Goal: Task Accomplishment & Management: Manage account settings

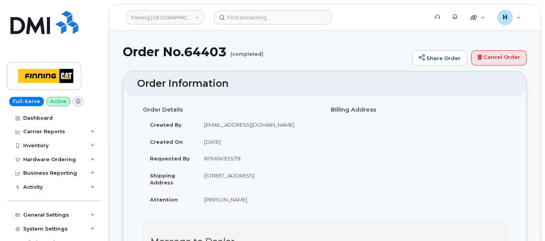
scroll to position [903, 0]
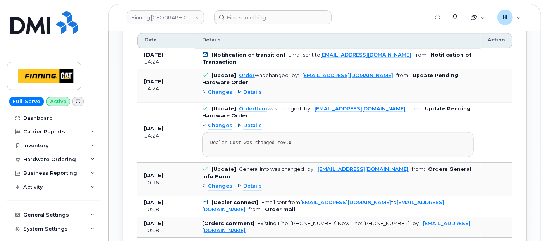
click at [64, 158] on div "Hardware Ordering" at bounding box center [49, 159] width 53 height 6
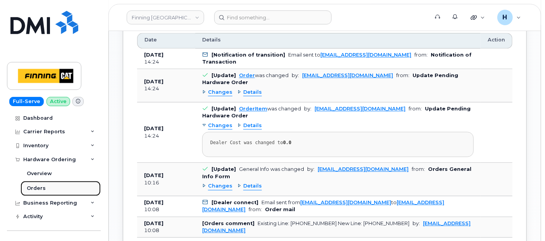
click at [67, 190] on link "Orders" at bounding box center [61, 188] width 80 height 15
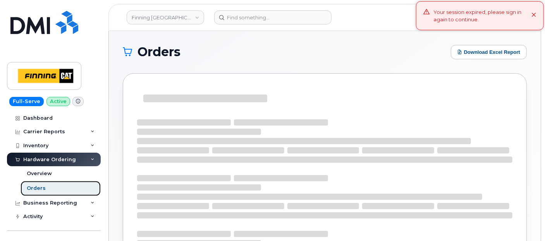
click at [69, 188] on link "Orders" at bounding box center [61, 188] width 80 height 15
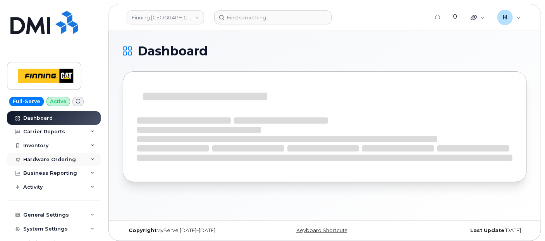
click at [71, 158] on div "Hardware Ordering" at bounding box center [49, 159] width 53 height 6
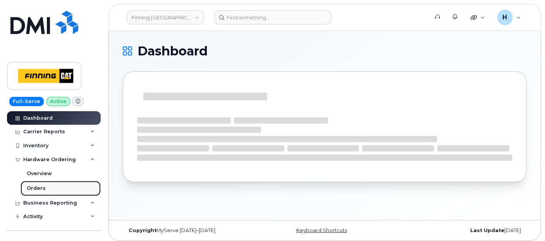
click at [58, 188] on link "Orders" at bounding box center [61, 188] width 80 height 15
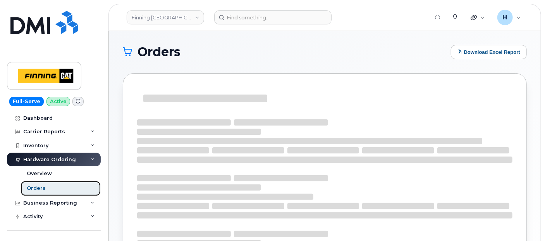
click at [58, 188] on link "Orders" at bounding box center [61, 188] width 80 height 15
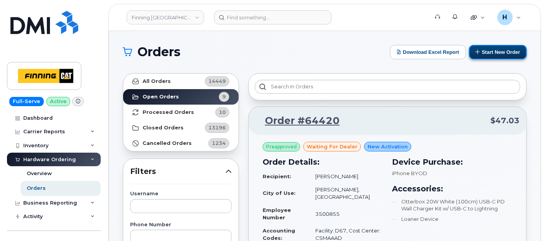
click at [490, 54] on button "Start New Order" at bounding box center [498, 52] width 58 height 14
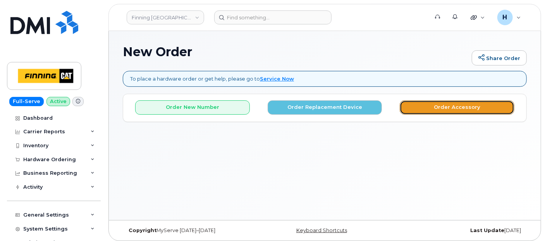
drag, startPoint x: 433, startPoint y: 103, endPoint x: 343, endPoint y: 5, distance: 133.4
click at [432, 101] on button "Order Accessory" at bounding box center [457, 107] width 115 height 14
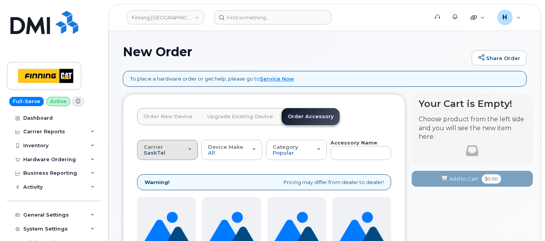
click at [158, 150] on span "SaskTel" at bounding box center [155, 152] width 22 height 6
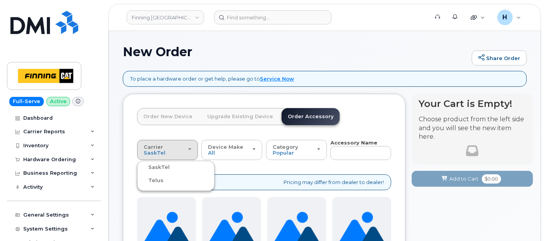
click at [156, 181] on label "Telus" at bounding box center [151, 180] width 24 height 9
click at [0, 0] on input "Telus" at bounding box center [0, 0] width 0 height 0
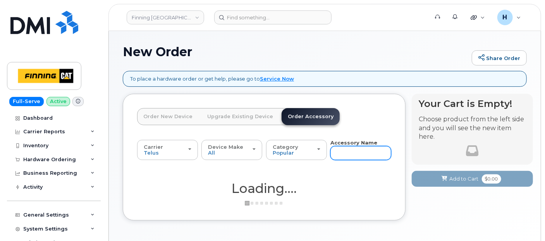
click at [346, 159] on input "text" at bounding box center [360, 153] width 61 height 14
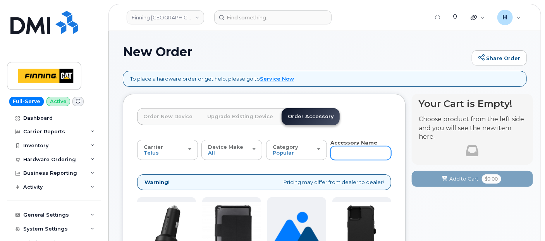
click at [337, 150] on input "text" at bounding box center [360, 153] width 61 height 14
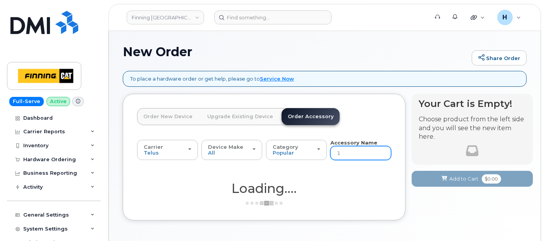
type input "16"
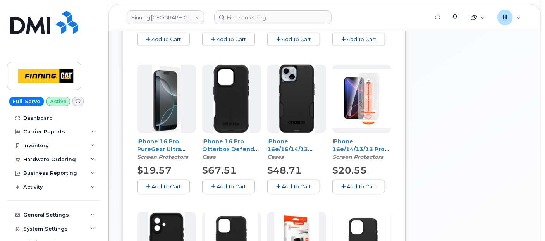
scroll to position [330, 0]
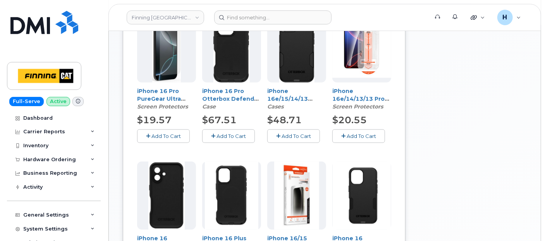
click at [290, 134] on span "Add To Cart" at bounding box center [295, 136] width 29 height 6
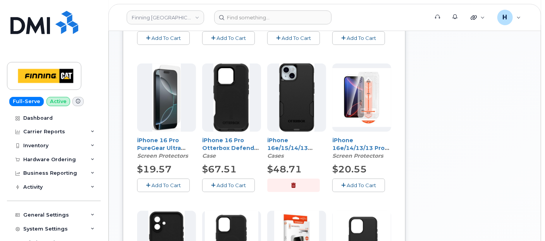
scroll to position [158, 0]
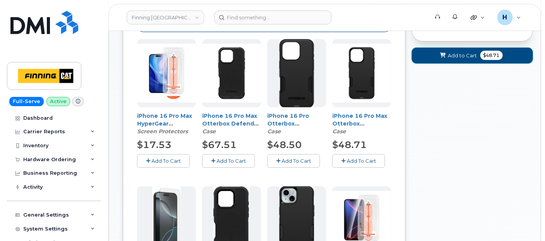
click at [425, 54] on button "Add to Cart $48.71" at bounding box center [472, 56] width 121 height 16
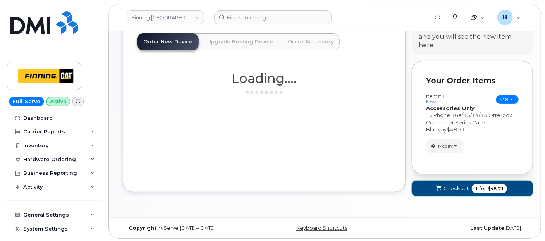
click at [436, 182] on button "Checkout 1 for $48.71" at bounding box center [472, 188] width 121 height 16
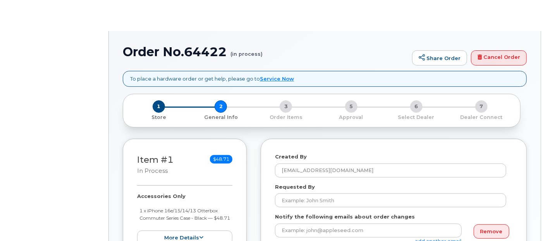
select select
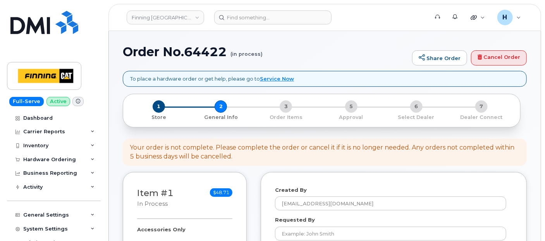
scroll to position [86, 0]
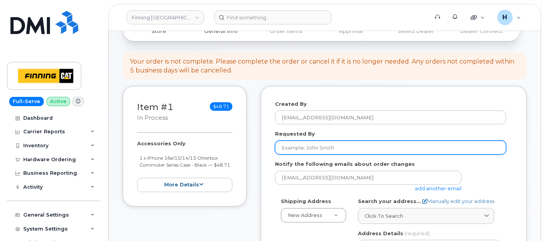
click at [303, 141] on input "Requested By" at bounding box center [390, 148] width 231 height 14
paste input "RITM0493766"
type input "RITM0493766"
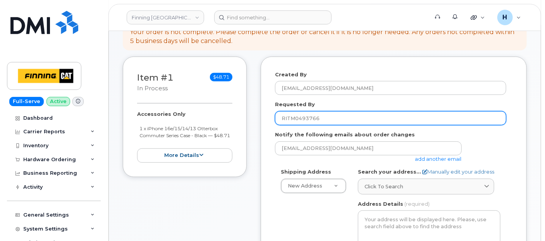
scroll to position [129, 0]
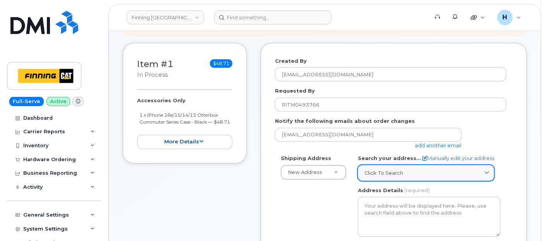
click at [387, 175] on span "Click to search" at bounding box center [383, 172] width 39 height 7
paste input "[STREET_ADDRESS]"
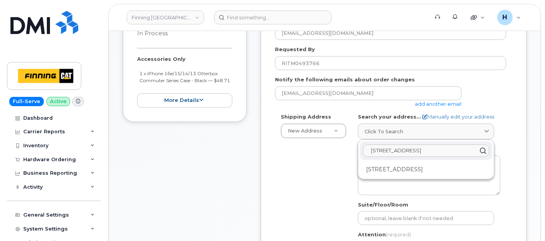
scroll to position [172, 0]
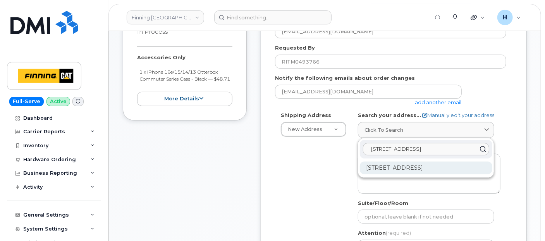
type input "[STREET_ADDRESS]"
click at [403, 169] on div "10605 238 St Maple Ridge BC V2W 1E4" at bounding box center [426, 167] width 132 height 13
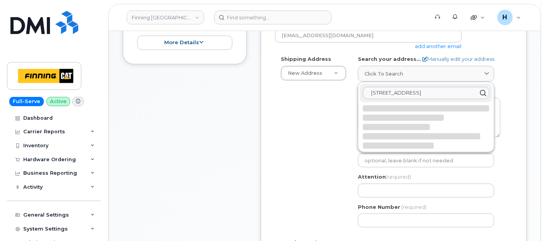
scroll to position [258, 0]
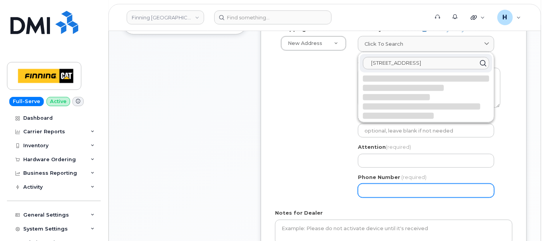
drag, startPoint x: 396, startPoint y: 190, endPoint x: 390, endPoint y: 187, distance: 7.0
click at [393, 189] on input "Phone Number" at bounding box center [426, 191] width 136 height 14
paste input "6729639859"
select select
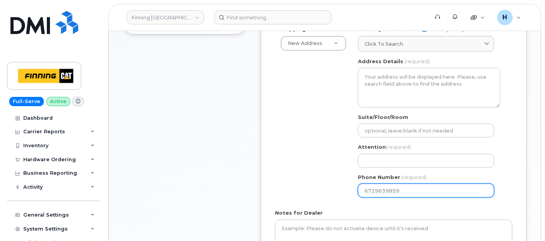
type input "6729639859"
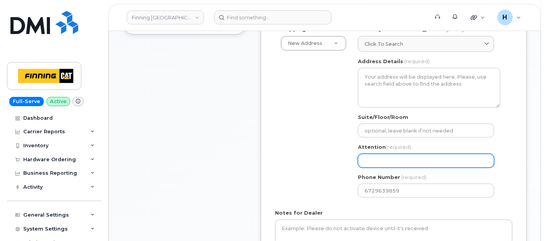
drag, startPoint x: 374, startPoint y: 159, endPoint x: 367, endPoint y: 158, distance: 7.4
click at [372, 159] on input "Attention (required)" at bounding box center [426, 161] width 136 height 14
paste input "Justin Kopecky"
select select
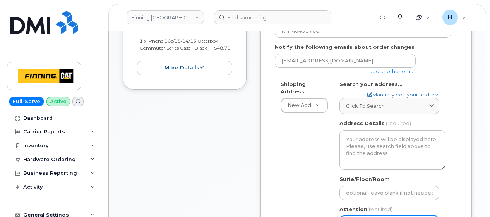
scroll to position [155, 0]
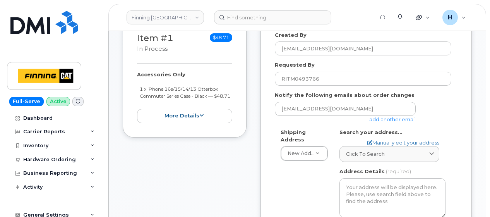
type input "Justin Kopecky"
drag, startPoint x: 134, startPoint y: 73, endPoint x: 168, endPoint y: 104, distance: 46.0
click at [168, 104] on div "Item #1 in process $48.71 Accessories Only 1 x iPhone 16e/15/14/13 Otterbox Com…" at bounding box center [185, 77] width 124 height 120
copy div "Accessories Only 1 x iPhone 16e/15/14/13 Otterbox Commuter Series Case - Black …"
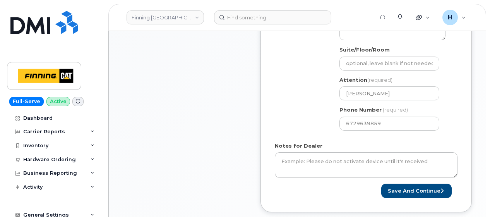
scroll to position [348, 0]
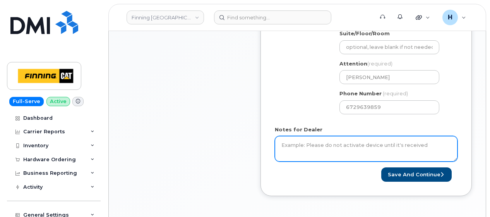
click at [280, 147] on textarea "Notes for Dealer" at bounding box center [366, 149] width 183 height 26
paste textarea "Accessories Only 1 x iPhone 16e/15/14/13 Otterbox Commuter Series Case - Black …"
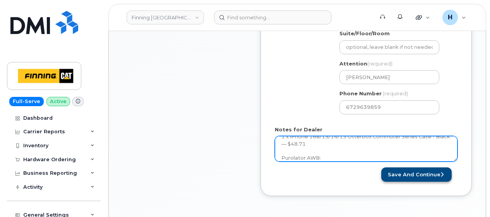
type textarea "Accessories Only 1 x iPhone 16e/15/14/13 Otterbox Commuter Series Case - Black …"
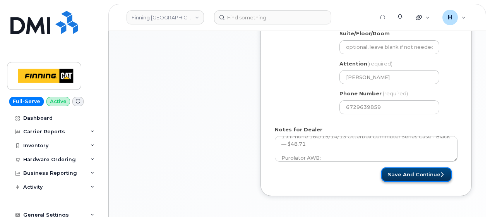
click at [404, 171] on button "Save and Continue" at bounding box center [416, 174] width 70 height 14
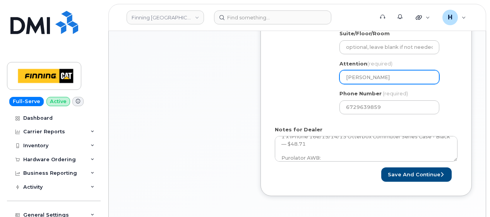
drag, startPoint x: 390, startPoint y: 80, endPoint x: 336, endPoint y: 78, distance: 53.8
click at [336, 78] on div "AB Search your address... Manually edit your address Click to search 10605 238 …" at bounding box center [393, 27] width 118 height 185
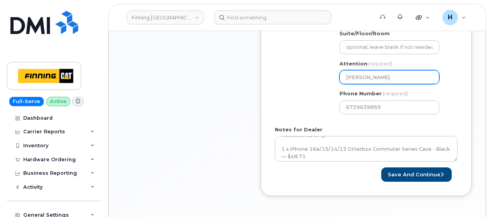
scroll to position [28, 0]
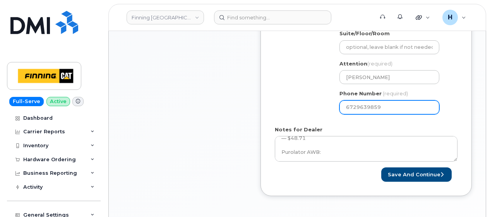
drag, startPoint x: 389, startPoint y: 108, endPoint x: 311, endPoint y: 101, distance: 78.1
click at [311, 101] on div "Shipping Address New Address New Address 7601 99 St 19498 92 Ave 16901 109 Ave …" at bounding box center [363, 27] width 177 height 185
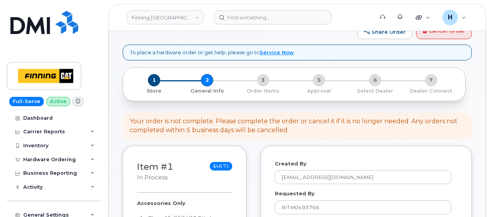
scroll to position [0, 0]
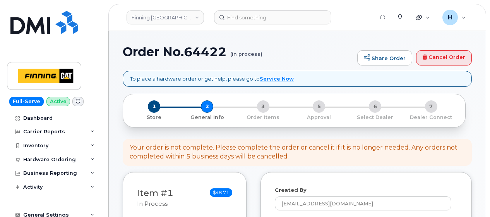
click at [212, 54] on h1 "Order No.64422 (in process)" at bounding box center [238, 52] width 231 height 14
copy h1 "64422"
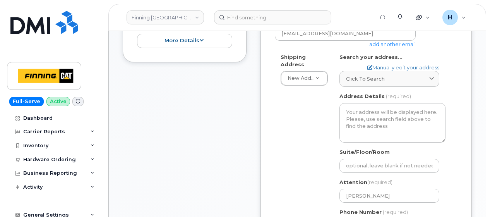
scroll to position [232, 0]
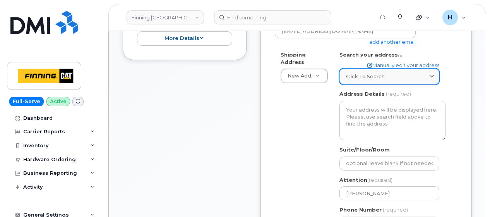
drag, startPoint x: 380, startPoint y: 68, endPoint x: 374, endPoint y: 72, distance: 7.0
click at [379, 69] on link "Click to search" at bounding box center [390, 77] width 100 height 16
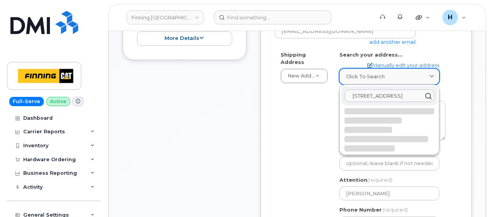
paste input "10605 238 Street Maple Ridge, BC V2W1E4"
click at [403, 96] on input "10605 238 Street Maple Ridge, BC V2W1E410605 238 Street Maple Ridge, BC V2W1E4" at bounding box center [390, 95] width 90 height 12
click at [396, 113] on div at bounding box center [390, 111] width 90 height 6
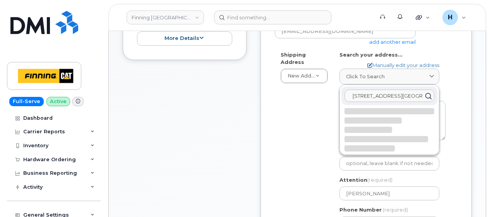
click at [396, 98] on input "10605 238 Street Maple Ridge, BC V2W1E410605 238 Street Maple Ridge, BC V2W1E4" at bounding box center [390, 95] width 90 height 12
click at [396, 97] on input "10605 238 Street Maple Ridge, BC V2W1E410605 238 Street Maple Ridge, BC V2W1E4" at bounding box center [390, 95] width 90 height 12
click at [303, 106] on div "Shipping Address New Address New Address 7601 99 St 19498 92 Ave 16901 109 Ave …" at bounding box center [363, 143] width 177 height 185
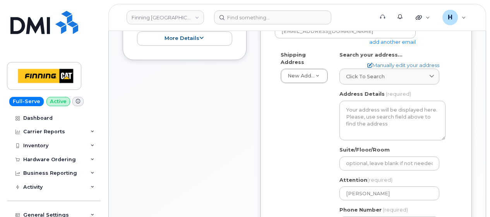
scroll to position [0, 0]
click at [356, 67] on div "Click to search 10605 238 Street Maple Ridge, BC V2W1E410605 238 Street Maple R…" at bounding box center [390, 73] width 100 height 23
click at [357, 74] on span "Click to search" at bounding box center [365, 76] width 39 height 7
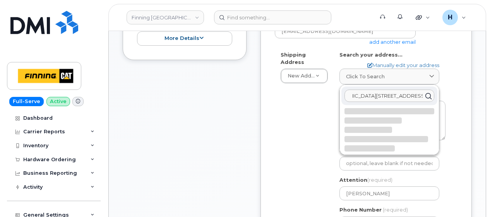
click at [372, 95] on input "10605 238 Street Maple Ridge, BC V2W1E410605 238 Street Maple Ridge, BC V2W1E4" at bounding box center [390, 95] width 90 height 12
drag, startPoint x: 349, startPoint y: 92, endPoint x: 469, endPoint y: 98, distance: 120.5
click at [469, 98] on div "Created By hakaur@dminc.com Requested By RITM0493766 Notify the following email…" at bounding box center [366, 126] width 211 height 372
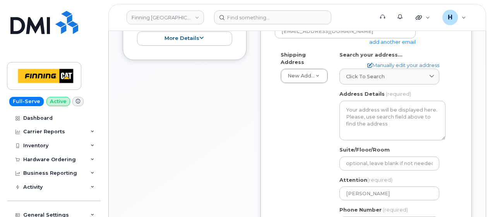
click at [469, 98] on div "Created By hakaur@dminc.com Requested By RITM0493766 Notify the following email…" at bounding box center [366, 126] width 211 height 372
click at [364, 82] on link "Click to search" at bounding box center [390, 77] width 100 height 16
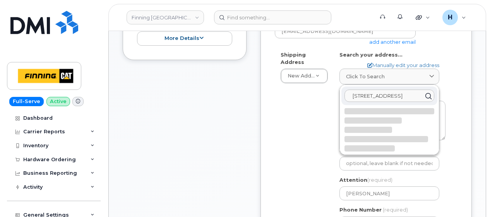
scroll to position [0, 0]
type input "1"
paste input "10605 238 Street Maple Ridge, BC V2W1E4"
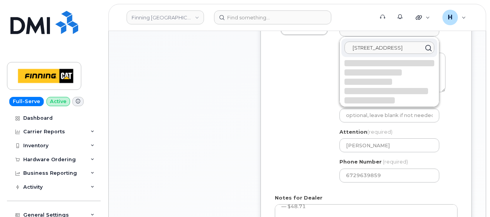
scroll to position [348, 0]
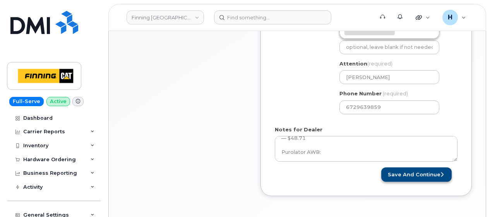
type input "10605 238 Street Maple Ridge, BC V2W1E4"
click at [400, 170] on button "Save and Continue" at bounding box center [416, 174] width 70 height 14
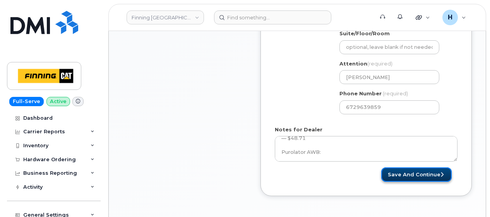
click at [421, 178] on button "Save and Continue" at bounding box center [416, 174] width 70 height 14
click at [417, 174] on button "Save and Continue" at bounding box center [416, 174] width 70 height 14
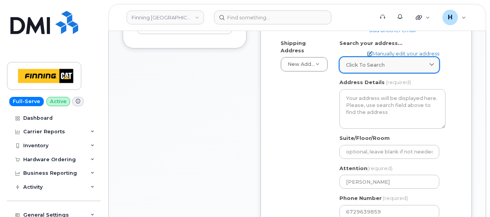
scroll to position [232, 0]
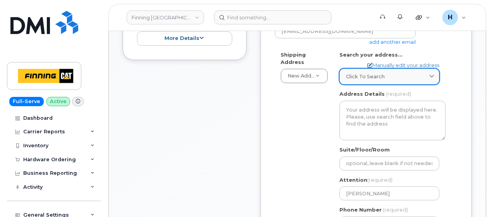
click at [364, 77] on span "Click to search" at bounding box center [365, 76] width 39 height 7
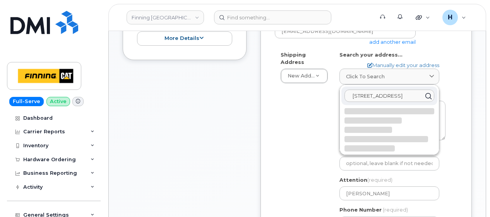
scroll to position [0, 0]
click at [361, 92] on input "10605 238 Street Maple Ridge, BC V2W1E4" at bounding box center [390, 95] width 90 height 12
paste input "10605 238 Street Maple Ridge, BC V2W1E4"
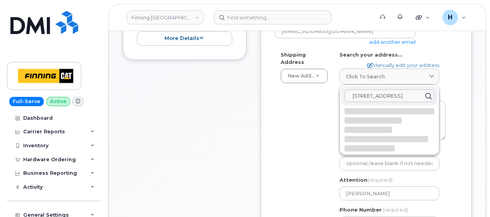
scroll to position [0, 37]
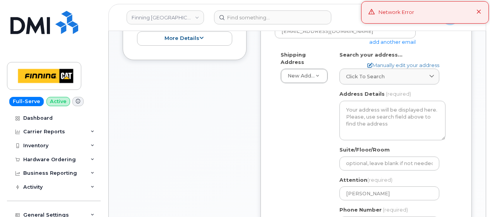
click at [393, 15] on div "Network Error" at bounding box center [397, 13] width 36 height 8
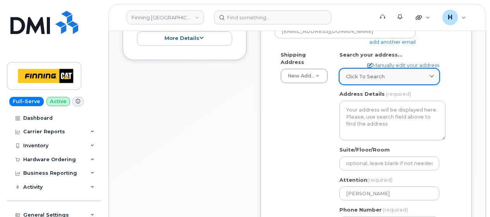
click at [378, 77] on span "Click to search" at bounding box center [365, 76] width 39 height 7
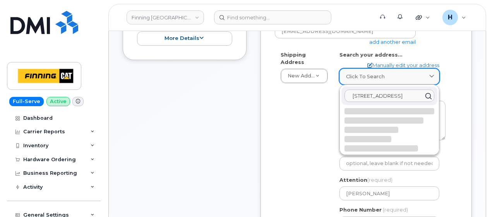
paste input "10605 238 Street Maple Ridge, BC V2W1E4"
type input "10605 238 Street Maple Ridge, BC V2W1E410605 238 Street Maple Ridge, BC V2W1E4"
click at [398, 103] on div "10605 238 Street Maple Ridge, BC V2W1E410605 238 Street Maple Ridge, BC V2W1E4" at bounding box center [389, 95] width 96 height 19
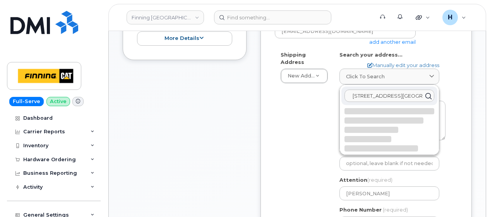
click at [401, 98] on input "10605 238 Street Maple Ridge, BC V2W1E410605 238 Street Maple Ridge, BC V2W1E4" at bounding box center [390, 95] width 90 height 12
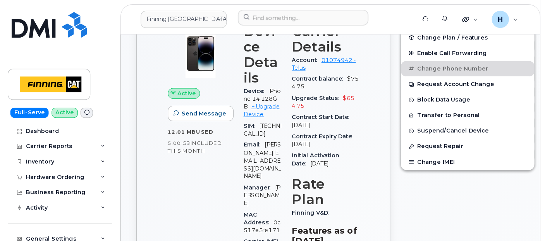
scroll to position [331, 0]
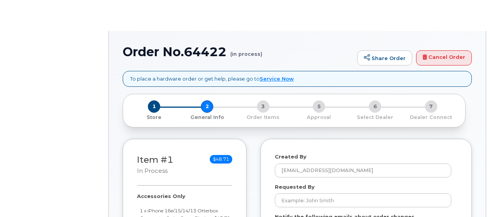
select select
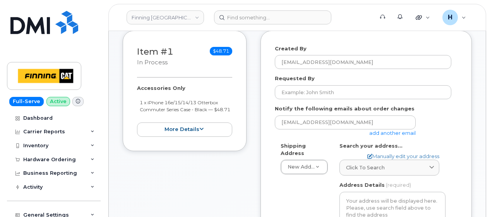
scroll to position [194, 0]
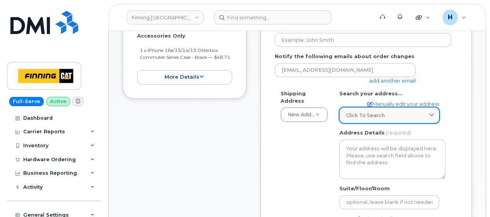
click at [355, 111] on span "Click to search" at bounding box center [365, 114] width 39 height 7
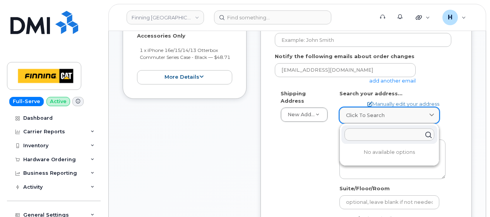
paste input "[STREET_ADDRESS]"
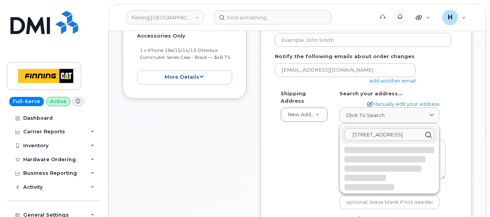
type input "[STREET_ADDRESS]"
click at [362, 154] on div at bounding box center [390, 168] width 90 height 43
click at [372, 132] on input "[STREET_ADDRESS]" at bounding box center [390, 134] width 90 height 12
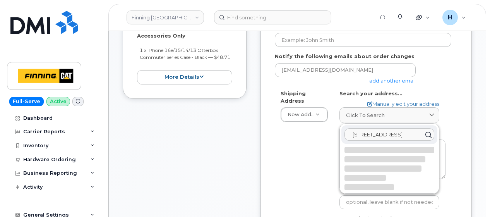
click at [387, 135] on input "[STREET_ADDRESS]" at bounding box center [390, 134] width 90 height 12
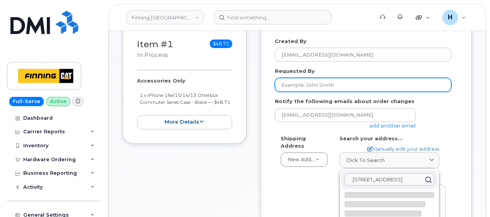
scroll to position [77, 0]
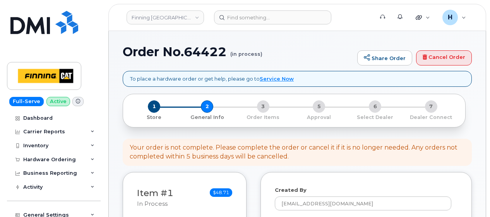
select select
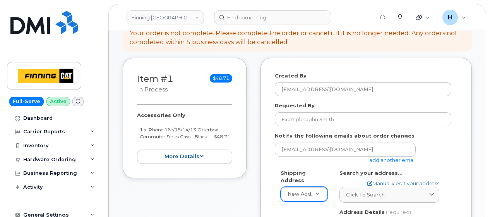
scroll to position [116, 0]
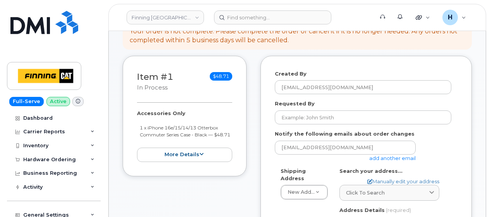
drag, startPoint x: 351, startPoint y: 187, endPoint x: 340, endPoint y: 173, distance: 18.5
click at [351, 187] on link "Click to search" at bounding box center [390, 193] width 100 height 16
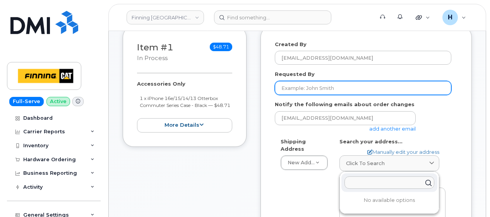
scroll to position [194, 0]
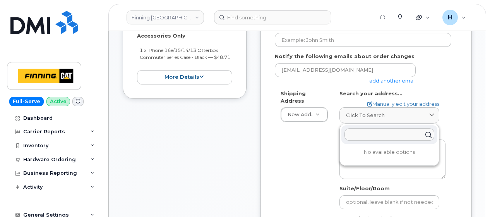
paste input "10605 238 Street Maple Ridge, BC V2W1E4"
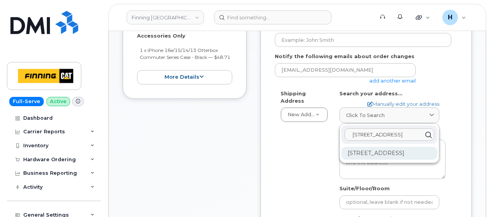
type input "10605 238 Street Maple Ridge, BC V2W1E4"
drag, startPoint x: 354, startPoint y: 157, endPoint x: 326, endPoint y: 129, distance: 40.2
click at [349, 149] on div "10605 238 St Maple Ridge BC V2W 1E4" at bounding box center [389, 153] width 96 height 13
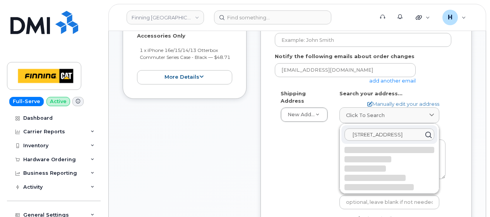
select select
type textarea "10605 238 St MAPLE RIDGE BC V2W 1E4 CANADA"
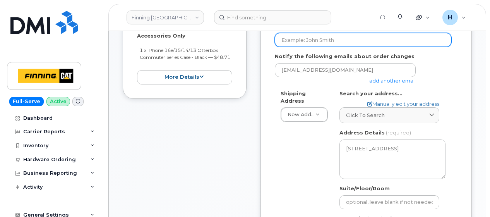
click at [314, 38] on input "Requested By" at bounding box center [363, 40] width 177 height 14
paste input "RITM0493766"
type input "RITM0493766"
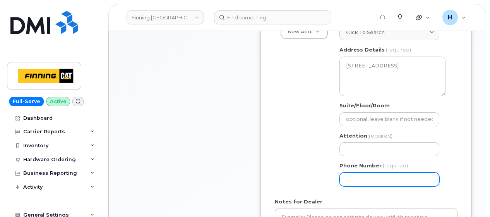
scroll to position [310, 0]
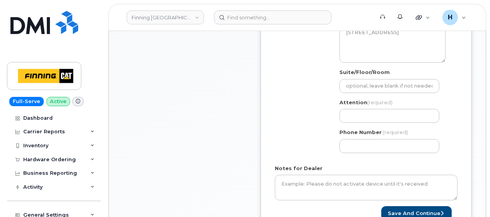
click at [357, 107] on div "Attention (required)" at bounding box center [393, 111] width 106 height 24
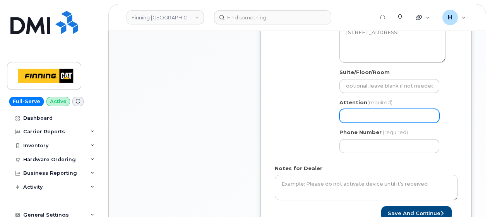
click at [358, 111] on input "Attention (required)" at bounding box center [390, 116] width 100 height 14
paste input "[PERSON_NAME]"
select select
type input "[PERSON_NAME]"
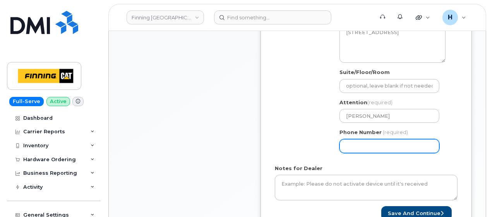
drag, startPoint x: 373, startPoint y: 147, endPoint x: 325, endPoint y: 144, distance: 48.1
click at [373, 147] on input "Phone Number" at bounding box center [390, 146] width 100 height 14
paste input "6729639859"
select select
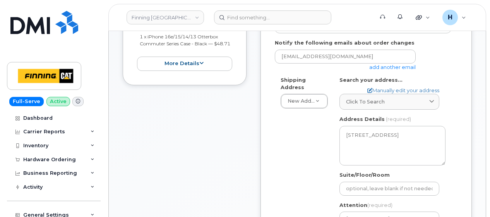
scroll to position [155, 0]
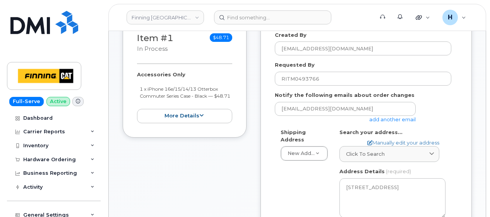
type input "6729639859"
drag, startPoint x: 134, startPoint y: 68, endPoint x: 161, endPoint y: 100, distance: 42.2
click at [161, 100] on div "Item #1 in process $48.71 Accessories Only 1 x iPhone 16e/15/14/13 Otterbox Com…" at bounding box center [185, 77] width 124 height 120
copy div "Accessories Only 1 x iPhone 16e/15/14/13 Otterbox Commuter Series Case - Black …"
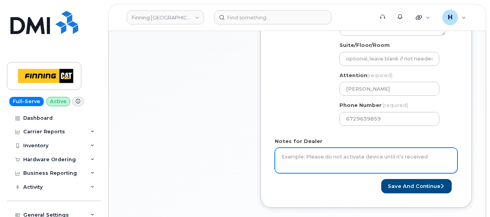
scroll to position [348, 0]
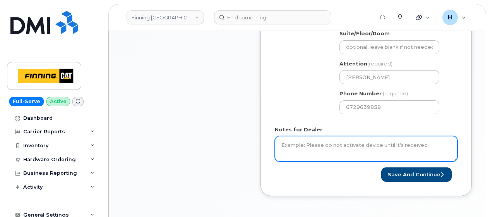
click at [317, 142] on textarea "Notes for Dealer" at bounding box center [366, 149] width 183 height 26
paste textarea "Accessories Only 1 x iPhone 16e/15/14/13 Otterbox Commuter Series Case - Black …"
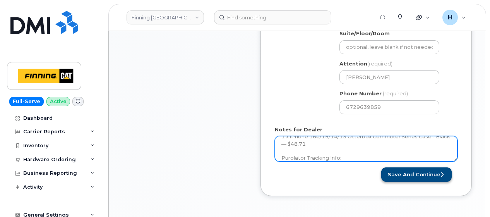
type textarea "Accessories Only 1 x iPhone 16e/15/14/13 Otterbox Commuter Series Case - Black …"
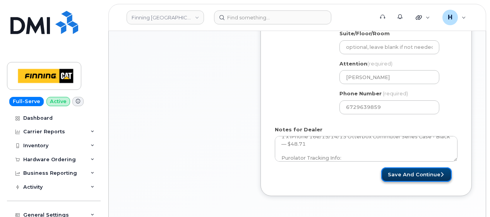
click at [387, 170] on button "Save and Continue" at bounding box center [416, 174] width 70 height 14
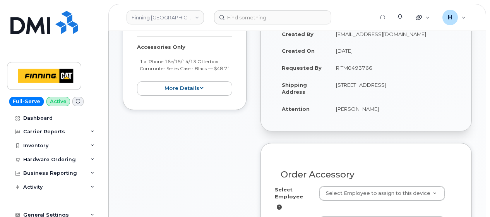
scroll to position [194, 0]
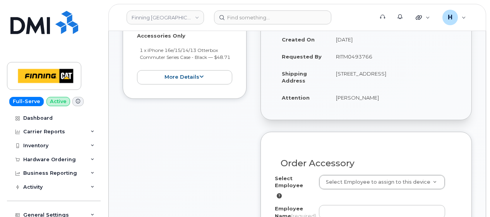
drag, startPoint x: 331, startPoint y: 97, endPoint x: 377, endPoint y: 95, distance: 46.1
click at [377, 95] on td "[PERSON_NAME]" at bounding box center [393, 97] width 129 height 17
copy td "[PERSON_NAME]"
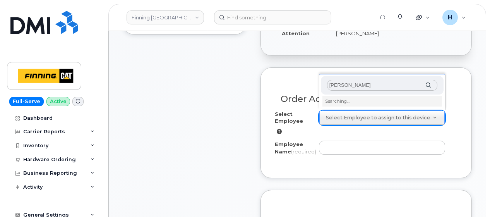
scroll to position [271, 0]
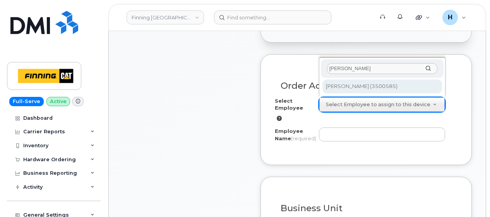
type input "[PERSON_NAME]"
type input "820399"
type input "[PERSON_NAME]"
select select "D19"
select select "OMAAAKF"
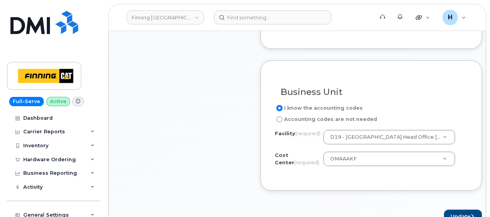
scroll to position [426, 0]
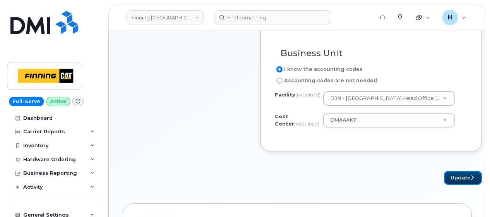
drag, startPoint x: 451, startPoint y: 186, endPoint x: 428, endPoint y: 200, distance: 26.8
click at [450, 185] on button "Update" at bounding box center [463, 178] width 38 height 14
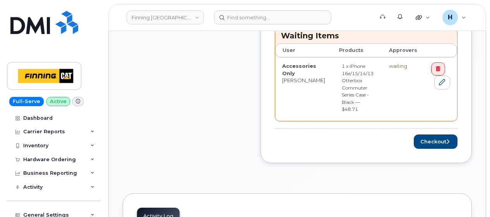
scroll to position [387, 0]
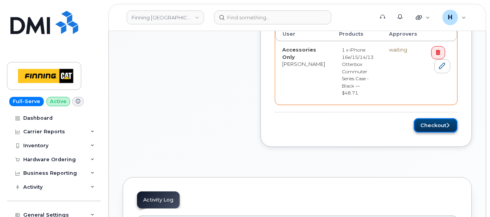
click at [419, 118] on button "Checkout" at bounding box center [436, 125] width 44 height 14
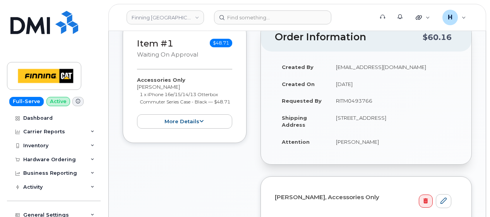
scroll to position [232, 0]
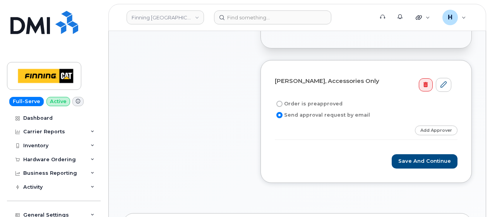
click at [309, 102] on label "Order is preapproved" at bounding box center [309, 103] width 68 height 9
click at [283, 102] on input "Order is preapproved" at bounding box center [279, 104] width 6 height 6
radio input "true"
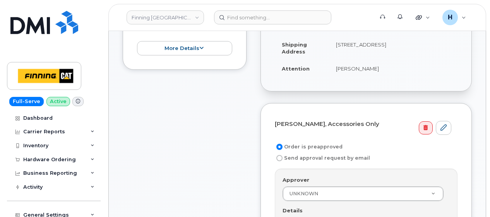
scroll to position [116, 0]
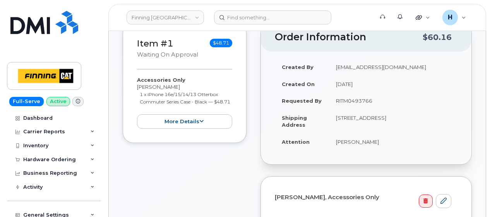
drag, startPoint x: 334, startPoint y: 100, endPoint x: 376, endPoint y: 102, distance: 41.1
click at [376, 102] on td "RITM0493766" at bounding box center [393, 100] width 129 height 17
copy td "RITM0493766"
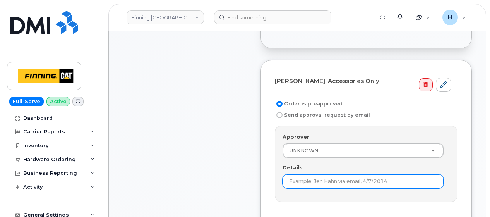
click at [288, 176] on input "Details" at bounding box center [363, 181] width 161 height 14
paste input "RITM0493766"
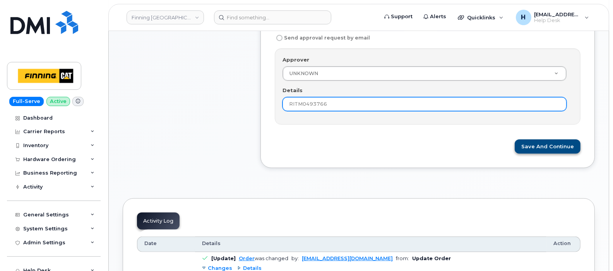
type input "RITM0493766"
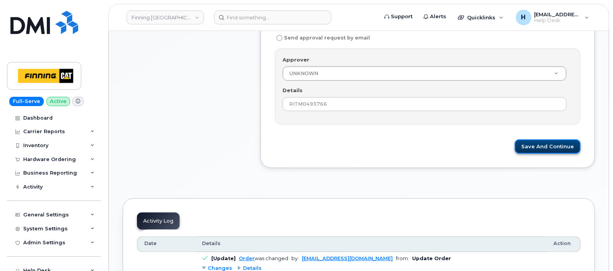
drag, startPoint x: 530, startPoint y: 151, endPoint x: 432, endPoint y: 177, distance: 101.3
click at [490, 151] on button "Save and Continue" at bounding box center [548, 146] width 66 height 14
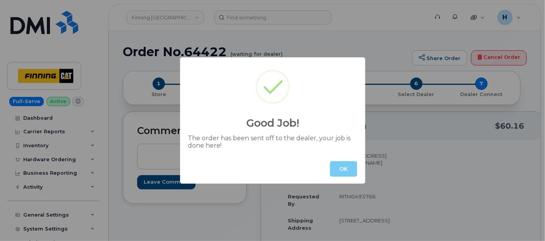
click at [346, 166] on button "OK" at bounding box center [343, 168] width 27 height 15
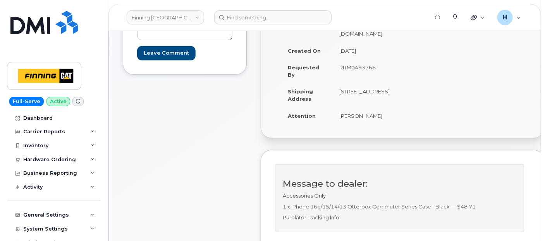
scroll to position [301, 0]
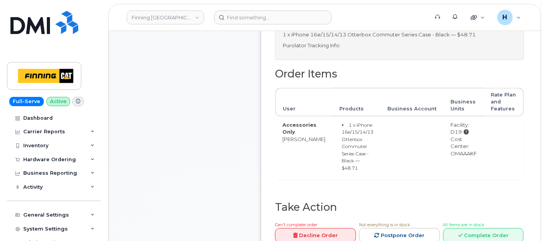
drag, startPoint x: 430, startPoint y: 159, endPoint x: 465, endPoint y: 161, distance: 35.3
click at [465, 161] on td "Facility: D19 Cost Center: OMAAAKF" at bounding box center [464, 147] width 40 height 63
copy div "OMAAAKF"
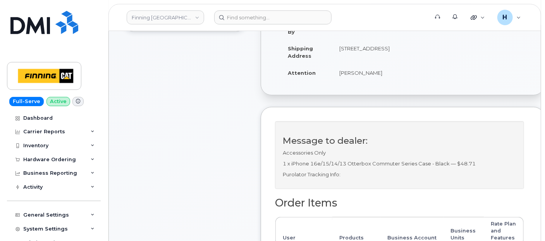
drag, startPoint x: 329, startPoint y: 61, endPoint x: 354, endPoint y: 63, distance: 25.6
click at [354, 63] on td "[STREET_ADDRESS]" at bounding box center [364, 52] width 64 height 24
copy td "V2W 1E4"
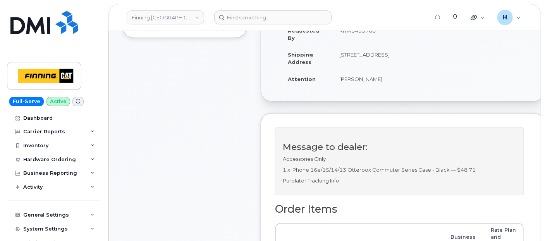
scroll to position [129, 0]
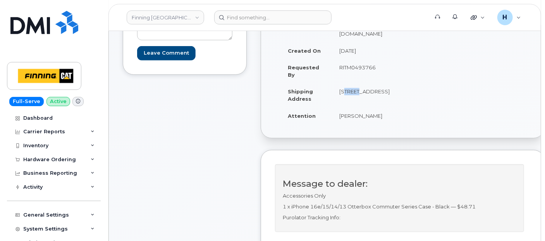
drag, startPoint x: 329, startPoint y: 92, endPoint x: 347, endPoint y: 91, distance: 17.8
click at [347, 91] on td "[STREET_ADDRESS]" at bounding box center [364, 95] width 64 height 24
copy td "10605"
drag, startPoint x: 351, startPoint y: 92, endPoint x: 359, endPoint y: 92, distance: 7.7
click at [359, 92] on td "[STREET_ADDRESS]" at bounding box center [364, 95] width 64 height 24
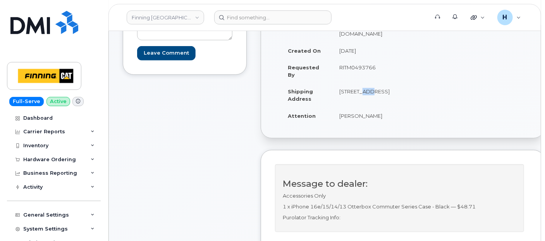
copy td "238"
drag, startPoint x: 326, startPoint y: 98, endPoint x: 366, endPoint y: 97, distance: 39.9
click at [366, 97] on td "[STREET_ADDRESS]" at bounding box center [364, 95] width 64 height 24
copy td "[GEOGRAPHIC_DATA]"
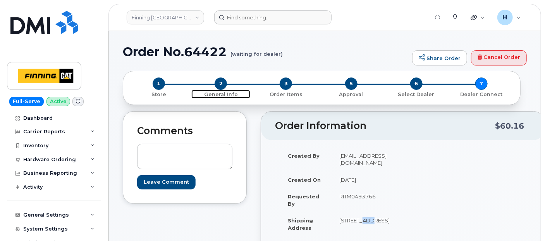
drag, startPoint x: 221, startPoint y: 84, endPoint x: 209, endPoint y: 17, distance: 67.8
click at [221, 84] on span "2" at bounding box center [220, 83] width 12 height 12
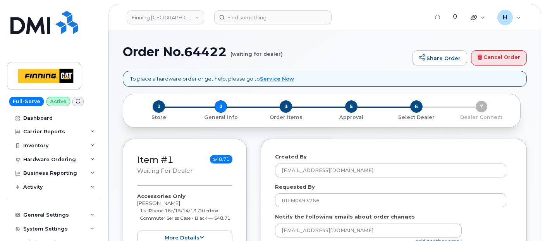
select select
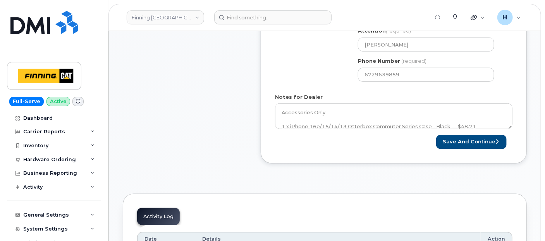
scroll to position [344, 0]
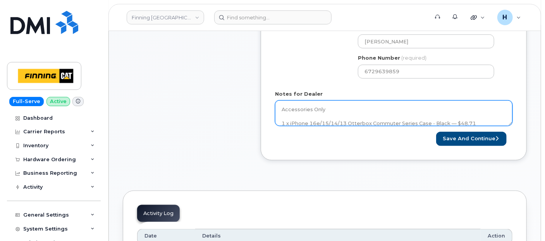
click at [337, 112] on textarea "Accessories Only 1 x iPhone 16e/15/14/13 Otterbox Commuter Series Case - Black …" at bounding box center [393, 113] width 237 height 26
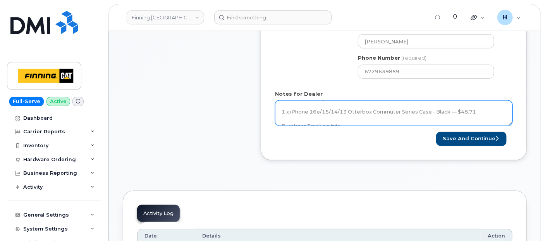
scroll to position [21, 0]
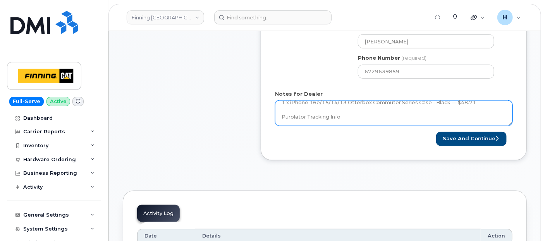
click at [337, 112] on textarea "Accessories Only 1 x iPhone 16e/15/14/13 Otterbox Commuter Series Case - Black …" at bounding box center [393, 113] width 237 height 26
click at [359, 115] on textarea "Accessories Only 1 x iPhone 16e/15/14/13 Otterbox Commuter Series Case - Black …" at bounding box center [393, 113] width 237 height 26
paste textarea "335663527984"
type textarea "Accessories Only 1 x iPhone 16e/15/14/13 Otterbox Commuter Series Case - Black …"
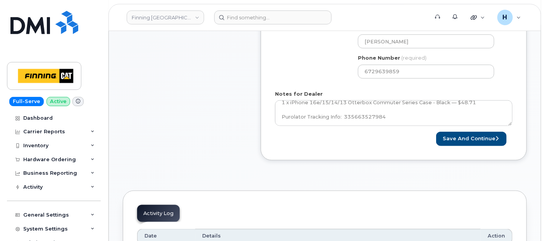
drag, startPoint x: 408, startPoint y: 129, endPoint x: 435, endPoint y: 131, distance: 27.2
click at [437, 132] on div "Save and Continue" at bounding box center [453, 139] width 119 height 14
click at [447, 136] on button "Save and Continue" at bounding box center [471, 139] width 70 height 14
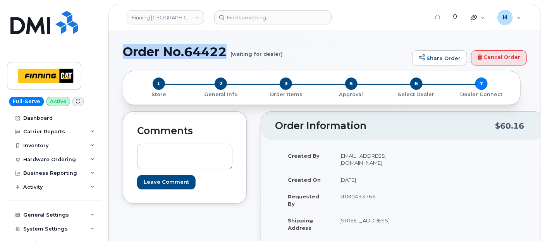
drag, startPoint x: 123, startPoint y: 54, endPoint x: 227, endPoint y: 57, distance: 104.2
click at [227, 57] on h1 "Order No.64422 (waiting for dealer)" at bounding box center [265, 52] width 285 height 14
copy h1 "Order No.64422"
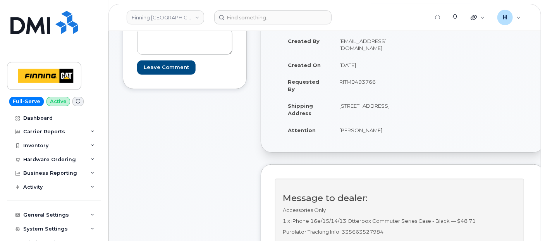
scroll to position [215, 0]
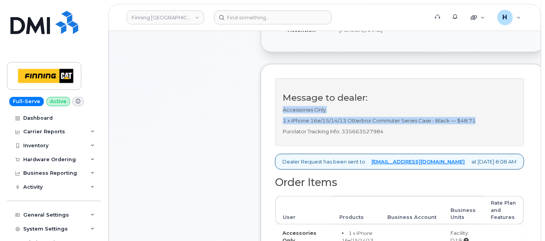
drag, startPoint x: 278, startPoint y: 115, endPoint x: 487, endPoint y: 125, distance: 208.9
click at [487, 125] on div "Message to dealer: Accessories Only 1 x iPhone 16e/15/14/13 Otterbox Commuter S…" at bounding box center [399, 112] width 249 height 68
copy div "Accessories Only 1 x iPhone 16e/15/14/13 Otterbox Commuter Series Case - Black …"
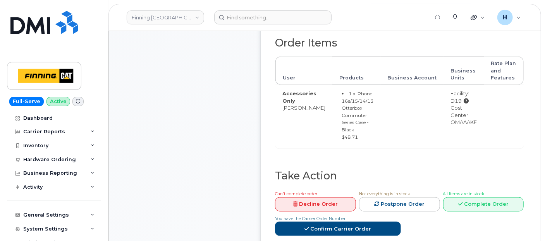
scroll to position [387, 0]
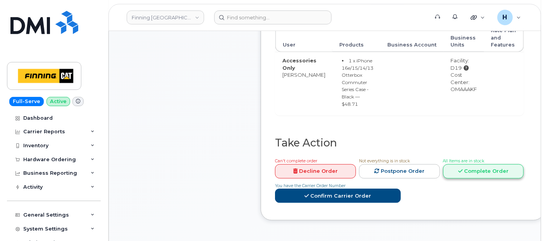
click at [460, 178] on link "Complete Order" at bounding box center [483, 171] width 81 height 14
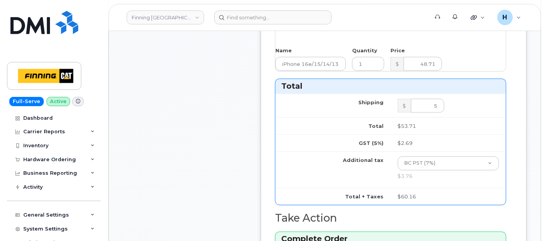
scroll to position [516, 0]
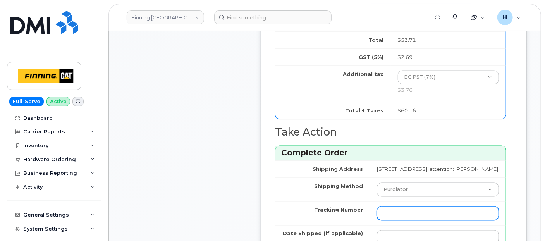
click at [377, 220] on input "Tracking Number" at bounding box center [438, 213] width 122 height 14
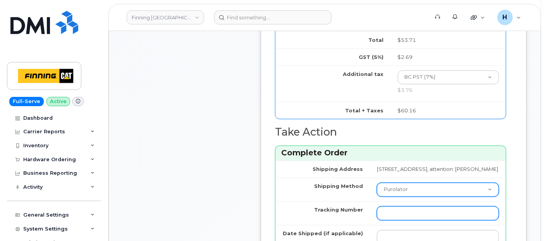
paste input "Accessories Only 1 x iPhone 16e/15/14/13 Otterbox Commuter Series Case - Black …"
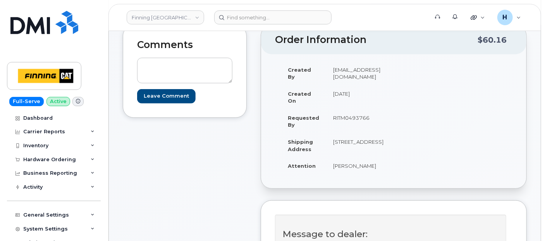
scroll to position [258, 0]
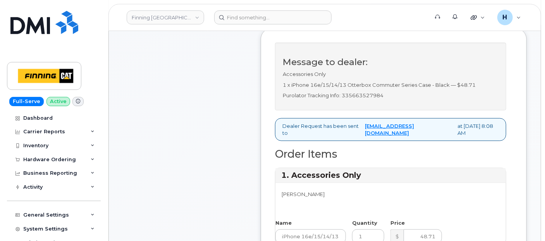
type input "Accessories Only 1 x iPhone 16e/15/14/13 Otterbox Commuter Series Case - Black …"
click at [365, 99] on p "Purolator Tracking Info: 335663527984" at bounding box center [391, 95] width 216 height 7
copy p "335663527984"
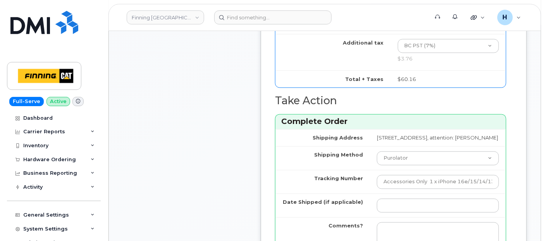
scroll to position [559, 0]
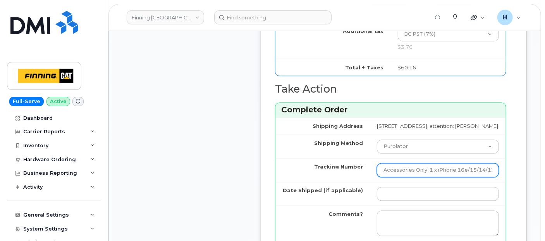
click at [377, 177] on input "Accessories Only 1 x iPhone 16e/15/14/13 Otterbox Commuter Series Case - Black …" at bounding box center [438, 170] width 122 height 14
paste input "335663527984"
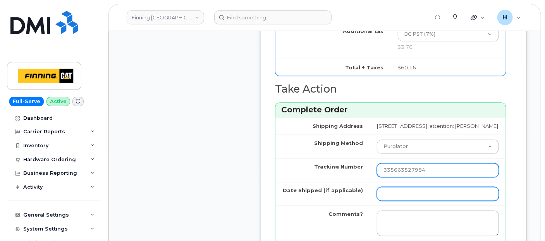
type input "335663527984"
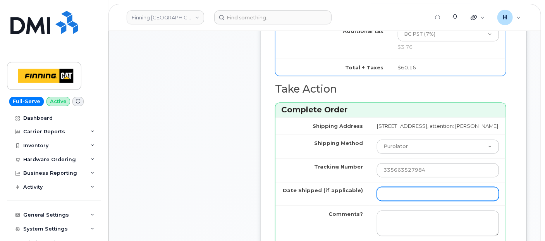
click at [381, 201] on input "Date Shipped (if applicable)" at bounding box center [438, 194] width 122 height 14
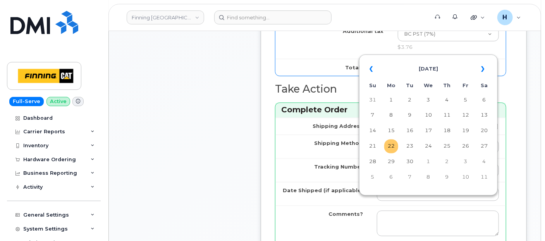
click at [395, 144] on td "22" at bounding box center [391, 146] width 14 height 14
type input "[DATE]"
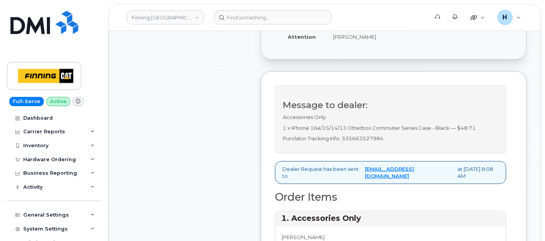
scroll to position [0, 0]
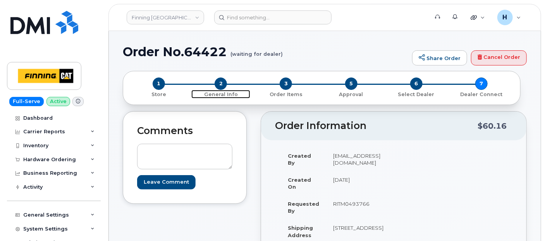
click at [220, 82] on span "2" at bounding box center [220, 83] width 12 height 12
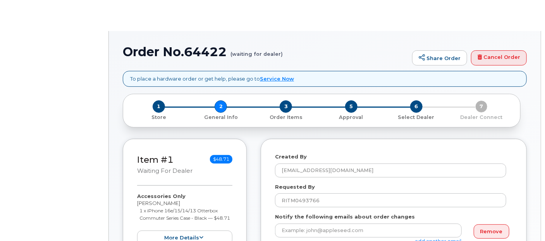
select select
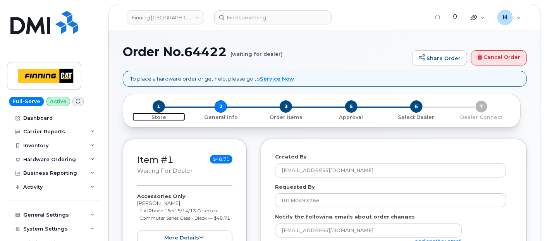
click at [158, 103] on span "1" at bounding box center [159, 106] width 12 height 12
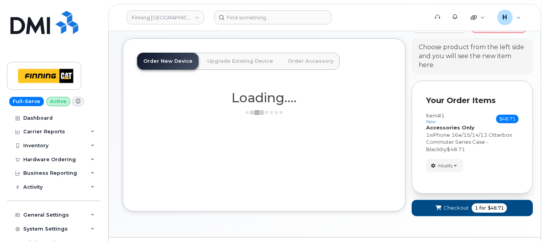
scroll to position [52, 0]
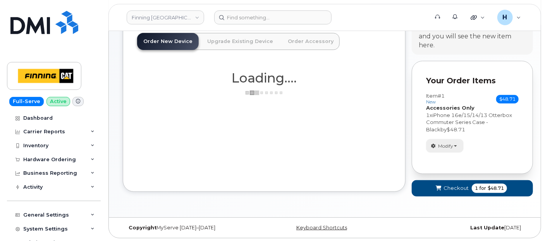
click at [445, 146] on span "Modify" at bounding box center [445, 145] width 15 height 7
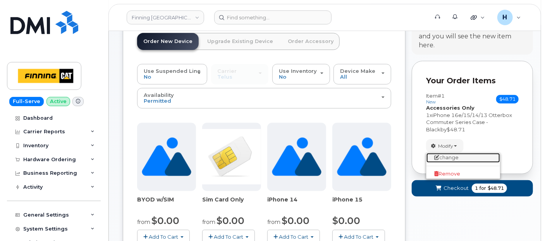
click at [442, 159] on link "change" at bounding box center [463, 157] width 74 height 9
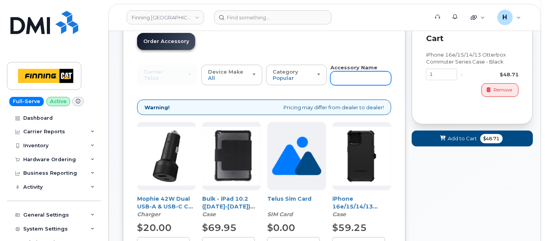
click at [342, 81] on input "text" at bounding box center [360, 78] width 61 height 14
type input "16"
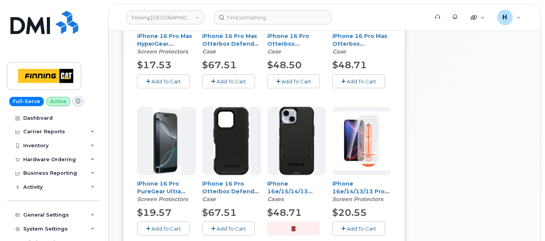
scroll to position [387, 0]
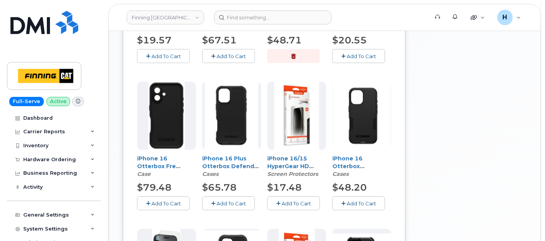
click at [348, 206] on button "Add To Cart" at bounding box center [358, 203] width 53 height 14
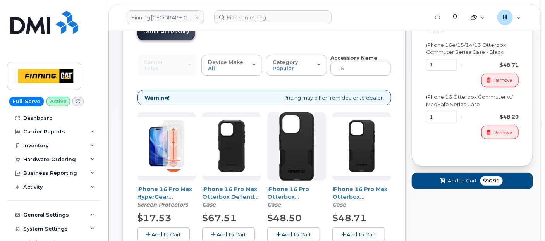
scroll to position [43, 0]
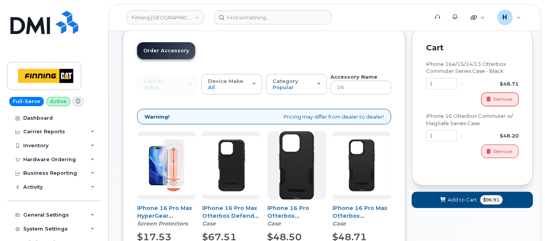
click at [499, 99] on span "Remove" at bounding box center [502, 99] width 19 height 7
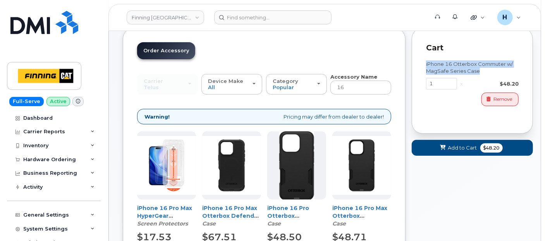
drag, startPoint x: 483, startPoint y: 72, endPoint x: 422, endPoint y: 64, distance: 62.0
click at [422, 64] on div "Cart iPhone 16 Otterbox Commuter w/ MagSafe Series Case 1 x $48.20 Remove" at bounding box center [472, 81] width 121 height 106
copy div "iPhone 16 Otterbox Commuter w/ MagSafe Series Case"
click at [441, 141] on button "Add to Cart $48.20" at bounding box center [472, 148] width 121 height 16
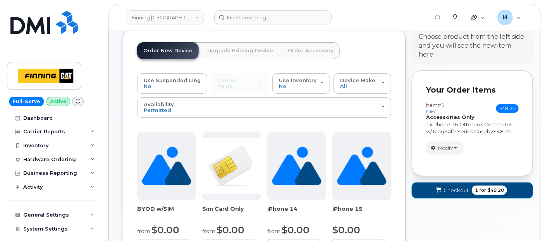
click at [437, 191] on icon "submit" at bounding box center [438, 190] width 5 height 5
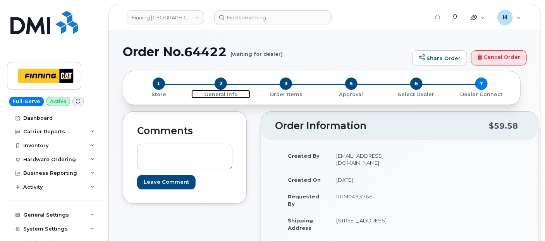
click at [217, 86] on span "2" at bounding box center [220, 83] width 12 height 12
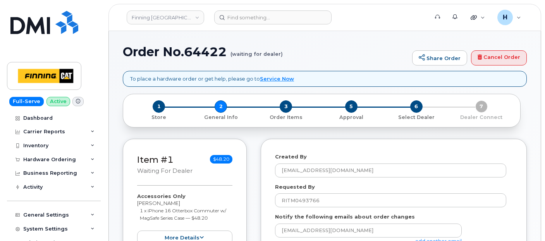
select select
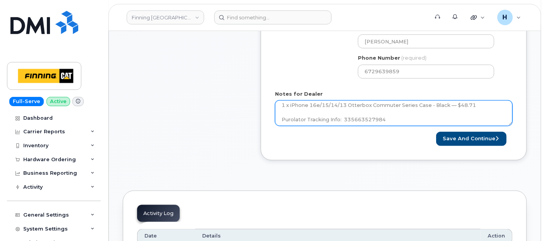
scroll to position [21, 0]
drag, startPoint x: 279, startPoint y: 122, endPoint x: 475, endPoint y: 109, distance: 196.7
click at [475, 109] on textarea "Accessories Only 1 x iPhone 16e/15/14/13 Otterbox Commuter Series Case - Black …" at bounding box center [393, 113] width 237 height 26
paste textarea "iPhone 16 Otterbox Commuter w/ MagSafe Series Case"
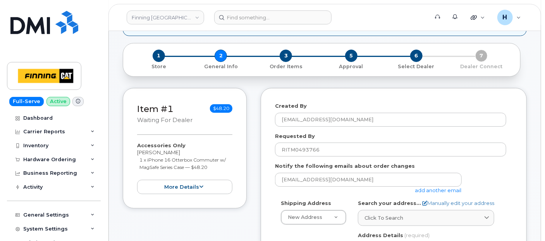
scroll to position [43, 0]
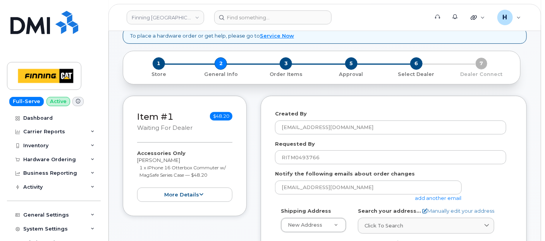
drag, startPoint x: 212, startPoint y: 172, endPoint x: 134, endPoint y: 167, distance: 78.4
click at [134, 167] on div "Item #1 waiting for dealer $48.20 Accessories Only Justin Kopecky 1 x iPhone 16…" at bounding box center [185, 156] width 124 height 120
copy small "1 x iPhone 16 Otterbox Commuter w/ MagSafe Series Case — $48.20"
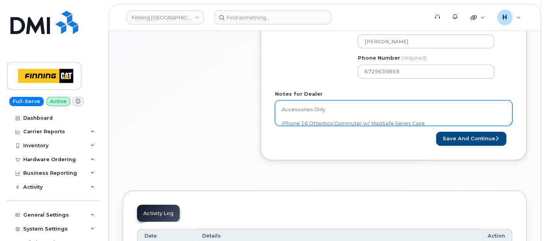
scroll to position [7, 0]
drag, startPoint x: 279, startPoint y: 120, endPoint x: 424, endPoint y: 116, distance: 145.2
click at [424, 116] on textarea "Accessories Only 1 x iPhone 16e/15/14/13 Otterbox Commuter Series Case - Black …" at bounding box center [393, 113] width 237 height 26
paste textarea "1 x iPhone 16 Otterbox Commuter w/ MagSafe Series Case — $48.20"
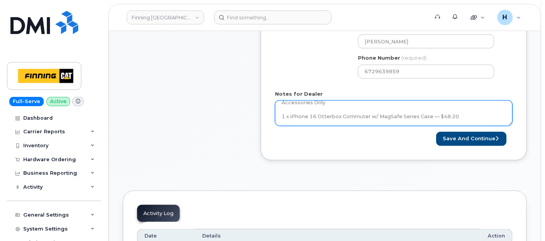
scroll to position [21, 0]
type textarea "Accessories Only 1 x iPhone 16 Otterbox Commuter w/ MagSafe Series Case — $48.2…"
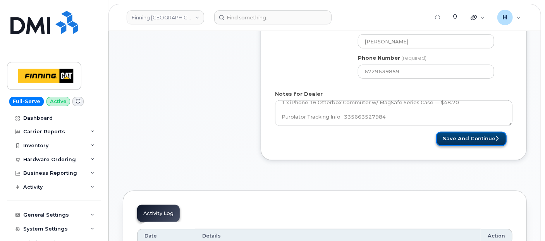
click at [470, 136] on button "Save and Continue" at bounding box center [471, 139] width 70 height 14
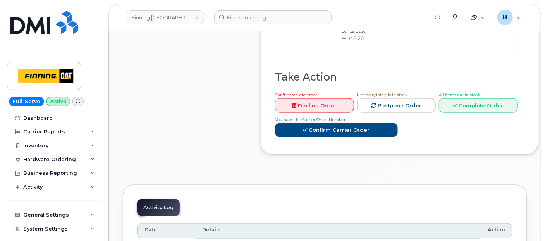
scroll to position [473, 0]
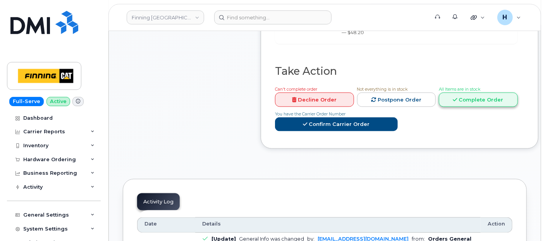
click at [473, 107] on link "Complete Order" at bounding box center [478, 100] width 79 height 14
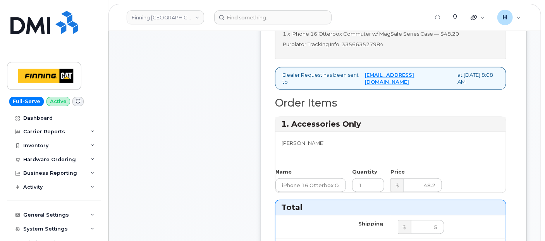
scroll to position [215, 0]
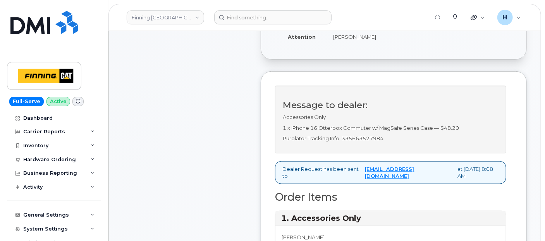
click at [378, 142] on p "Purolator Tracking Info: 335663527984" at bounding box center [391, 138] width 216 height 7
copy p "335663527984"
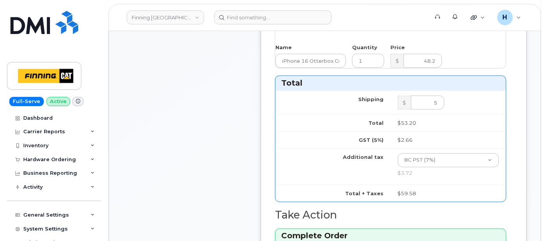
scroll to position [559, 0]
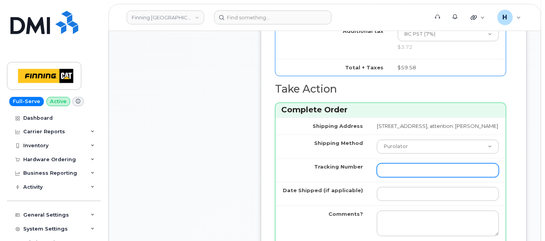
click at [377, 177] on input "Tracking Number" at bounding box center [438, 170] width 122 height 14
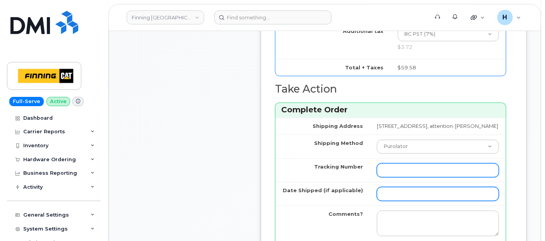
paste input "335663527984"
type input "335663527984"
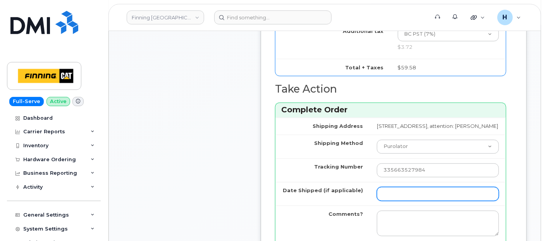
click at [377, 201] on input "Date Shipped (if applicable)" at bounding box center [438, 194] width 122 height 14
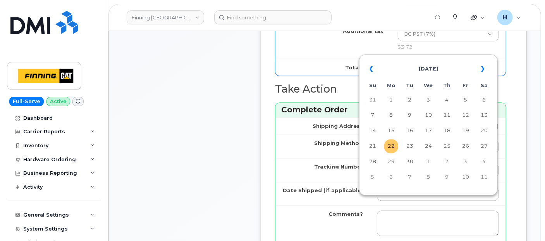
click at [391, 148] on td "22" at bounding box center [391, 146] width 14 height 14
type input "[DATE]"
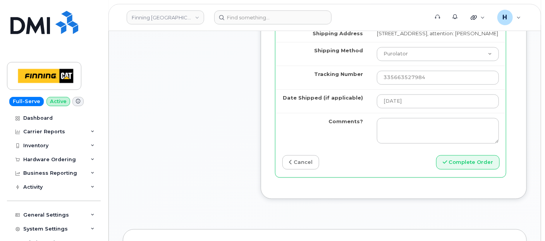
scroll to position [731, 0]
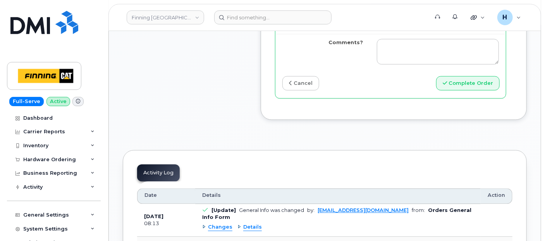
click at [469, 83] on div "Shipping Address [STREET_ADDRESS], attention: [PERSON_NAME] Shipping Method Pur…" at bounding box center [390, 22] width 230 height 152
click at [468, 90] on button "Complete Order" at bounding box center [467, 83] width 63 height 14
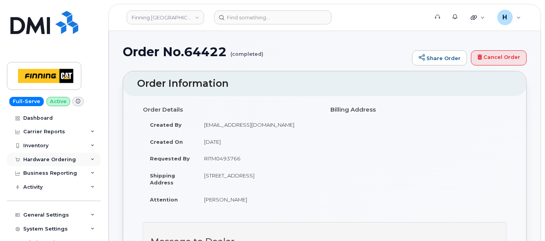
click at [60, 163] on div "Hardware Ordering" at bounding box center [54, 160] width 94 height 14
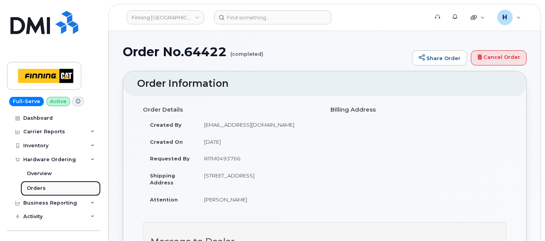
click at [55, 182] on link "Orders" at bounding box center [61, 188] width 80 height 15
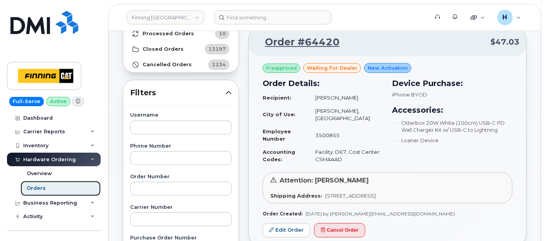
scroll to position [129, 0]
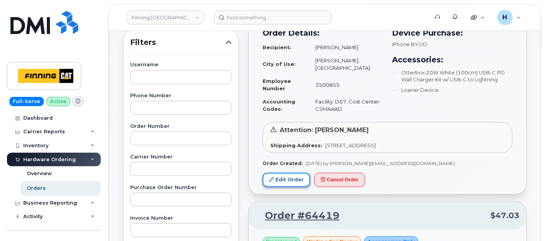
click at [302, 173] on link "Edit Order" at bounding box center [286, 180] width 48 height 14
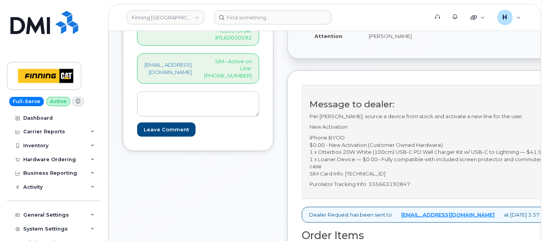
scroll to position [215, 0]
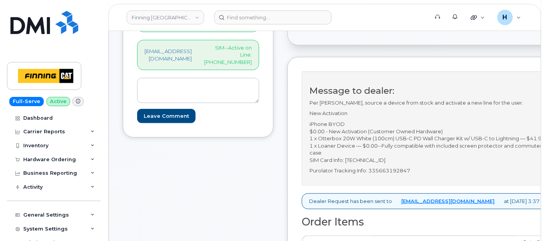
click at [400, 174] on p "Purolator Tracking Info: 335663192847" at bounding box center [428, 170] width 239 height 7
copy p "335663192847"
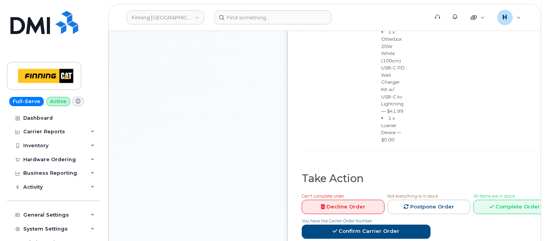
scroll to position [559, 0]
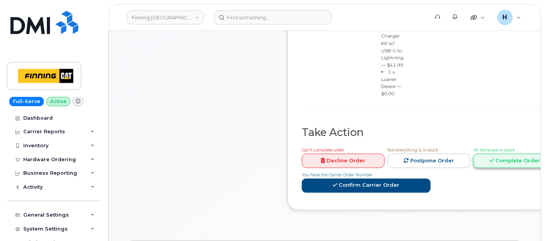
click at [508, 168] on link "Complete Order" at bounding box center [514, 161] width 83 height 14
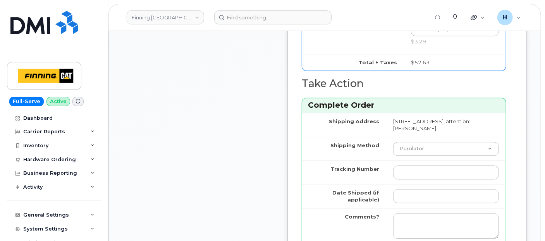
scroll to position [860, 0]
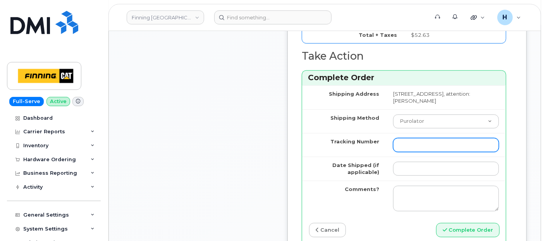
click at [417, 152] on input "Tracking Number" at bounding box center [446, 145] width 106 height 14
paste input "335663192847"
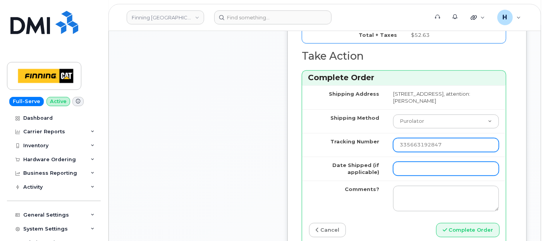
type input "335663192847"
click at [407, 175] on input "Date Shipped (if applicable)" at bounding box center [446, 168] width 106 height 14
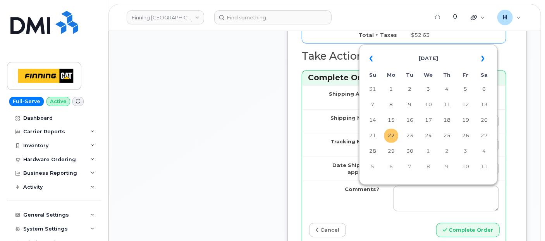
click at [395, 138] on td "22" at bounding box center [391, 136] width 14 height 14
type input "[DATE]"
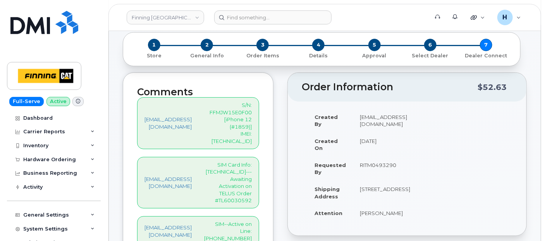
scroll to position [86, 0]
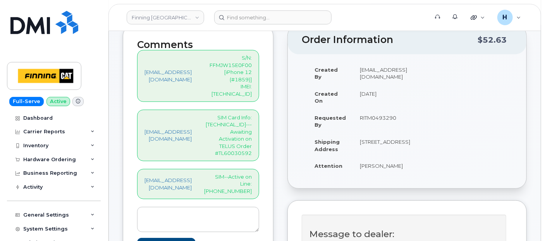
click at [245, 114] on p "SIM Card Info: 8912230102357625130---Awaiting Activation on TELUS Order #TL6003…" at bounding box center [228, 135] width 48 height 43
copy p "8912230102357625130"
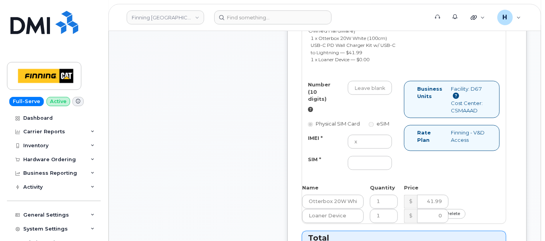
scroll to position [559, 0]
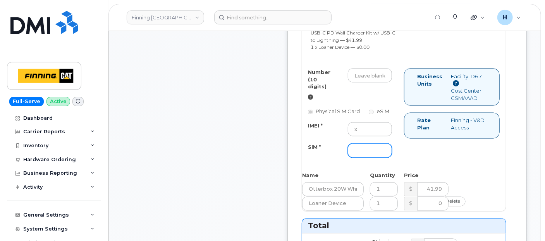
click at [377, 158] on input "SIM *" at bounding box center [370, 151] width 44 height 14
paste input "8912230102357625130"
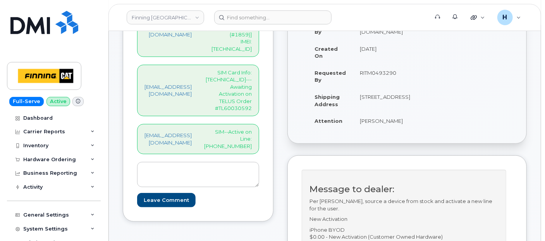
scroll to position [129, 0]
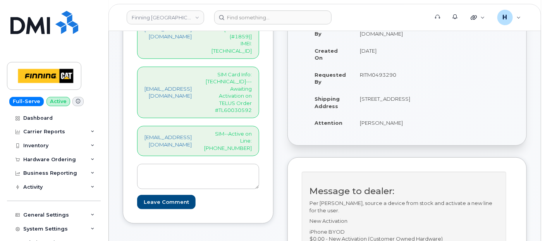
type input "8912230102357625130"
drag, startPoint x: 264, startPoint y: 102, endPoint x: 281, endPoint y: 112, distance: 19.1
click at [259, 126] on div "hakaur@dminc.com SIM--Active on Line: 250-280-6640" at bounding box center [198, 141] width 122 height 30
copy p "250-280-6640"
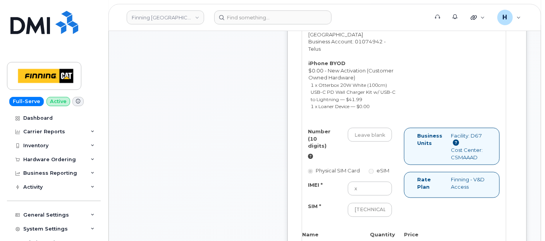
scroll to position [559, 0]
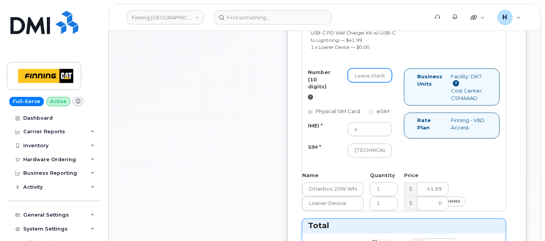
click at [378, 82] on input "Number (10 digits)" at bounding box center [370, 76] width 44 height 14
paste input "250-280-6640"
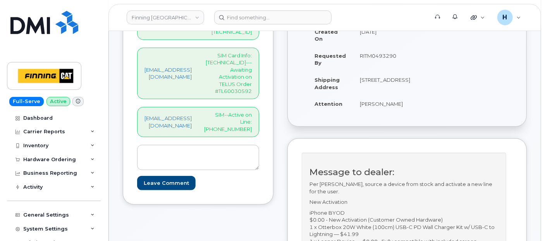
scroll to position [129, 0]
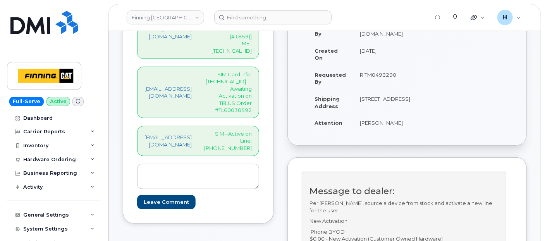
type input "2502806640"
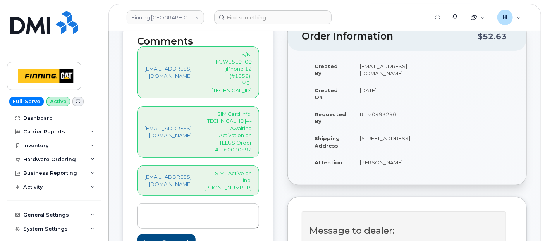
scroll to position [43, 0]
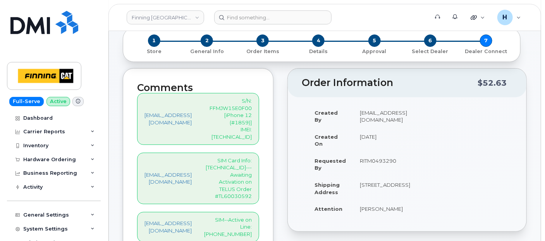
click at [252, 112] on p "S/N: FFMJW15E0F00 [iPhone 12 (#1859)] IMEI: 350400617420847" at bounding box center [228, 118] width 48 height 43
copy p "350400617420847"
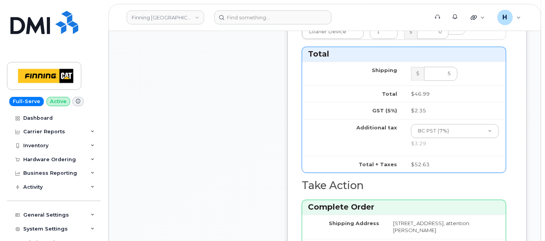
scroll to position [602, 0]
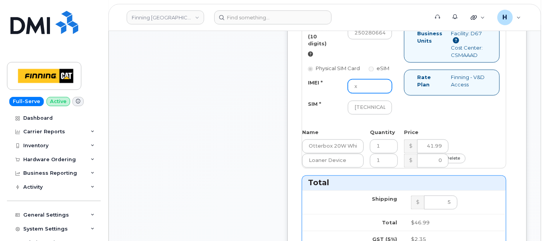
click at [385, 93] on input "x" at bounding box center [370, 86] width 44 height 14
paste input "350400617420847"
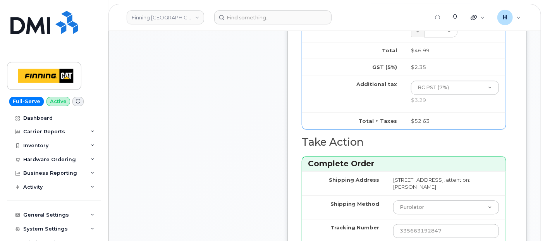
scroll to position [946, 0]
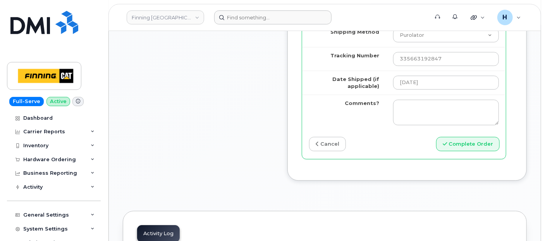
type input "350400617420847"
drag, startPoint x: 448, startPoint y: 87, endPoint x: 382, endPoint y: 89, distance: 65.1
click at [382, 70] on tr "Tracking Number 335663192847" at bounding box center [404, 59] width 204 height 24
drag, startPoint x: 466, startPoint y: 169, endPoint x: 249, endPoint y: 2, distance: 273.6
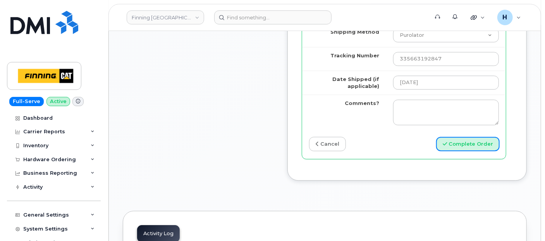
click at [463, 151] on button "Complete Order" at bounding box center [467, 144] width 63 height 14
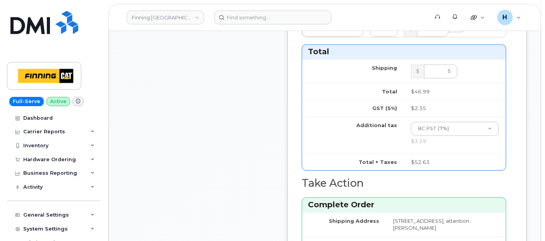
scroll to position [699, 0]
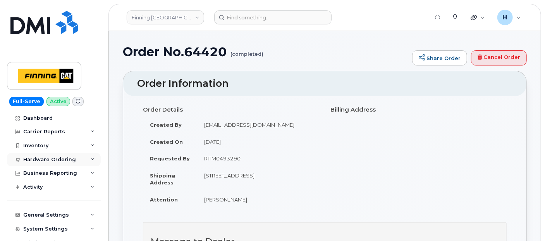
click at [43, 158] on div "Hardware Ordering" at bounding box center [49, 159] width 53 height 6
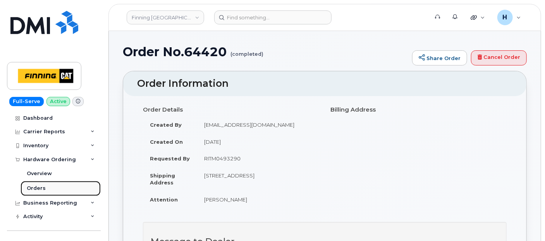
click at [43, 188] on div "Orders" at bounding box center [36, 188] width 19 height 7
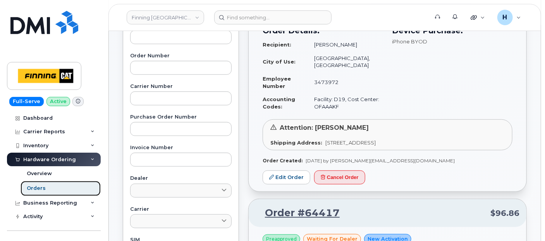
scroll to position [215, 0]
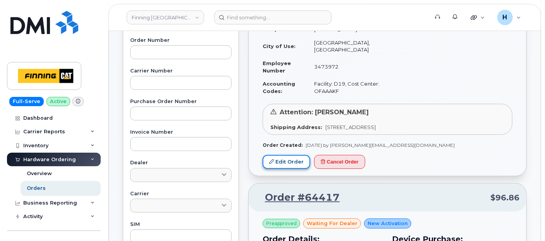
click at [301, 167] on link "Edit Order" at bounding box center [286, 162] width 48 height 14
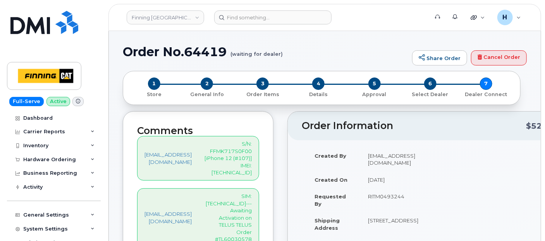
scroll to position [172, 0]
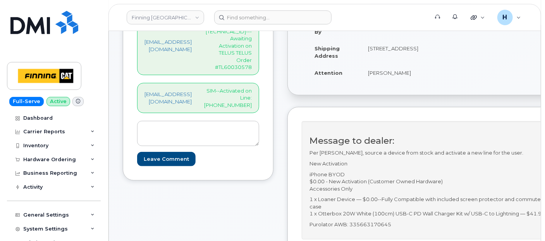
click at [401, 223] on p "Purolator AWB: 335663170645" at bounding box center [427, 224] width 237 height 7
copy p "335663170645"
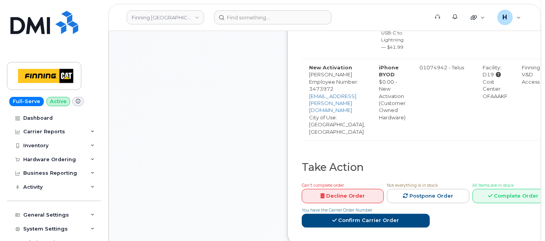
scroll to position [559, 0]
click at [502, 181] on div "All Items are in stock Complete Order" at bounding box center [513, 192] width 82 height 22
click at [505, 189] on link "Complete Order" at bounding box center [513, 196] width 82 height 14
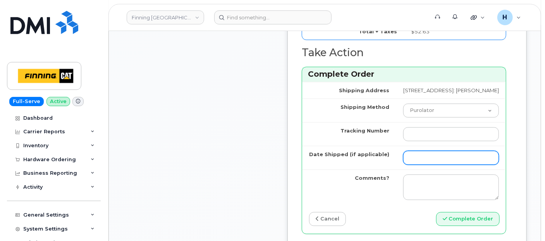
scroll to position [946, 0]
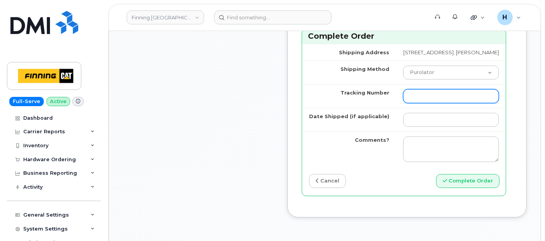
click at [410, 103] on input "Tracking Number" at bounding box center [451, 96] width 96 height 14
paste input "335663170645"
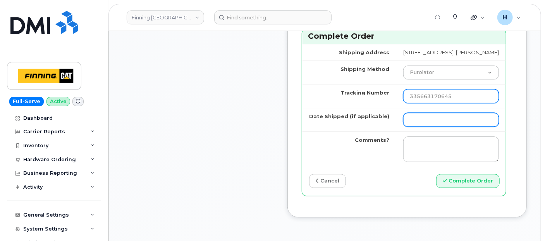
type input "335663170645"
click at [406, 127] on input "Date Shipped (if applicable)" at bounding box center [451, 120] width 96 height 14
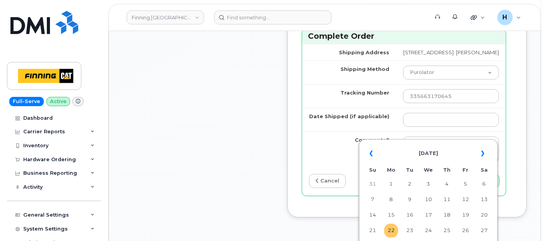
click at [387, 232] on td "22" at bounding box center [391, 230] width 14 height 14
type input "[DATE]"
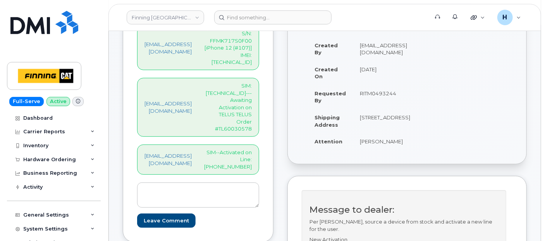
scroll to position [86, 0]
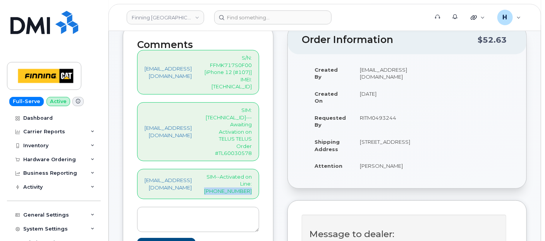
drag, startPoint x: 233, startPoint y: 151, endPoint x: 280, endPoint y: 163, distance: 47.5
click at [259, 163] on div "hakaur@dminc.com S/N: FFMK717S0F00 [iPhone 12 (#107)] IMEI: 350643637225494 hak…" at bounding box center [198, 151] width 122 height 202
copy div "236-989-3890"
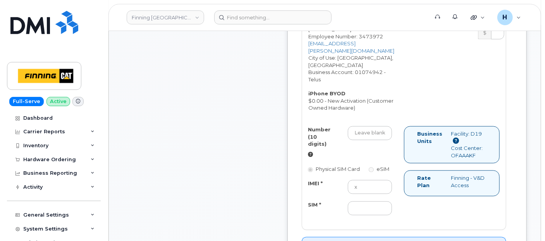
scroll to position [602, 0]
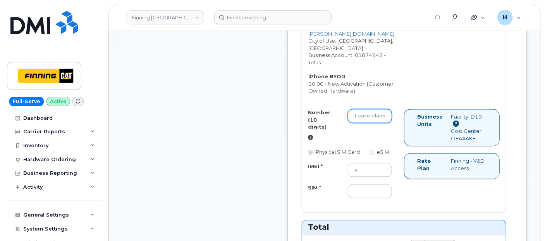
click at [382, 111] on input "Number (10 digits)" at bounding box center [370, 116] width 44 height 14
paste input "236-989-3890"
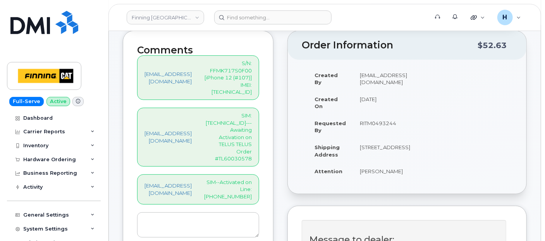
scroll to position [43, 0]
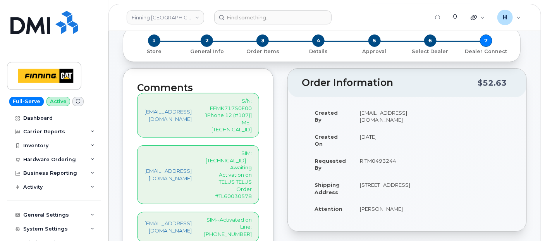
type input "2369893890"
click at [246, 149] on p "SIM: 8912230102357625163---Awaiting Activation on TELUS TELUS Order #TL60030578" at bounding box center [228, 174] width 48 height 50
copy p "8912230102357625163"
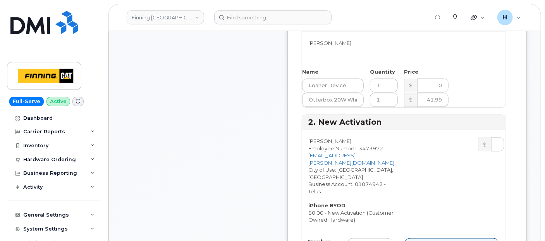
scroll to position [602, 0]
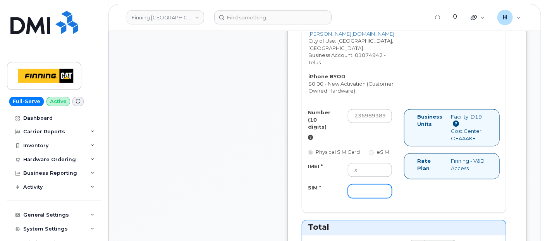
click at [379, 196] on input "SIM *" at bounding box center [370, 191] width 44 height 14
paste input "8912230102357625163"
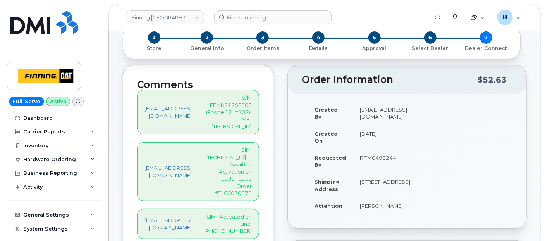
scroll to position [43, 0]
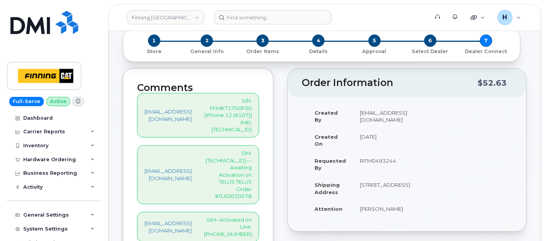
type input "8912230102357625163"
click at [252, 113] on p "S/N: FFMK717S0F00 [iPhone 12 (#107)] IMEI: 350643637225494" at bounding box center [228, 115] width 48 height 36
copy p "350643637225494"
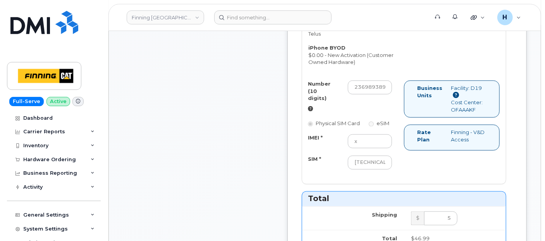
scroll to position [645, 0]
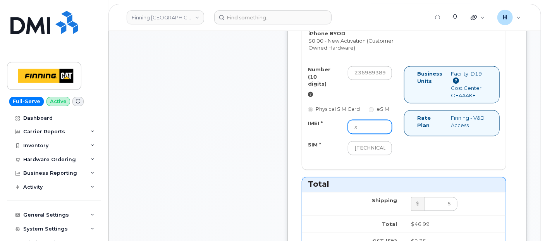
click at [382, 134] on input "x" at bounding box center [370, 127] width 44 height 14
paste input "350643637225494"
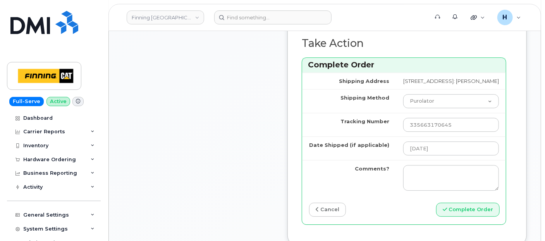
scroll to position [946, 0]
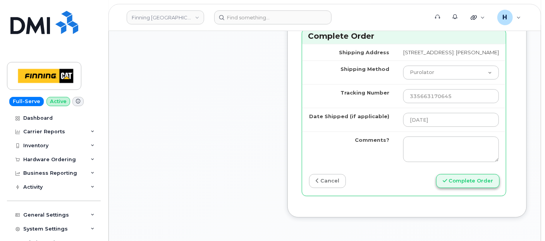
type input "350643637225494"
click at [467, 188] on button "Complete Order" at bounding box center [467, 181] width 63 height 14
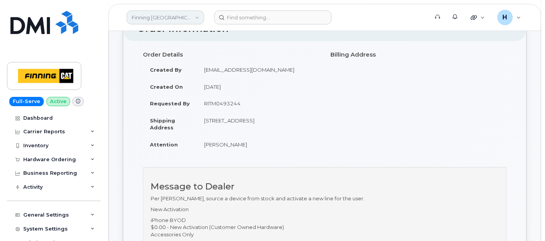
scroll to position [86, 0]
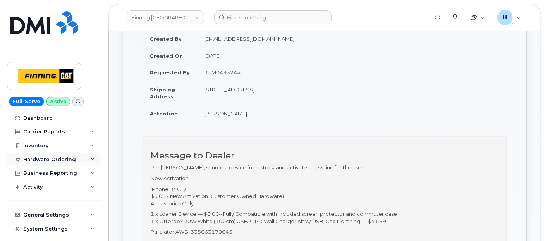
click at [30, 161] on div "Hardware Ordering" at bounding box center [49, 159] width 53 height 6
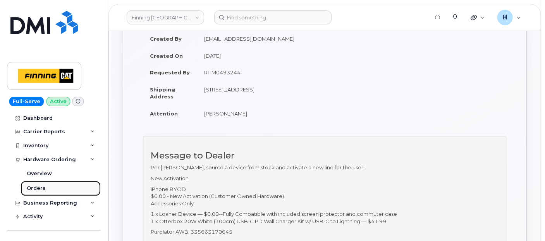
click at [31, 185] on div "Orders" at bounding box center [36, 188] width 19 height 7
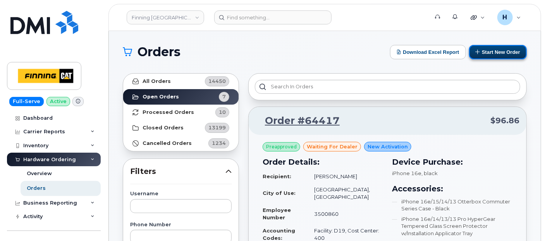
click at [496, 57] on button "Start New Order" at bounding box center [498, 52] width 58 height 14
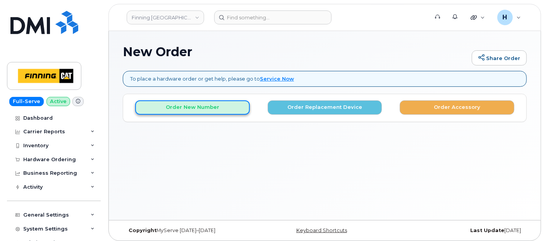
click at [183, 113] on button "Order New Number" at bounding box center [192, 107] width 115 height 14
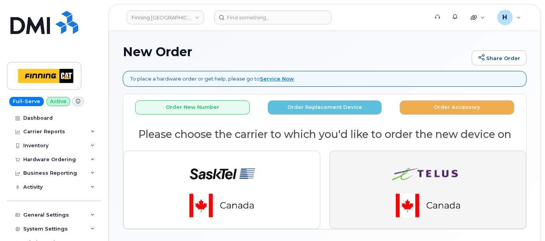
click at [386, 178] on img "button" at bounding box center [428, 189] width 108 height 65
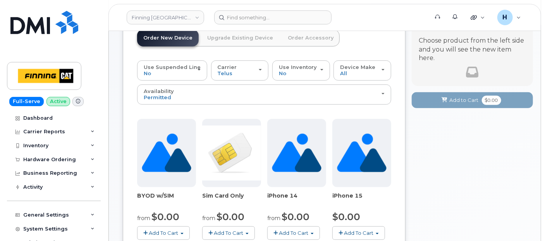
scroll to position [172, 0]
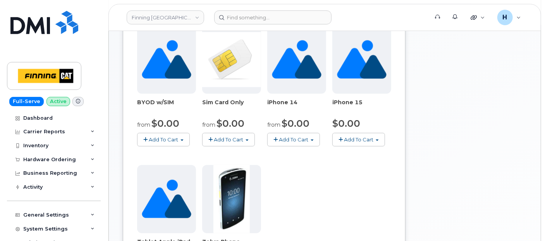
click at [229, 136] on span "Add To Cart" at bounding box center [228, 139] width 29 height 6
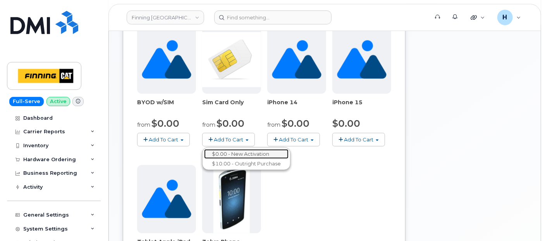
click at [239, 149] on link "$0.00 - New Activation" at bounding box center [246, 154] width 84 height 10
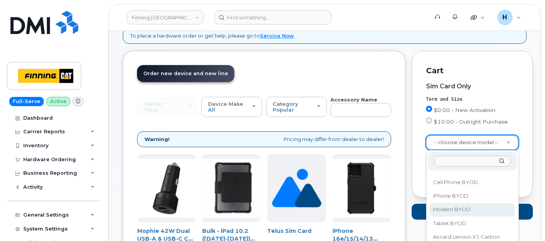
scroll to position [43, 0]
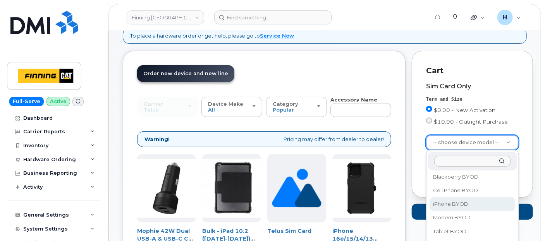
select select "2546"
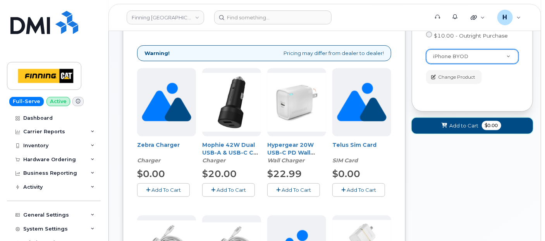
click at [447, 126] on icon at bounding box center [444, 125] width 5 height 5
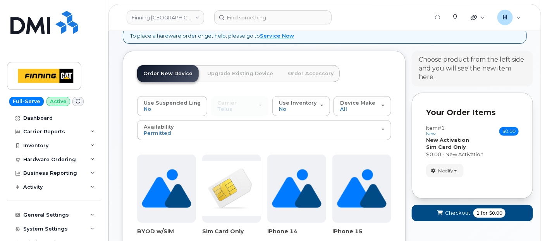
click at [310, 69] on link "Order Accessory" at bounding box center [310, 73] width 58 height 17
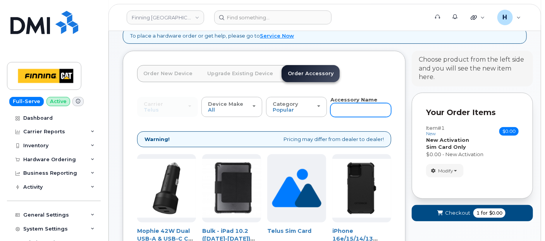
click at [365, 114] on input "text" at bounding box center [360, 110] width 61 height 14
type input "11"
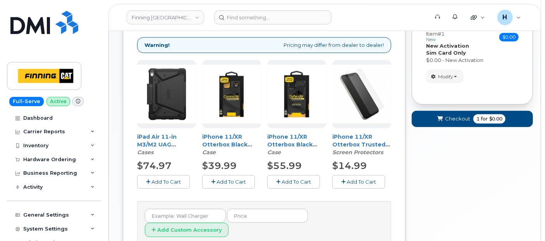
scroll to position [197, 0]
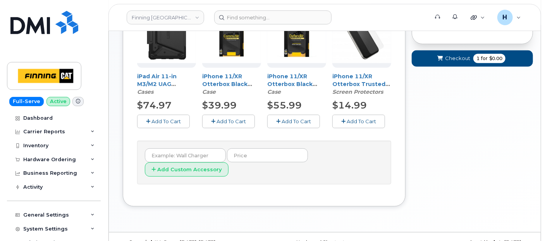
click at [365, 118] on span "Add To Cart" at bounding box center [360, 121] width 29 height 6
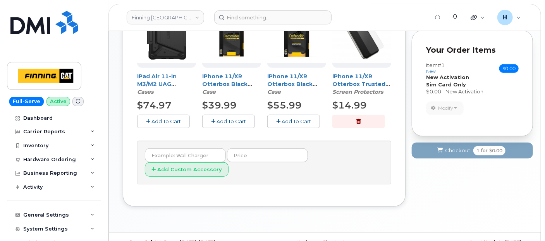
click at [285, 122] on span "Add To Cart" at bounding box center [295, 121] width 29 height 6
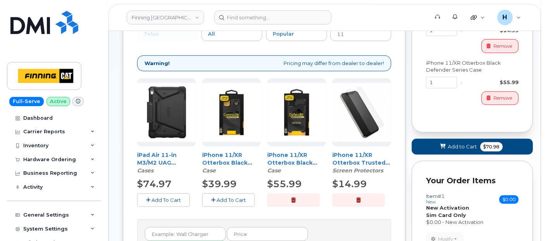
scroll to position [69, 0]
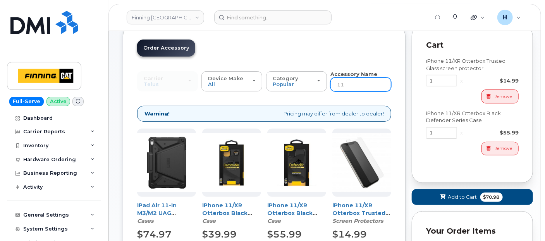
click at [346, 81] on input "11" at bounding box center [360, 84] width 61 height 14
type input "wall"
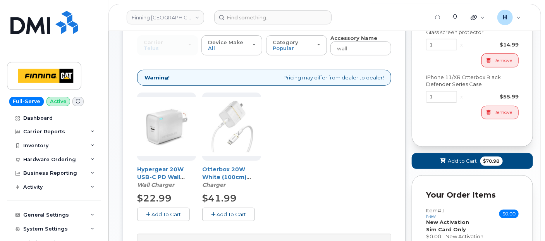
scroll to position [154, 0]
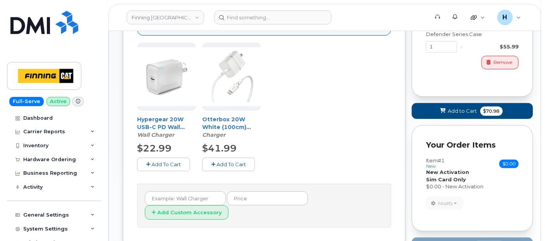
click at [225, 161] on span "Add To Cart" at bounding box center [230, 164] width 29 height 6
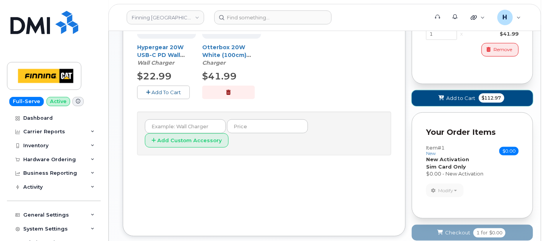
click at [451, 100] on span "Add to Cart" at bounding box center [460, 97] width 29 height 7
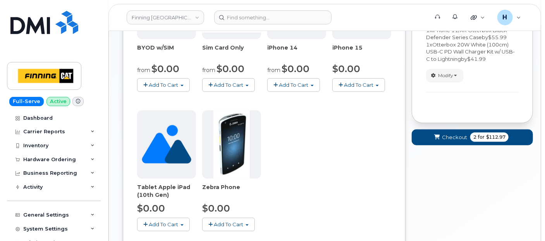
scroll to position [387, 0]
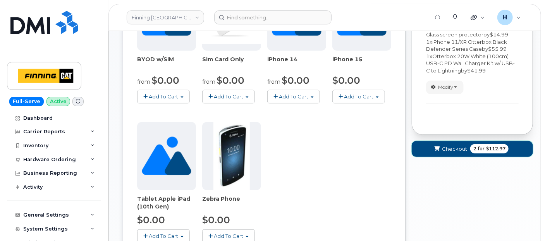
click at [451, 145] on span "Checkout" at bounding box center [454, 148] width 25 height 7
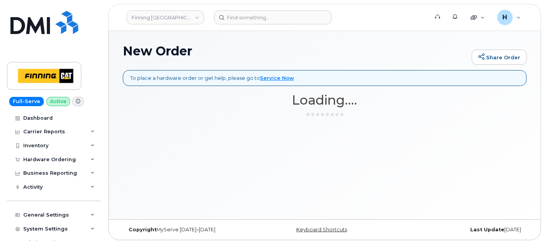
scroll to position [0, 0]
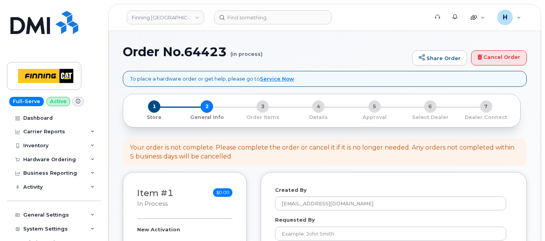
select select
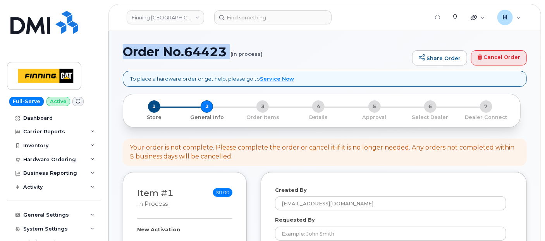
drag, startPoint x: 122, startPoint y: 55, endPoint x: 214, endPoint y: 61, distance: 92.7
copy h1 "Order No.64423"
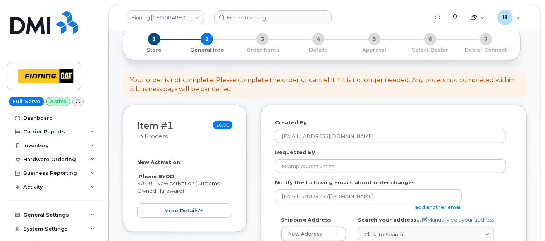
scroll to position [129, 0]
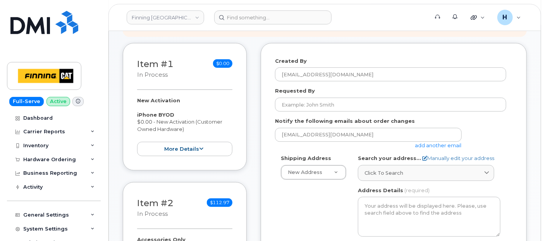
drag, startPoint x: 132, startPoint y: 96, endPoint x: 185, endPoint y: 129, distance: 62.2
click at [185, 129] on div "Item #1 in process $0.00 New Activation iPhone BYOD $0.00 - New Activation (Cus…" at bounding box center [185, 106] width 124 height 127
copy div "New Activation iPhone BYOD $0.00 - New Activation (Customer Owned Hardware)"
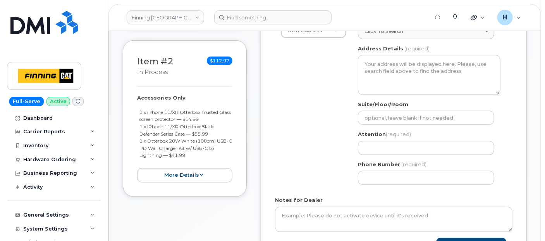
scroll to position [301, 0]
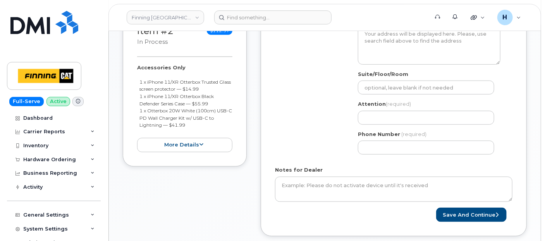
drag, startPoint x: 130, startPoint y: 66, endPoint x: 196, endPoint y: 124, distance: 87.2
click at [196, 124] on div "Item #2 in process $112.97 Accessories Only 1 x iPhone 11/XR Otterbox Trusted G…" at bounding box center [185, 88] width 124 height 156
copy div "Accessories Only 1 x iPhone 11/XR Otterbox Trusted Glass screen protector — $14…"
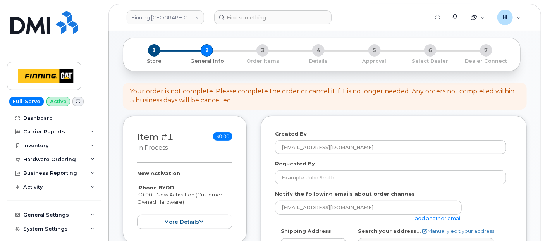
scroll to position [43, 0]
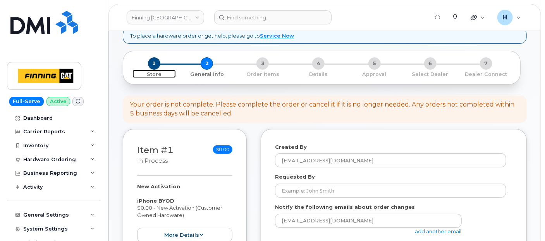
click at [155, 60] on span "1" at bounding box center [154, 63] width 12 height 12
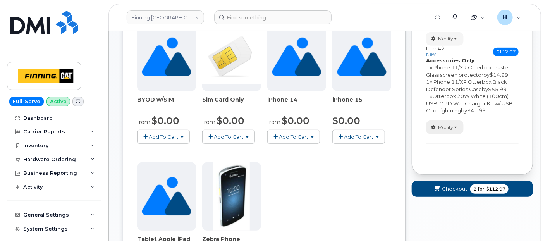
scroll to position [149, 0]
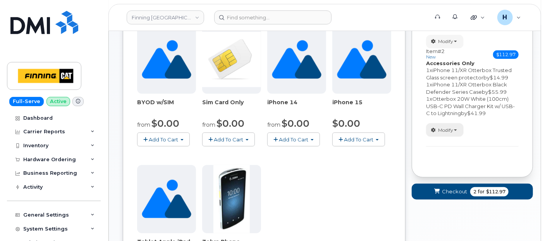
click at [449, 127] on span "Modify" at bounding box center [445, 130] width 15 height 7
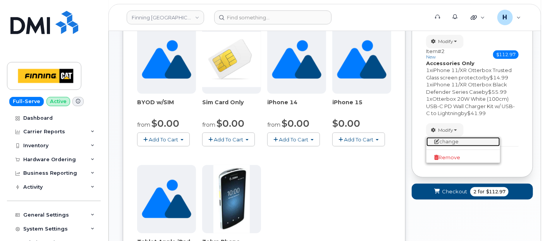
click at [445, 142] on link "change" at bounding box center [463, 141] width 74 height 9
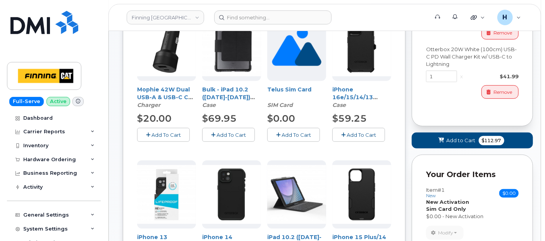
scroll to position [75, 0]
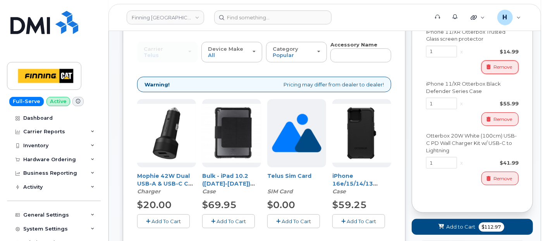
click at [492, 67] on button "Remove" at bounding box center [499, 67] width 37 height 14
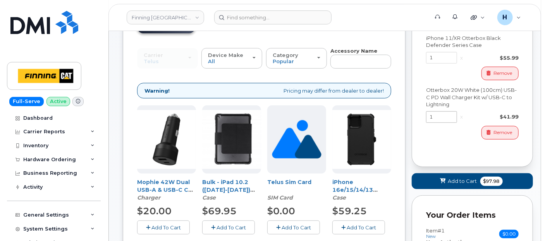
scroll to position [0, 0]
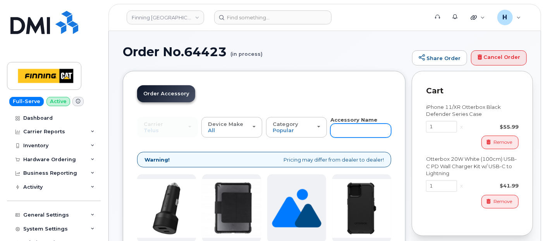
click at [369, 130] on input "text" at bounding box center [360, 130] width 61 height 14
type input "loaner"
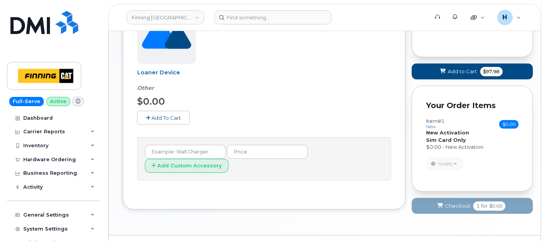
scroll to position [153, 0]
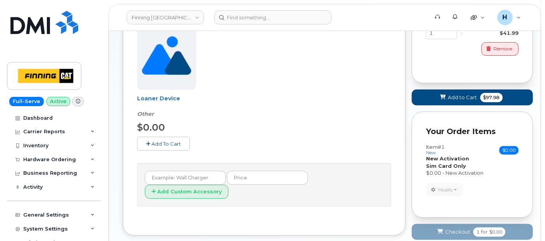
click at [176, 142] on span "Add To Cart" at bounding box center [165, 144] width 29 height 6
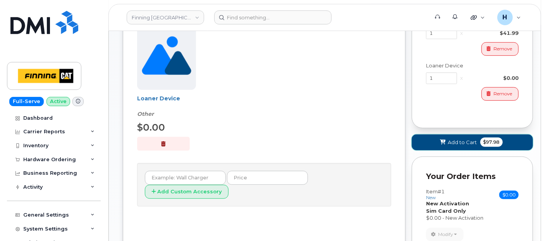
click at [465, 139] on span "Add to Cart" at bounding box center [462, 142] width 29 height 7
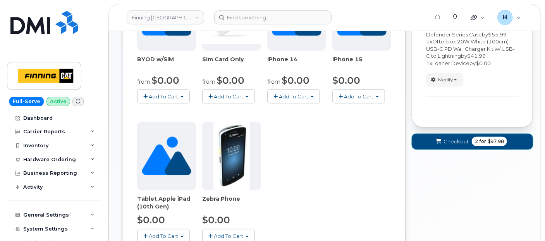
click at [445, 138] on span "Checkout" at bounding box center [455, 141] width 25 height 7
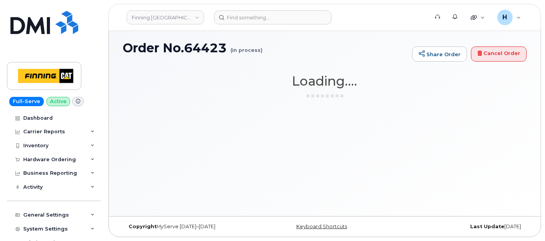
scroll to position [3, 0]
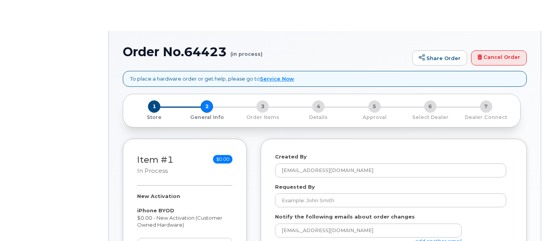
select select
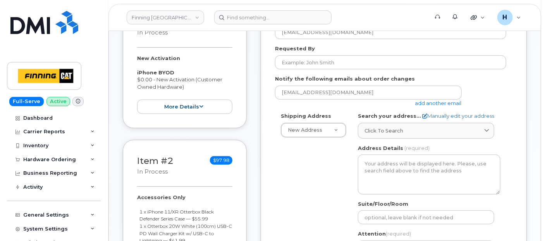
scroll to position [215, 0]
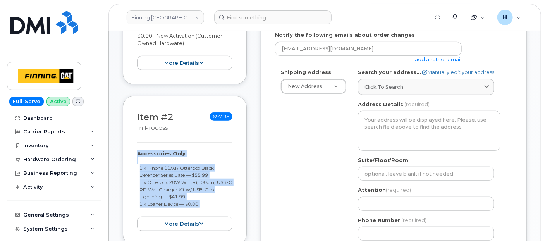
drag, startPoint x: 133, startPoint y: 150, endPoint x: 207, endPoint y: 206, distance: 92.4
click at [207, 206] on div "Item #2 in process $97.98 Accessories Only 1 x iPhone 11/XR Otterbox Black Defe…" at bounding box center [185, 170] width 124 height 149
copy div "Accessories Only 1 x iPhone 11/XR Otterbox Black Defender Series Case — $55.99 …"
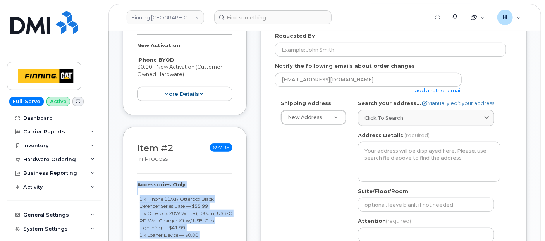
scroll to position [129, 0]
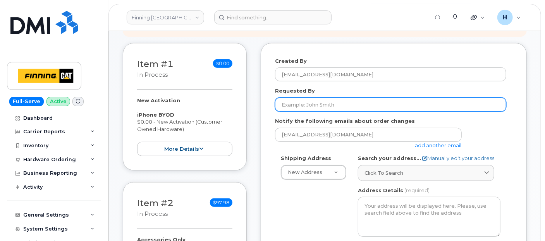
drag, startPoint x: 313, startPoint y: 102, endPoint x: 307, endPoint y: 99, distance: 6.8
click at [313, 102] on input "Requested By" at bounding box center [390, 105] width 231 height 14
paste input "RITM0493962"
type input "RITM0493962"
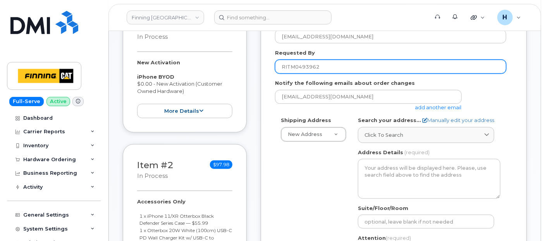
scroll to position [258, 0]
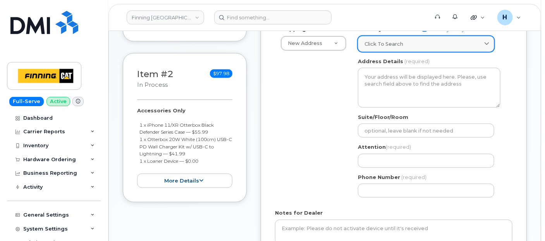
click at [382, 41] on span "Click to search" at bounding box center [383, 43] width 39 height 7
paste input "[STREET_ADDRESS]"
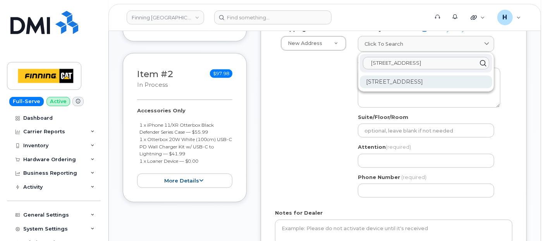
type input "[STREET_ADDRESS]"
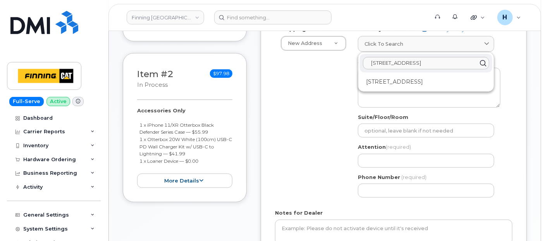
drag, startPoint x: 389, startPoint y: 84, endPoint x: 259, endPoint y: 5, distance: 151.8
click at [388, 83] on div "[STREET_ADDRESS]" at bounding box center [426, 81] width 132 height 13
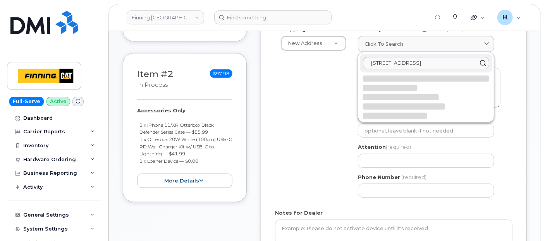
select select
type textarea "[STREET_ADDRESS]"
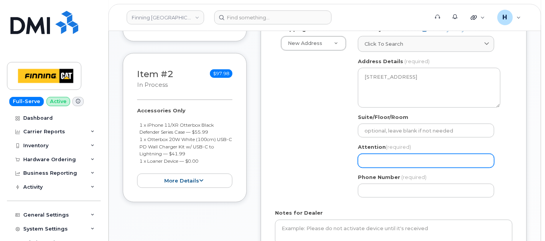
click at [379, 161] on input "Attention (required)" at bounding box center [426, 161] width 136 height 14
paste input "[GEOGRAPHIC_DATA] for onboarding"
select select
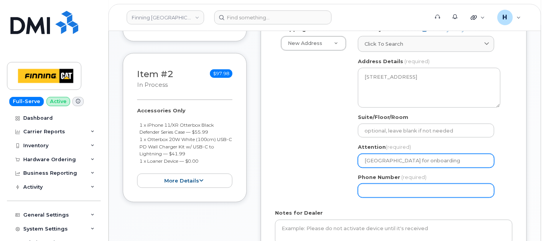
type input "[GEOGRAPHIC_DATA] for onboarding"
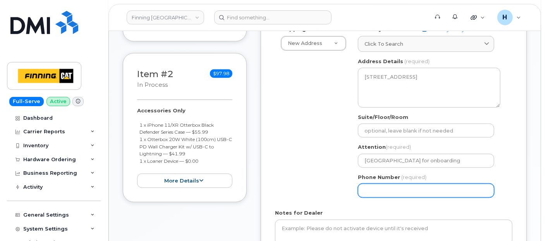
drag, startPoint x: 369, startPoint y: 191, endPoint x: 366, endPoint y: 179, distance: 12.5
click at [369, 189] on input "Phone Number" at bounding box center [426, 191] width 136 height 14
paste input "2505630331"
select select
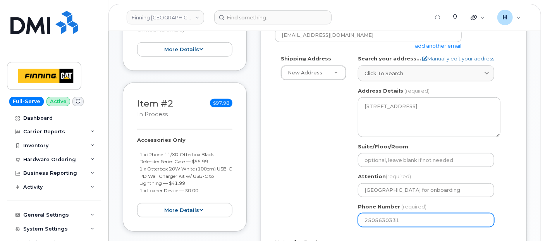
scroll to position [215, 0]
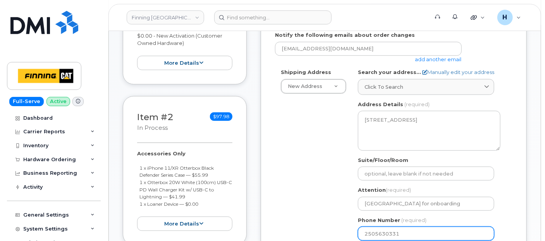
type input "2505630331"
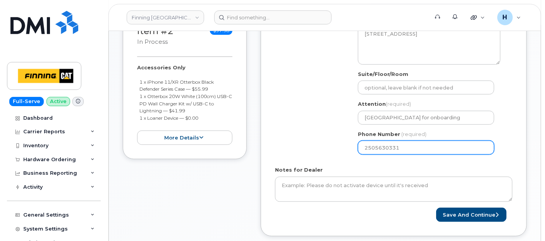
scroll to position [387, 0]
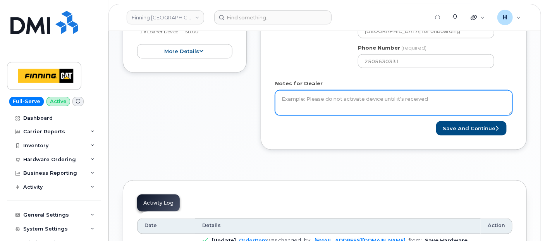
click at [291, 92] on textarea "Notes for Dealer" at bounding box center [393, 103] width 237 height 26
paste textarea "New Activation iPhone BYOD $0.00 - New Activation (Customer Owned Hardware) Acc…"
paste textarea "Per FINCA Mobility, activate new line for the user and source a device from our…"
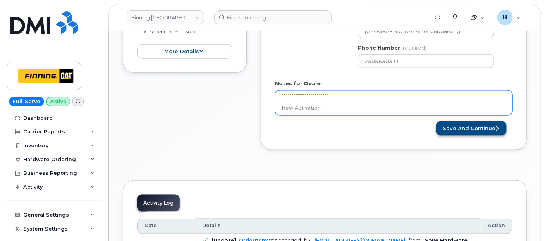
type textarea "Per FINCA Mobility, activate new line for the user and source a device from our…"
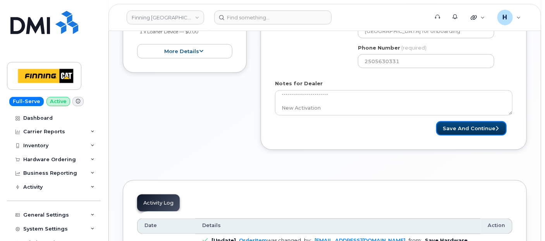
drag, startPoint x: 485, startPoint y: 130, endPoint x: 357, endPoint y: 1, distance: 181.5
click at [484, 129] on button "Save and Continue" at bounding box center [471, 128] width 70 height 14
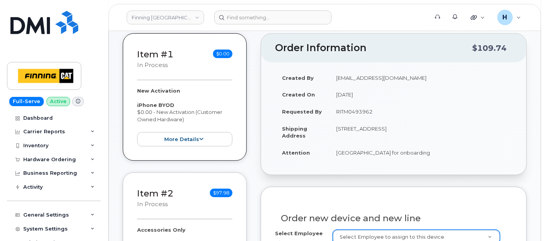
scroll to position [215, 0]
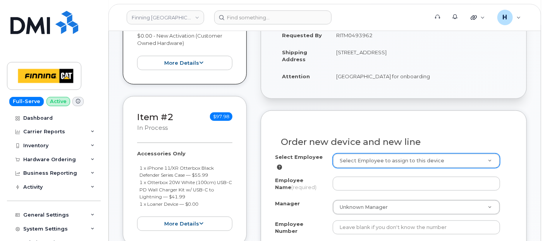
paste input "[PERSON_NAME]"
type input "[PERSON_NAME]"
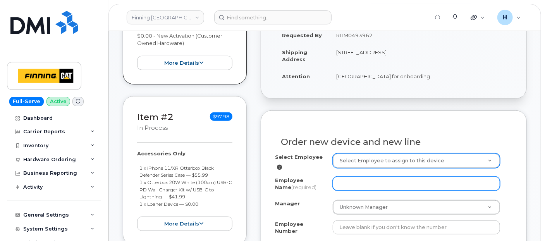
click at [341, 179] on input "Employee Name (required)" at bounding box center [416, 184] width 167 height 14
paste input "[PERSON_NAME]"
type input "[PERSON_NAME]"
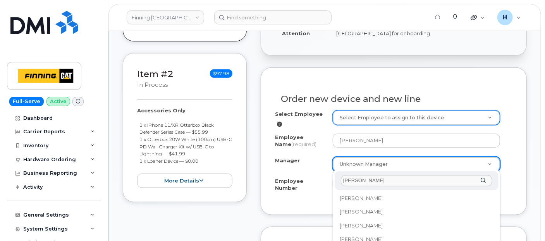
scroll to position [0, 0]
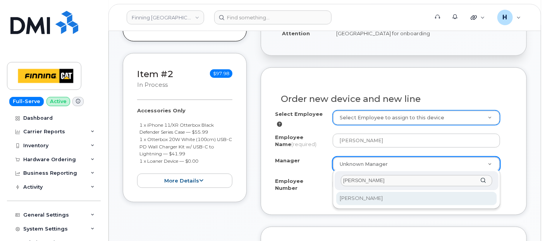
type input "Bryan Emery"
select select "58029"
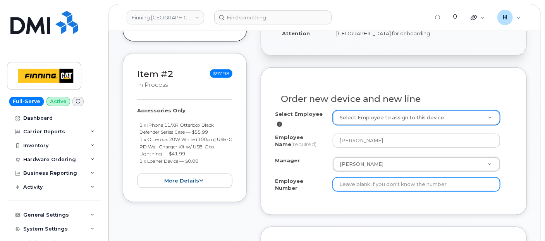
click at [333, 182] on input "Employee Number" at bounding box center [416, 184] width 167 height 14
paste input "3500864"
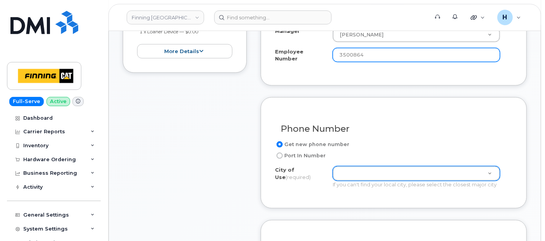
type input "3500864"
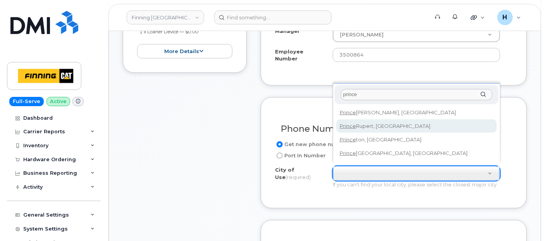
type input "prince"
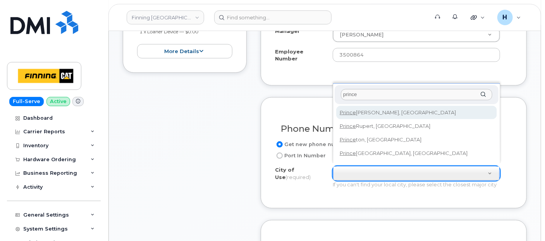
type input "858"
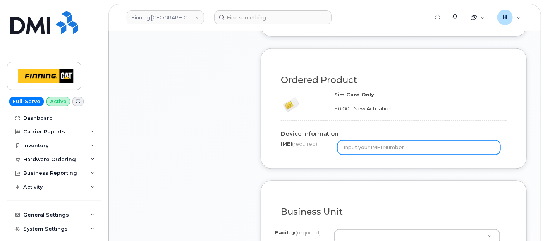
scroll to position [559, 0]
click at [370, 140] on input "text" at bounding box center [418, 147] width 163 height 14
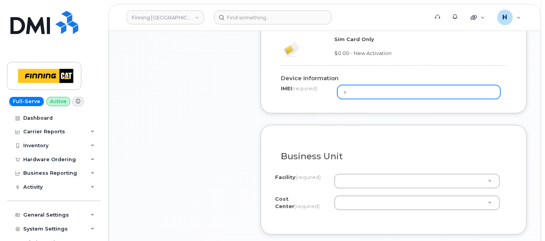
scroll to position [688, 0]
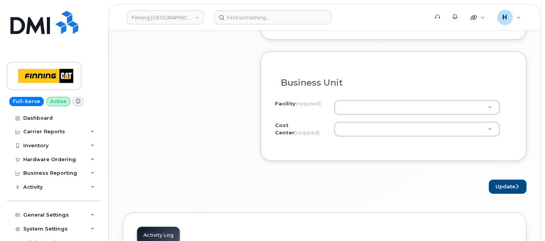
type input "x"
click at [326, 122] on label "Cost Center (required)" at bounding box center [301, 129] width 53 height 14
drag, startPoint x: 337, startPoint y: 119, endPoint x: 322, endPoint y: 125, distance: 16.0
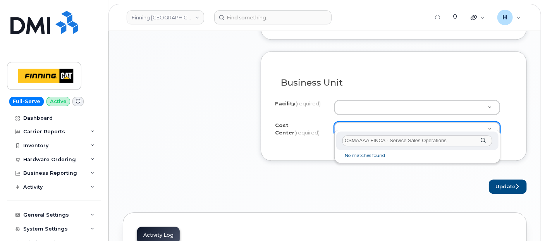
drag, startPoint x: 369, startPoint y: 139, endPoint x: 449, endPoint y: 139, distance: 80.5
click at [449, 139] on input "CSMAAAA FINCA - Service Sales Operations" at bounding box center [417, 140] width 150 height 11
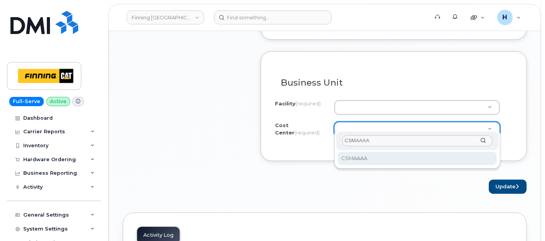
type input "CSMAAAA"
select select "CSMAAAA"
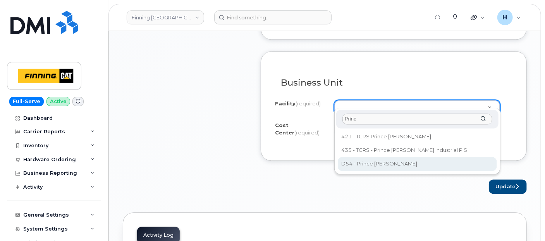
type input "Princ"
drag, startPoint x: 367, startPoint y: 160, endPoint x: 440, endPoint y: 169, distance: 73.7
select select "D54"
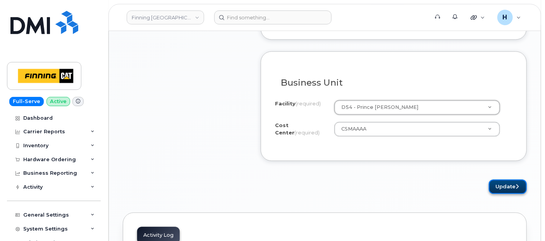
click at [502, 180] on button "Update" at bounding box center [508, 186] width 38 height 14
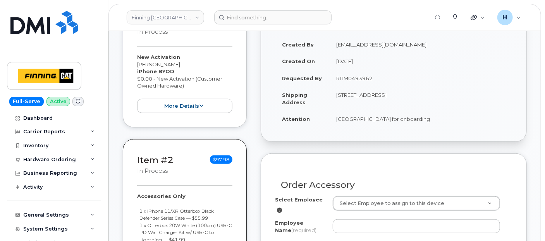
scroll to position [301, 0]
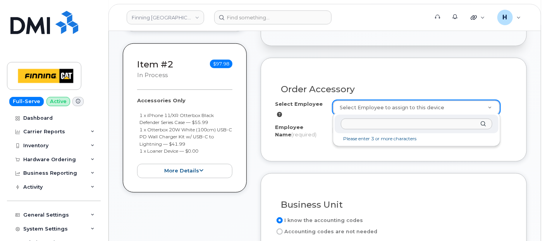
type input "[PERSON_NAME]"
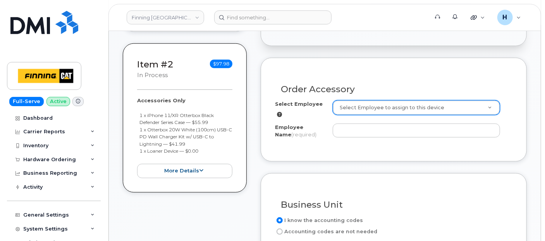
click at [346, 137] on div "Employee Name (required)" at bounding box center [393, 131] width 237 height 17
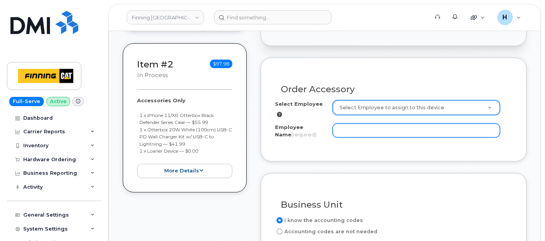
click at [346, 134] on input "Employee Name (required)" at bounding box center [416, 130] width 167 height 14
paste input "[PERSON_NAME]"
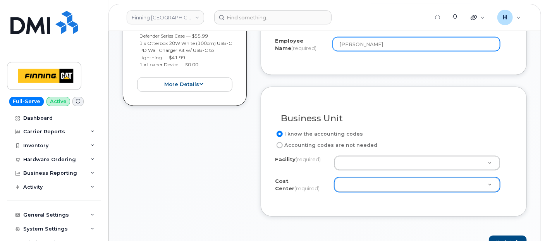
type input "[PERSON_NAME]"
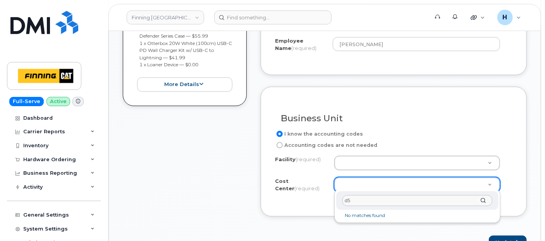
type input "d54"
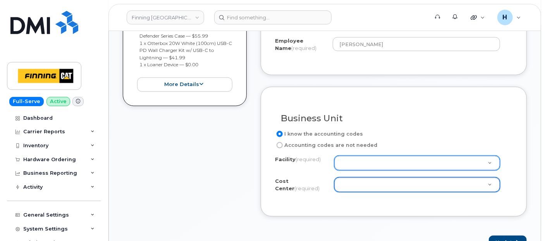
type input "d"
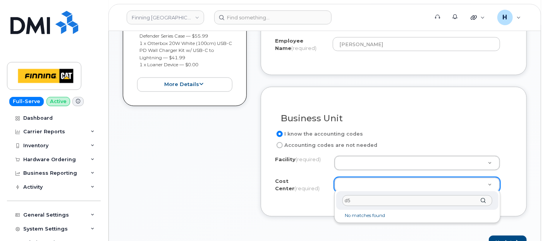
type input "d54"
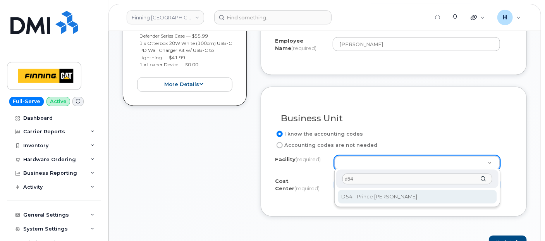
type input "d54"
select select "D54"
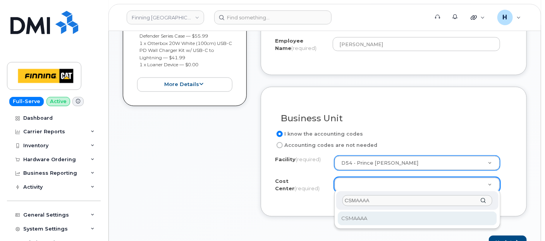
scroll to position [473, 0]
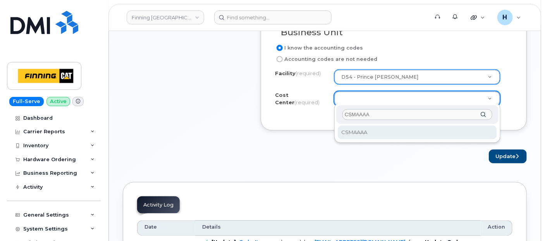
type input "CSMAAAA"
select select "CSMAAAA"
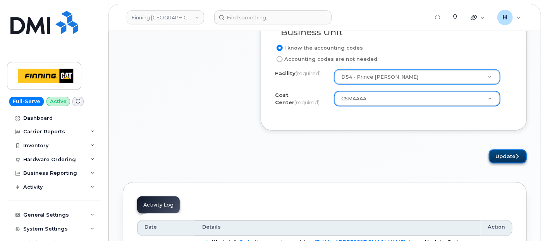
click at [497, 154] on button "Update" at bounding box center [508, 156] width 38 height 14
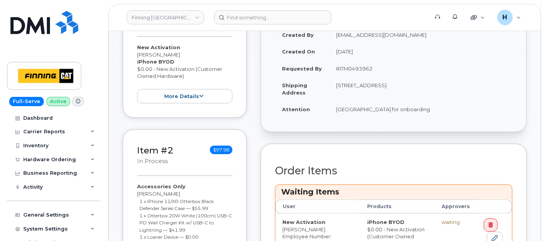
scroll to position [344, 0]
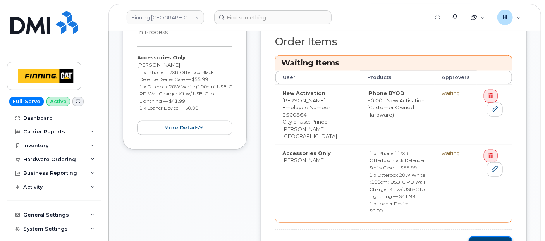
click at [483, 236] on button "Checkout" at bounding box center [490, 243] width 44 height 14
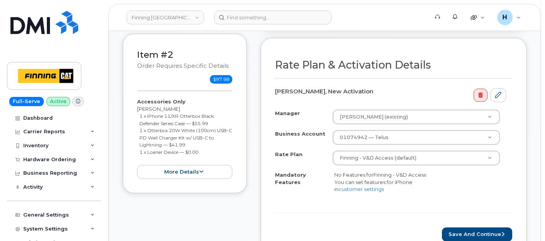
scroll to position [301, 0]
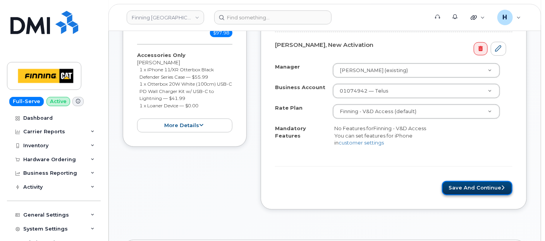
click at [456, 189] on button "Save and Continue" at bounding box center [477, 188] width 70 height 14
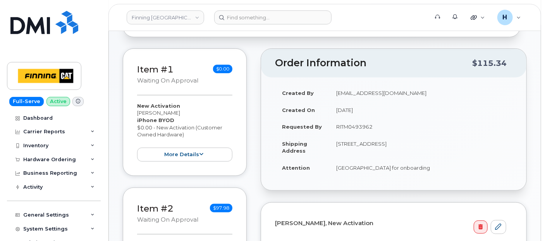
scroll to position [129, 0]
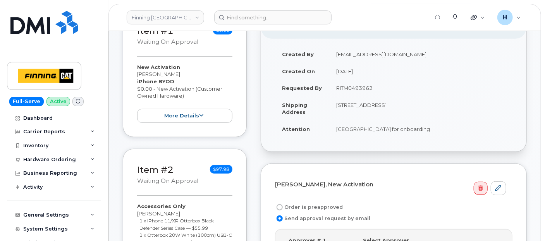
click at [303, 202] on label "Order is preapproved" at bounding box center [309, 206] width 68 height 9
click at [283, 204] on input "Order is preapproved" at bounding box center [279, 207] width 6 height 6
radio input "true"
drag, startPoint x: 333, startPoint y: 91, endPoint x: 391, endPoint y: 93, distance: 58.1
click at [391, 93] on td "RITM0493962" at bounding box center [420, 87] width 183 height 17
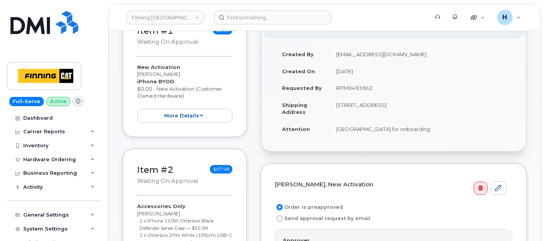
copy td "RITM0493962"
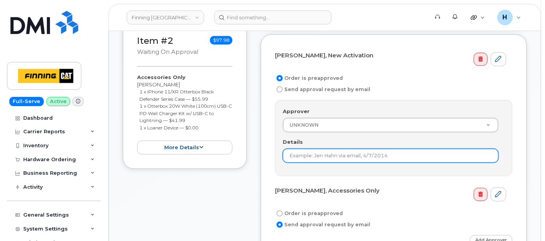
click at [310, 154] on input "Details" at bounding box center [391, 156] width 216 height 14
paste input "RITM0493962"
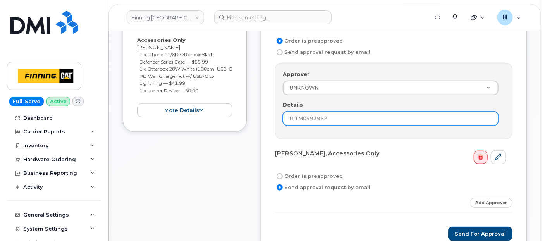
scroll to position [344, 0]
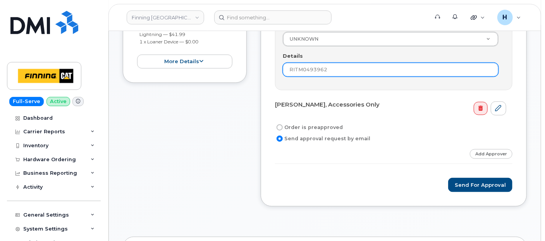
type input "RITM0493962"
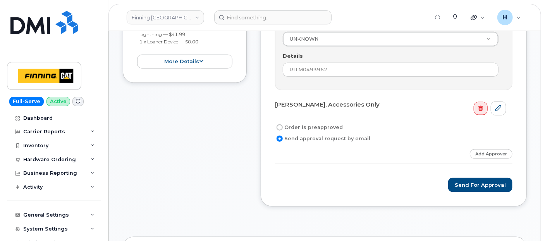
click at [304, 123] on label "Order is preapproved" at bounding box center [309, 127] width 68 height 9
click at [283, 124] on input "Order is preapproved" at bounding box center [279, 127] width 6 height 6
radio input "true"
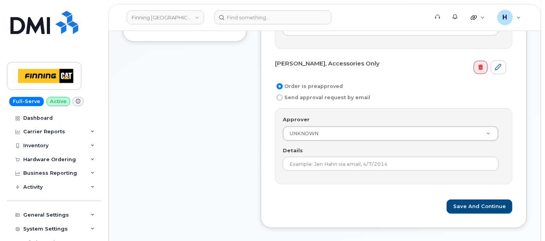
scroll to position [430, 0]
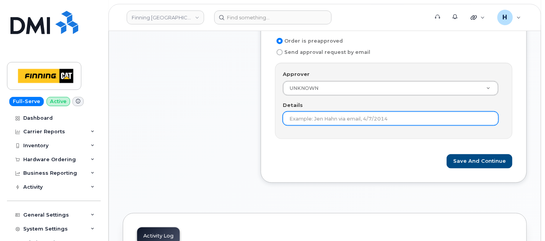
click at [304, 111] on input "Details" at bounding box center [391, 118] width 216 height 14
paste input "RITM0493962"
type input "RITM0493962"
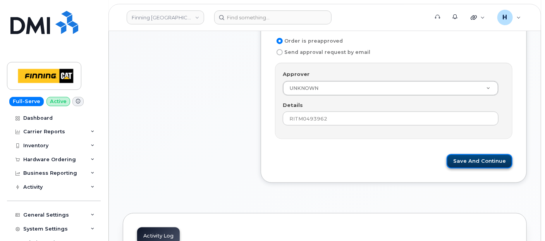
click at [473, 156] on button "Save and Continue" at bounding box center [479, 161] width 66 height 14
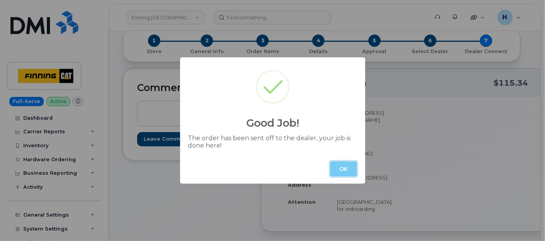
click at [338, 166] on button "OK" at bounding box center [343, 168] width 27 height 15
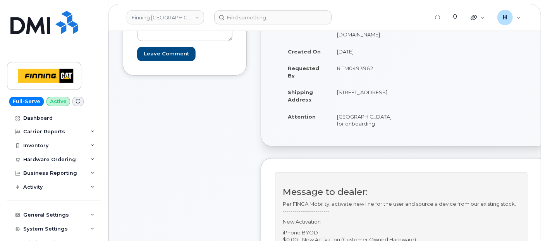
scroll to position [129, 0]
drag, startPoint x: 338, startPoint y: 111, endPoint x: 377, endPoint y: 109, distance: 38.8
click at [377, 107] on td "[STREET_ADDRESS]" at bounding box center [364, 95] width 69 height 24
copy td "V2N 5S3"
drag, startPoint x: 325, startPoint y: 97, endPoint x: 344, endPoint y: 98, distance: 19.0
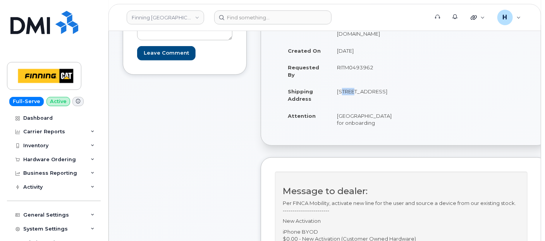
click at [344, 98] on td "[STREET_ADDRESS]" at bounding box center [364, 95] width 69 height 24
copy td "1100"
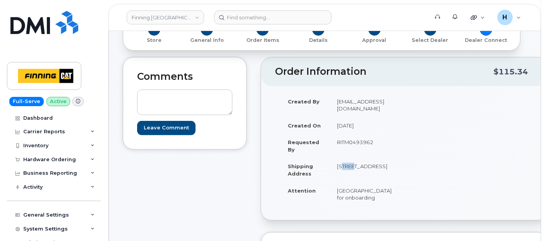
scroll to position [0, 0]
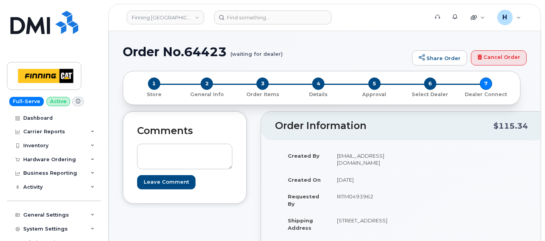
click at [199, 48] on h1 "Order No.64423 (waiting for dealer)" at bounding box center [265, 52] width 285 height 14
copy h1 "64423"
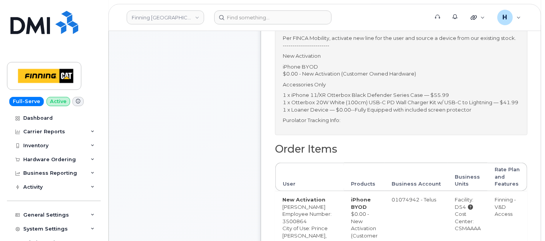
scroll to position [387, 0]
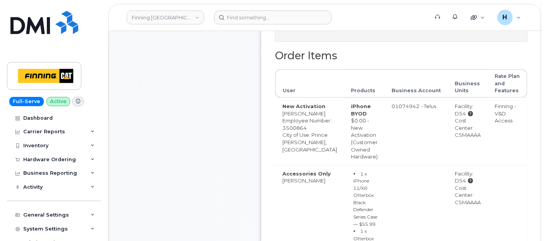
drag, startPoint x: 431, startPoint y: 172, endPoint x: 461, endPoint y: 173, distance: 29.5
click at [461, 165] on td "Facility: D54 Cost Center: CSMAAAA" at bounding box center [468, 131] width 40 height 67
copy div "CSMAAAA"
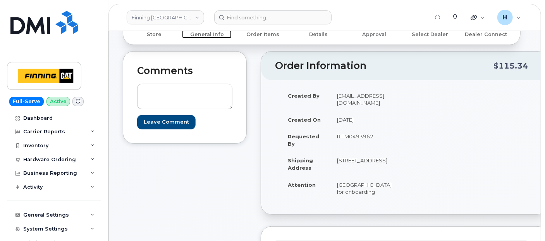
scroll to position [0, 0]
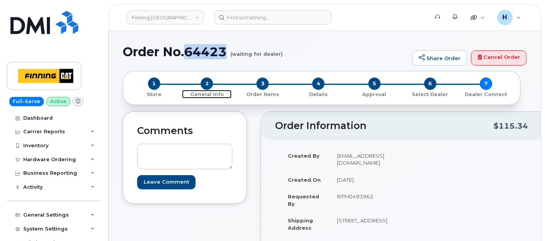
click at [208, 84] on span "2" at bounding box center [207, 83] width 12 height 12
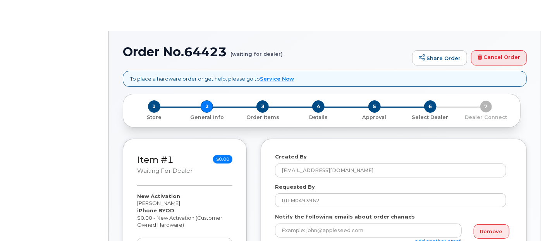
select select
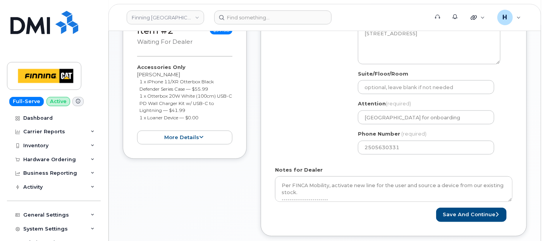
scroll to position [344, 0]
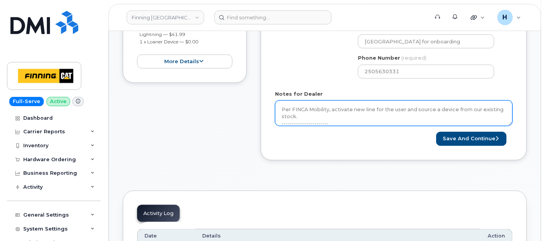
click at [382, 114] on textarea "Per FINCA Mobility, activate new line for the user and source a device from our…" at bounding box center [393, 113] width 237 height 26
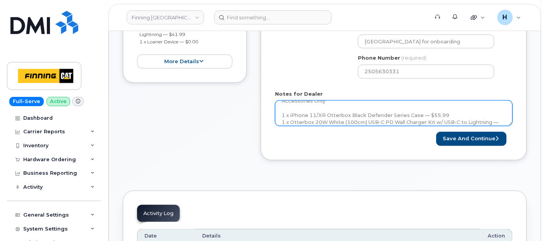
scroll to position [106, 0]
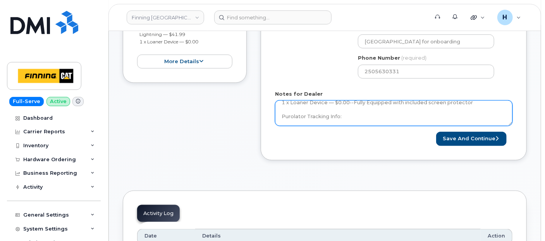
click at [382, 113] on textarea "Per FINCA Mobility, activate new line for the user and source a device from our…" at bounding box center [393, 113] width 237 height 26
paste textarea "335663592111"
type textarea "Per FINCA Mobility, activate new line for the user and source a device from our…"
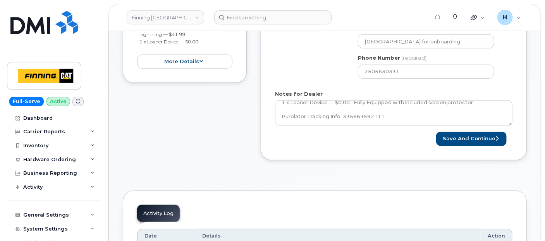
drag, startPoint x: 456, startPoint y: 136, endPoint x: 357, endPoint y: 240, distance: 143.5
click at [456, 136] on button "Save and Continue" at bounding box center [471, 139] width 70 height 14
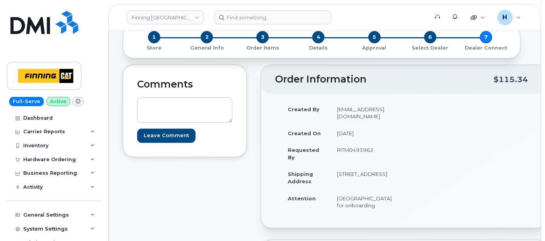
scroll to position [43, 0]
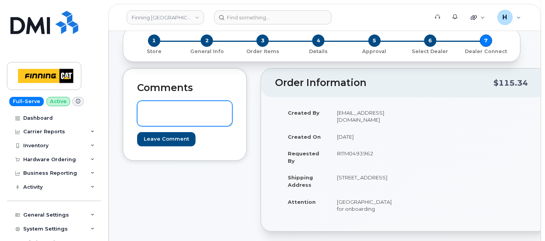
click at [187, 122] on textarea at bounding box center [184, 114] width 95 height 26
drag, startPoint x: 144, startPoint y: 107, endPoint x: 222, endPoint y: 127, distance: 80.7
click at [222, 127] on form "S/N: FFYHC75JN72J [iPhone 11 (#1203)] IMEI: [TECHNICAL_ID] Leave Comment" at bounding box center [184, 123] width 95 height 45
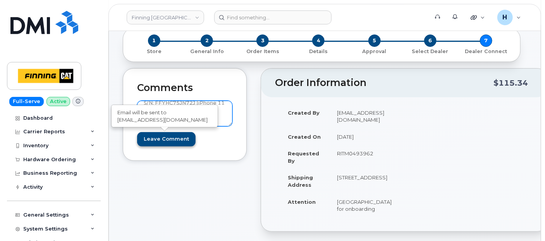
type textarea "S/N: FFYHC75JN72J [iPhone 11 (#1203)] IMEI: [TECHNICAL_ID]"
click at [179, 140] on input "Leave Comment" at bounding box center [166, 139] width 58 height 14
type input "Create Event"
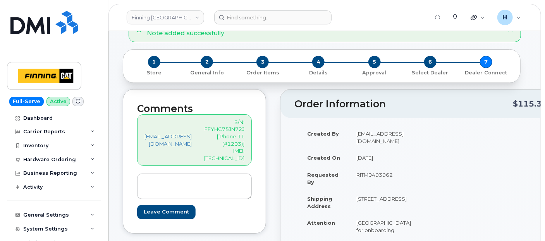
scroll to position [86, 0]
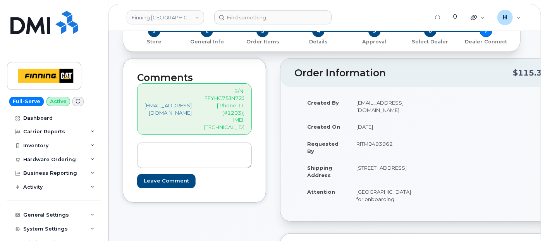
drag, startPoint x: 364, startPoint y: 155, endPoint x: 407, endPoint y: 153, distance: 43.4
click at [407, 153] on td "RITM0493962" at bounding box center [383, 147] width 69 height 24
copy td "RITM0493962"
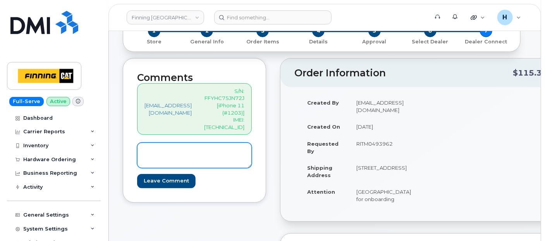
click at [206, 142] on textarea at bounding box center [194, 155] width 115 height 26
paste textarea "Order #TL60030816"
click at [141, 142] on textarea "Order #TL60030816" at bounding box center [194, 155] width 115 height 26
drag, startPoint x: 181, startPoint y: 149, endPoint x: 126, endPoint y: 127, distance: 58.6
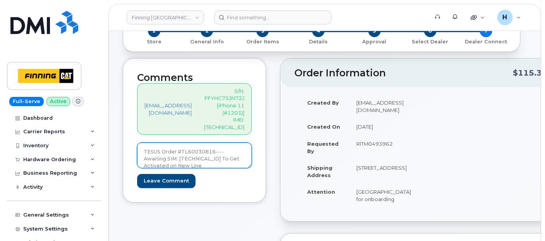
click at [126, 127] on div "Comments hakaur@dminc.com S/N: FFYHC75JN72J [iPhone 11 (#1203)] IMEI: 356460900…" at bounding box center [194, 130] width 143 height 144
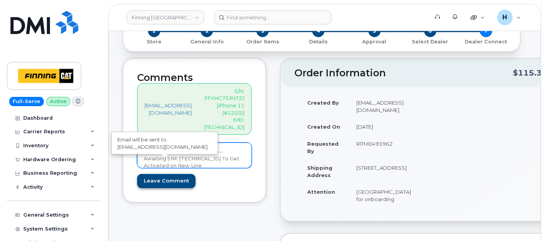
type textarea "TESUS Order #TL60030816----Awaiting SIM: 8912230102357625114 To Get Activated o…"
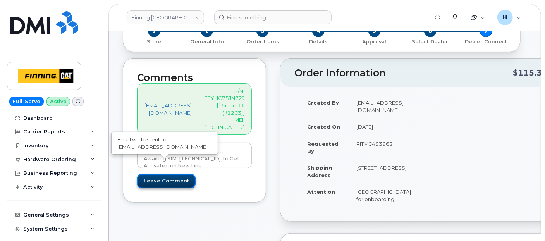
click at [174, 174] on input "Leave Comment" at bounding box center [166, 181] width 58 height 14
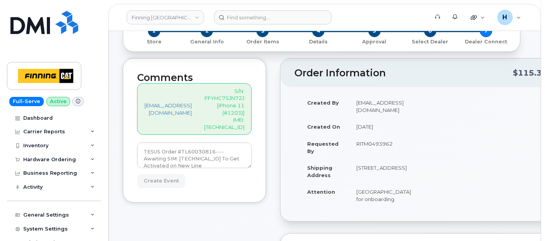
type input "Create Event"
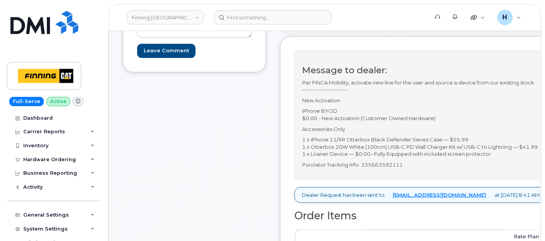
scroll to position [301, 0]
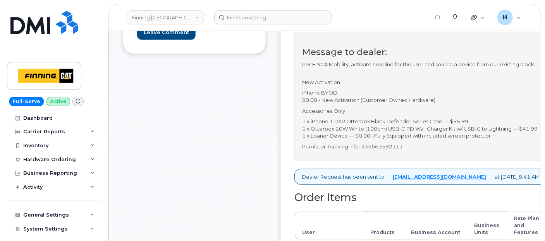
click at [410, 150] on p "Purolator Tracking Info: 335663592111" at bounding box center [420, 146] width 237 height 7
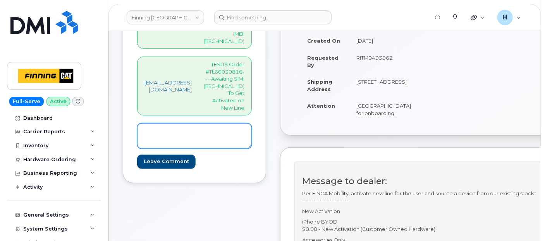
click at [214, 123] on textarea at bounding box center [194, 136] width 115 height 26
paste textarea "(250) 617-2427"
drag, startPoint x: 253, startPoint y: 101, endPoint x: 83, endPoint y: 99, distance: 170.0
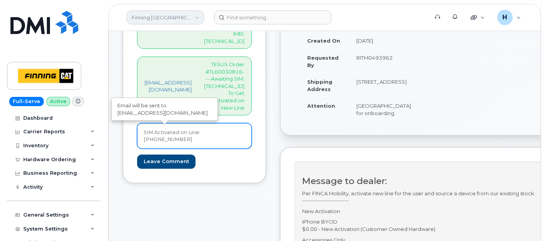
type textarea "SIM Activated on Line: 250-617-2427"
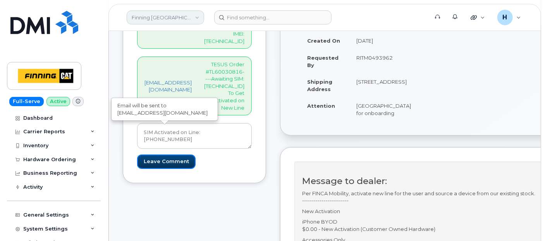
click at [152, 154] on input "Leave Comment" at bounding box center [166, 161] width 58 height 14
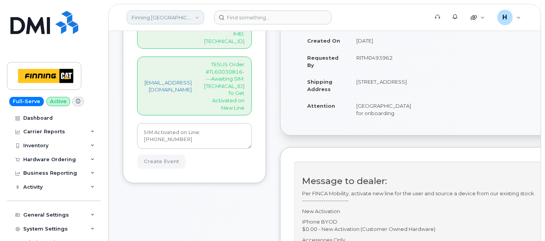
type input "Create Event"
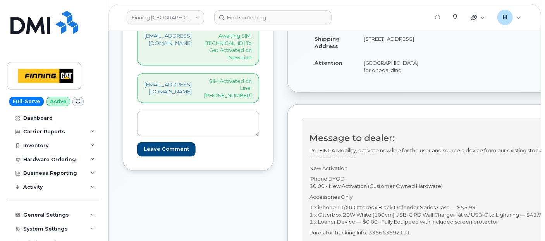
scroll to position [344, 0]
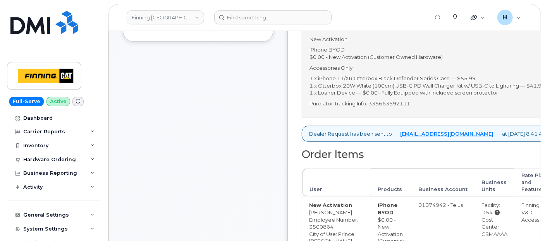
click at [429, 107] on p "Purolator Tracking Info: 335663592111" at bounding box center [427, 103] width 237 height 7
copy p "335663592111"
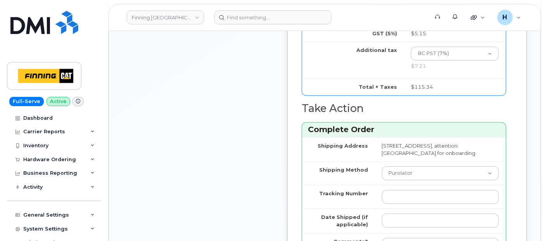
scroll to position [946, 0]
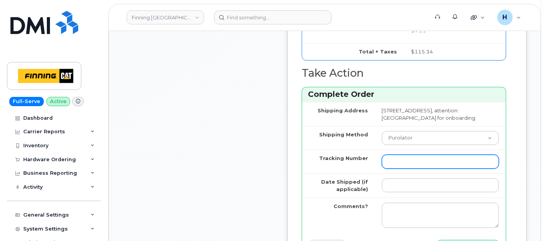
click at [410, 168] on input "Tracking Number" at bounding box center [440, 161] width 117 height 14
paste input "335663592111"
type input "335663592111"
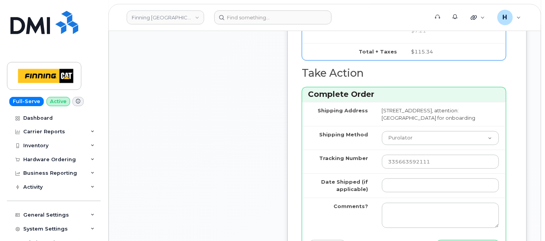
click at [403, 197] on td at bounding box center [440, 185] width 131 height 24
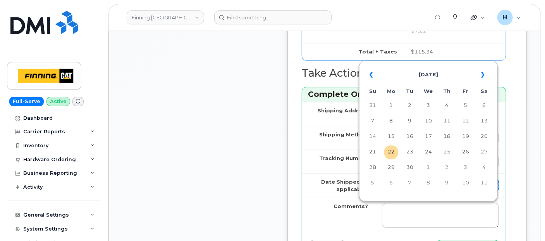
drag, startPoint x: 403, startPoint y: 203, endPoint x: 407, endPoint y: 196, distance: 8.5
click at [403, 192] on input "Date Shipped (if applicable)" at bounding box center [440, 185] width 117 height 14
click at [392, 154] on td "22" at bounding box center [391, 152] width 14 height 14
type input "2025-09-22"
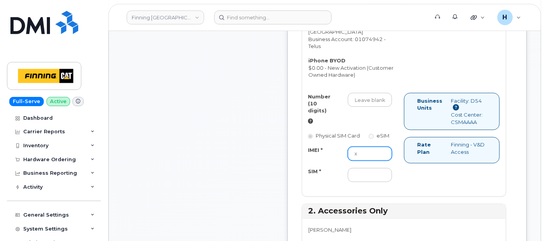
scroll to position [559, 0]
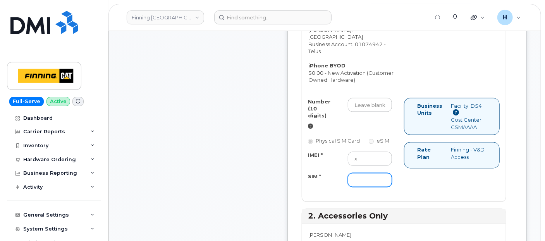
click at [376, 187] on input "SIM *" at bounding box center [370, 180] width 44 height 14
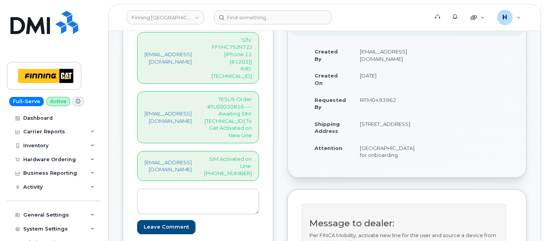
scroll to position [129, 0]
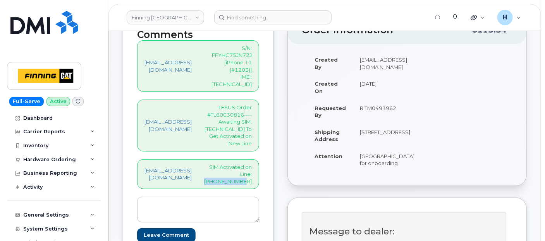
drag, startPoint x: 242, startPoint y: 154, endPoint x: 285, endPoint y: 154, distance: 43.4
click at [273, 154] on div "Comments hakaur@dminc.com S/N: FFYHC75JN72J [iPhone 11 (#1203)] IMEI: 356460900…" at bounding box center [198, 135] width 151 height 241
copy p "250-617-2427"
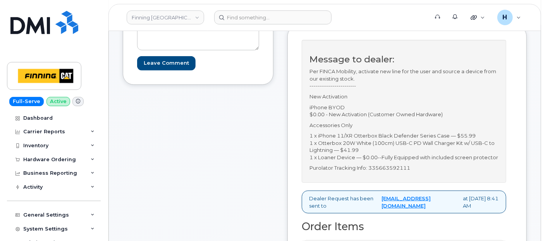
scroll to position [473, 0]
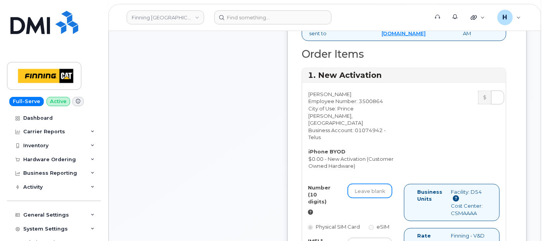
click at [369, 198] on input "Number (10 digits)" at bounding box center [370, 191] width 44 height 14
paste input "250-617-2427"
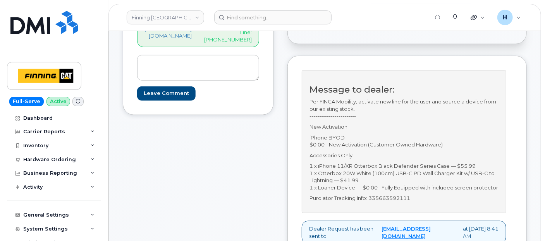
scroll to position [172, 0]
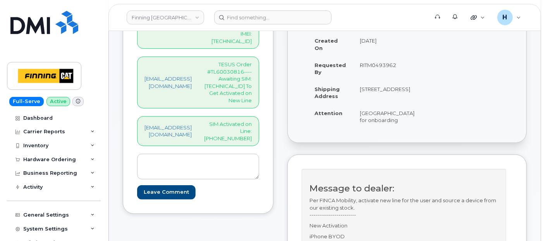
type input "2506172427"
click at [249, 61] on p "TESUS Order #TL60030816----Awaiting SIM: [TECHNICAL_ID] To Get Activated on New…" at bounding box center [228, 82] width 48 height 43
copy p "8912230102357625114"
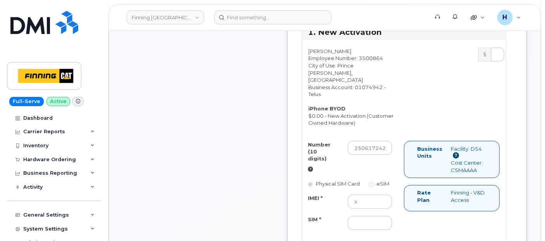
scroll to position [559, 0]
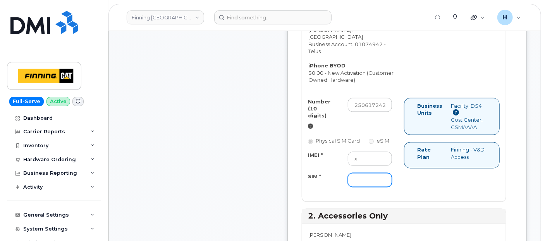
click at [370, 187] on input "SIM *" at bounding box center [370, 180] width 44 height 14
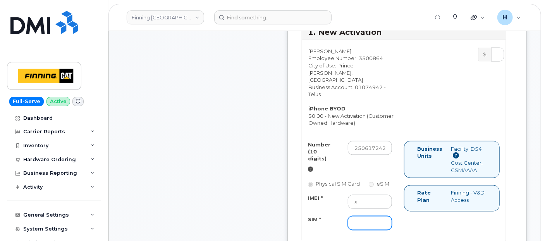
paste input "8912230102357625114"
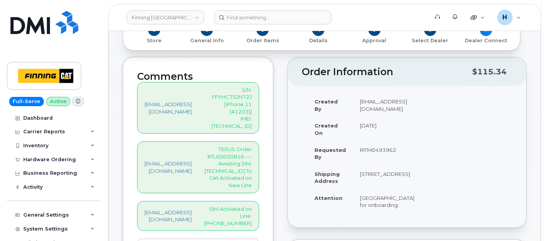
scroll to position [134, 0]
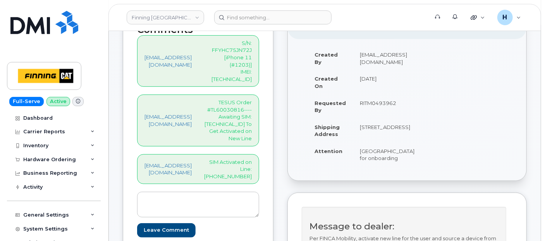
type input "8912230102357625114"
click at [252, 58] on p "S/N: FFYHC75JN72J [iPhone 11 (#1203)] IMEI: 356460900327699" at bounding box center [228, 60] width 48 height 43
copy p "356460900327699"
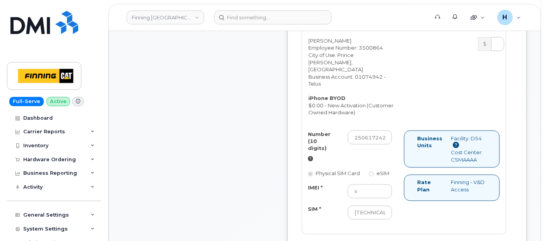
scroll to position [564, 0]
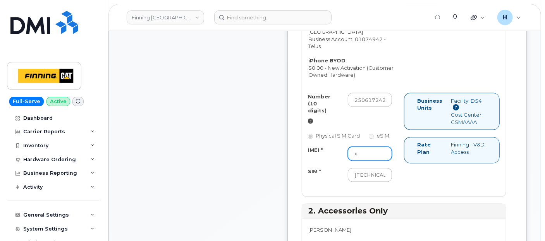
click at [382, 161] on input "x" at bounding box center [370, 154] width 44 height 14
paste input "356460900327699"
type input "356460900327699"
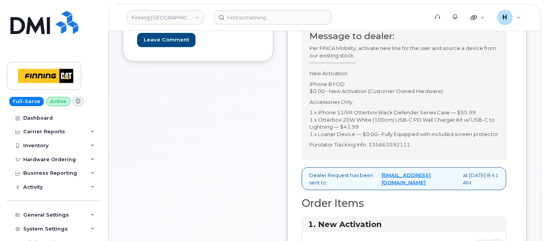
scroll to position [263, 0]
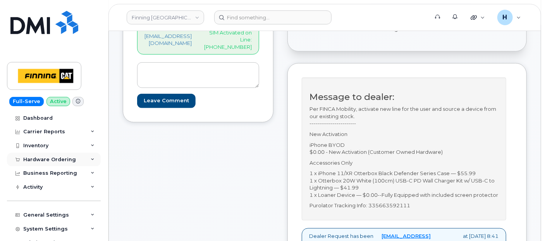
click at [57, 159] on div "Hardware Ordering" at bounding box center [49, 159] width 53 height 6
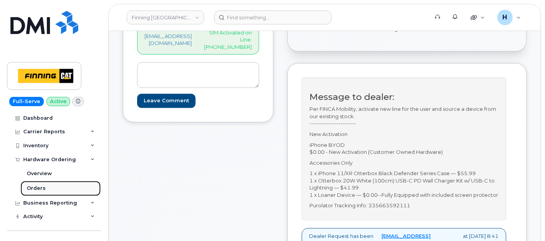
click at [46, 187] on link "Orders" at bounding box center [61, 188] width 80 height 15
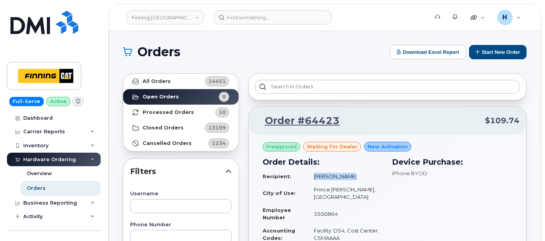
drag, startPoint x: 314, startPoint y: 177, endPoint x: 356, endPoint y: 177, distance: 41.8
click at [356, 177] on td "[PERSON_NAME]" at bounding box center [345, 177] width 76 height 14
copy td "[PERSON_NAME]"
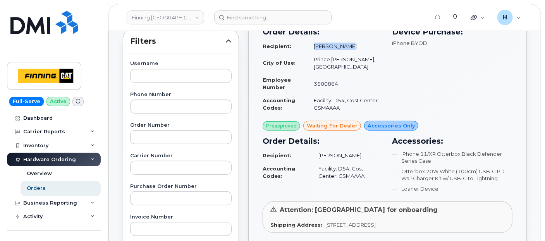
scroll to position [215, 0]
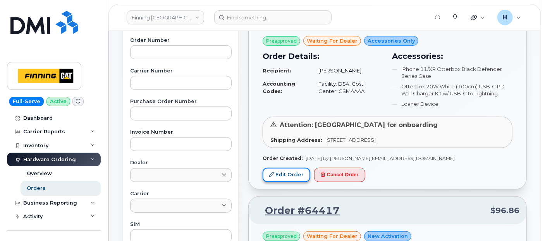
click at [295, 173] on link "Edit Order" at bounding box center [286, 175] width 48 height 14
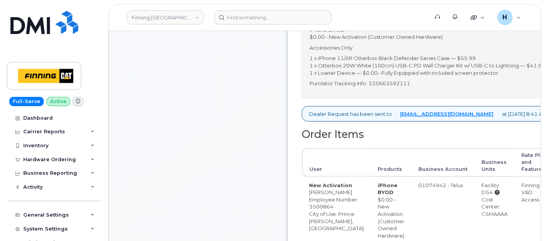
scroll to position [344, 0]
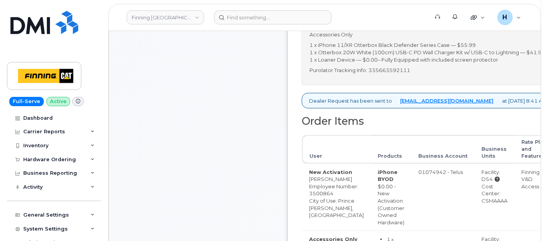
click at [420, 74] on p "Purolator Tracking Info: 335663592111" at bounding box center [427, 70] width 237 height 7
copy p "335663592111"
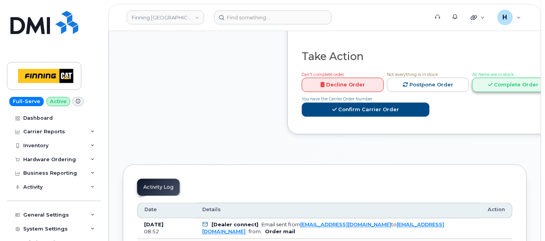
click at [506, 92] on link "Complete Order" at bounding box center [513, 84] width 82 height 14
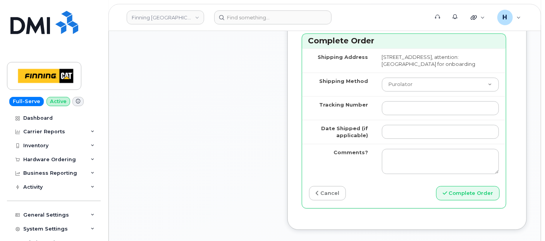
scroll to position [989, 0]
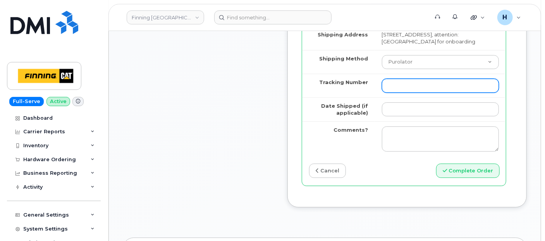
click at [416, 93] on input "Tracking Number" at bounding box center [440, 86] width 117 height 14
paste input "335663592111"
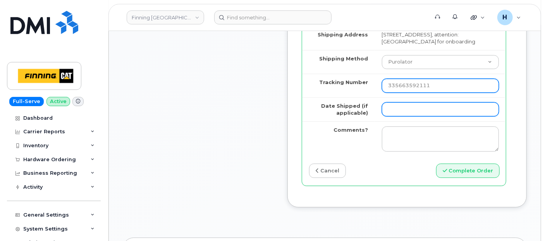
type input "335663592111"
click at [407, 116] on input "Date Shipped (if applicable)" at bounding box center [440, 109] width 117 height 14
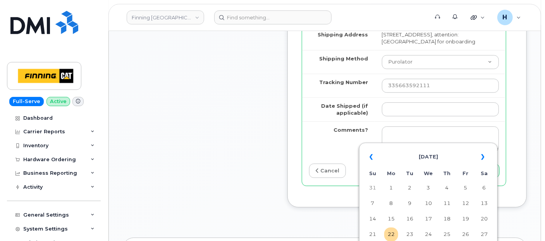
click at [390, 234] on td "22" at bounding box center [391, 234] width 14 height 14
type input "2025-09-22"
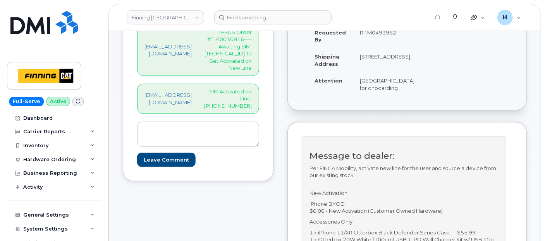
scroll to position [129, 0]
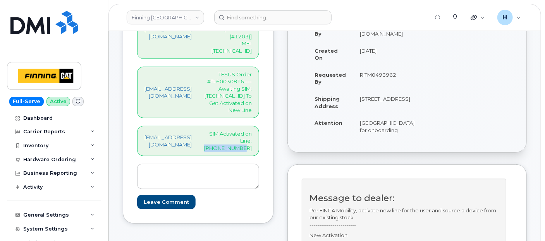
drag, startPoint x: 235, startPoint y: 120, endPoint x: 274, endPoint y: 116, distance: 39.3
click at [252, 130] on p "SIM Activated on Line: [PHONE_NUMBER]" at bounding box center [228, 141] width 48 height 22
copy p "250-617-2427"
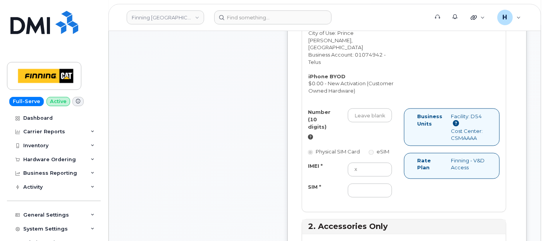
scroll to position [516, 0]
click at [389, 122] on input "Number (10 digits)" at bounding box center [370, 115] width 44 height 14
paste input "250-617-2427"
click at [377, 122] on input "256172427" at bounding box center [370, 115] width 44 height 14
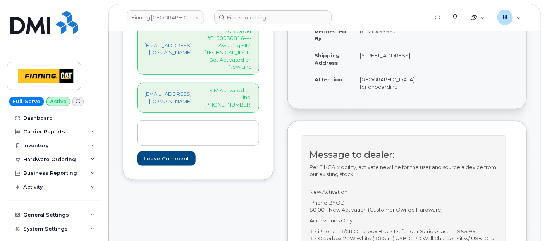
scroll to position [86, 0]
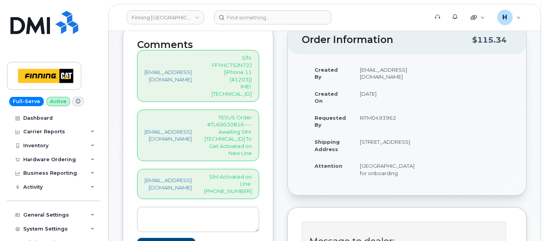
type input "2506172427"
click at [248, 116] on p "TESUS Order #TL60030816----Awaiting SIM: [TECHNICAL_ID] To Get Activated on New…" at bounding box center [228, 135] width 48 height 43
copy p "8912230102357625114"
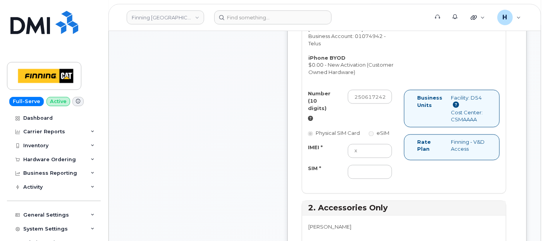
scroll to position [602, 0]
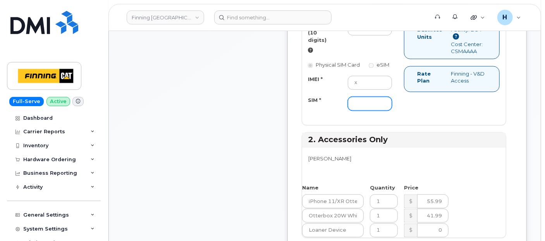
click at [369, 111] on input "SIM *" at bounding box center [370, 104] width 44 height 14
paste input "8912230102357625114"
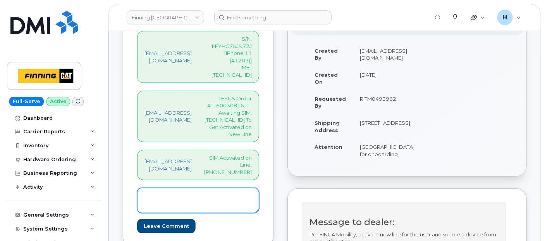
scroll to position [86, 0]
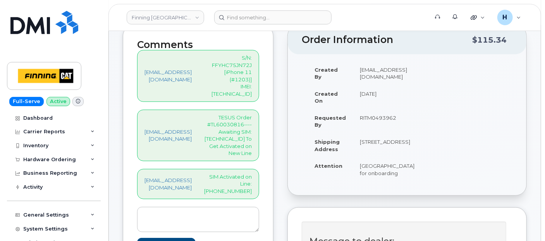
type input "8912230102357625114"
click at [252, 70] on p "S/N: FFYHC75JN72J [iPhone 11 (#1203)] IMEI: 356460900327699" at bounding box center [228, 75] width 48 height 43
copy p "356460900327699"
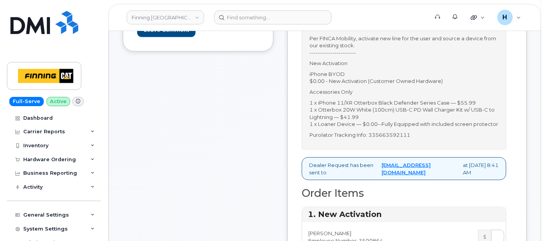
scroll to position [516, 0]
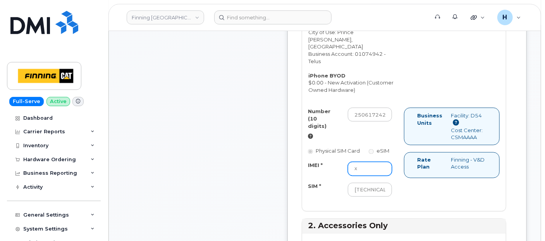
drag, startPoint x: 381, startPoint y: 187, endPoint x: 357, endPoint y: 186, distance: 24.8
click at [357, 176] on div "IMEI * x" at bounding box center [350, 169] width 96 height 14
paste input "356460900327699"
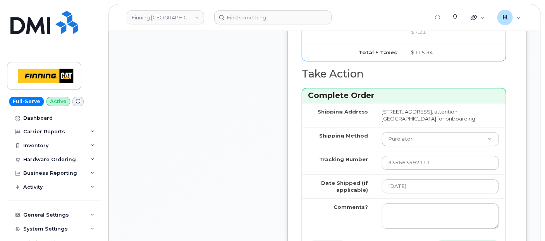
scroll to position [946, 0]
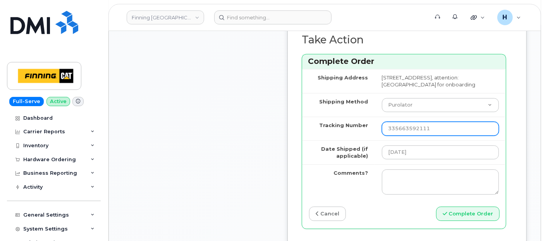
type input "356460900327699"
drag, startPoint x: 443, startPoint y: 152, endPoint x: 367, endPoint y: 154, distance: 75.9
click at [367, 140] on tr "Tracking Number 335663592111" at bounding box center [404, 129] width 204 height 24
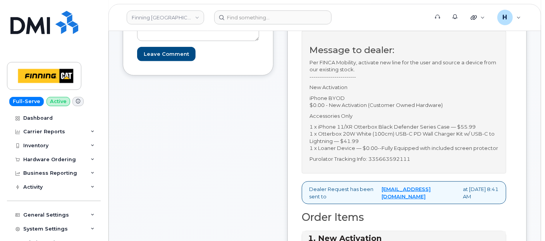
scroll to position [129, 0]
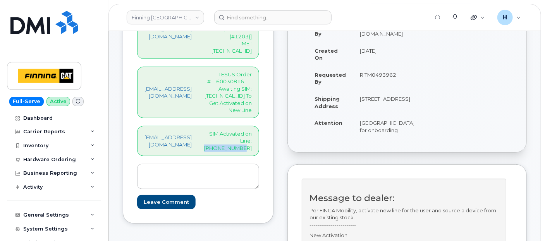
drag, startPoint x: 232, startPoint y: 117, endPoint x: 276, endPoint y: 120, distance: 44.2
click at [259, 126] on div "hakaur@dminc.com SIM Activated on Line: 250-617-2427" at bounding box center [198, 141] width 122 height 30
copy p "250-617-2427"
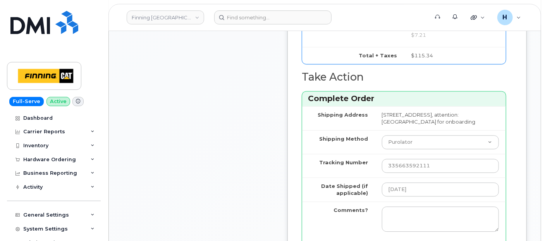
scroll to position [989, 0]
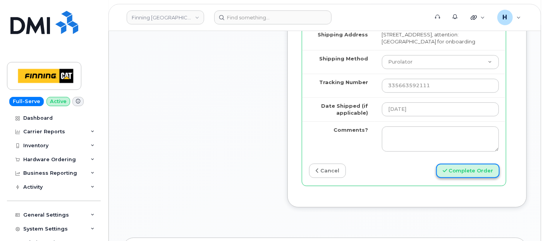
click at [472, 178] on button "Complete Order" at bounding box center [467, 170] width 63 height 14
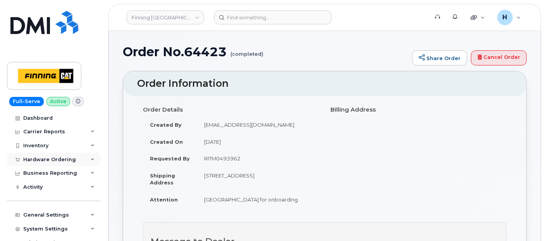
click at [44, 161] on div "Hardware Ordering" at bounding box center [49, 159] width 53 height 6
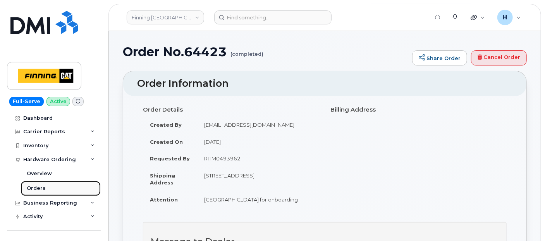
click at [39, 190] on div "Orders" at bounding box center [36, 188] width 19 height 7
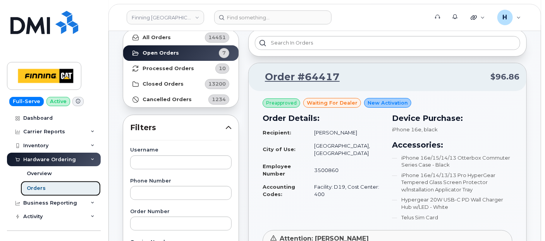
scroll to position [86, 0]
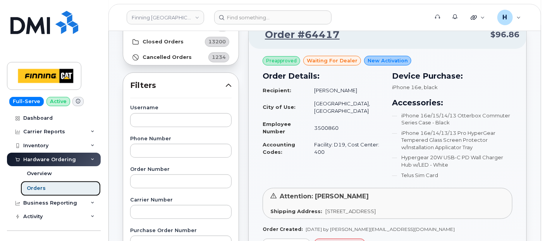
click at [65, 187] on link "Orders" at bounding box center [61, 188] width 80 height 15
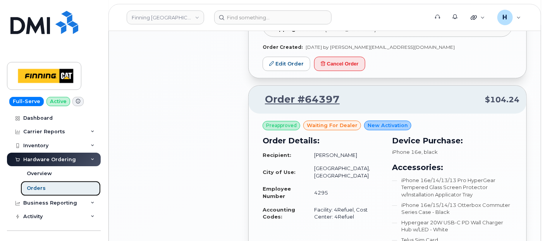
scroll to position [1118, 0]
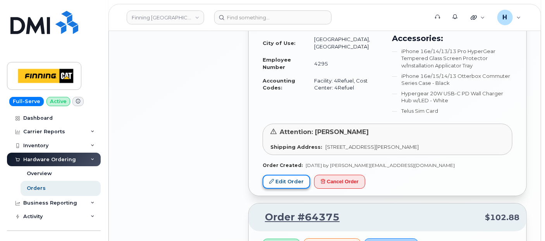
click at [290, 175] on link "Edit Order" at bounding box center [286, 182] width 48 height 14
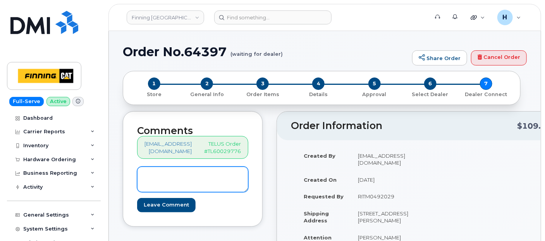
click at [184, 174] on textarea at bounding box center [192, 179] width 111 height 26
paste textarea "Order # TL60030861"
type textarea "RETURN TELUS Order # TL60030861"
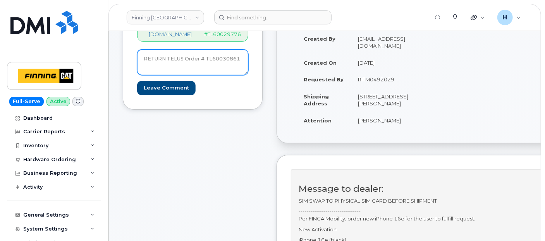
scroll to position [86, 0]
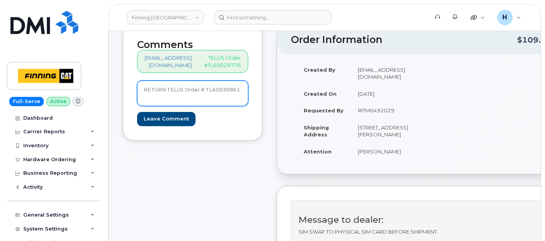
drag, startPoint x: 242, startPoint y: 89, endPoint x: 86, endPoint y: 96, distance: 155.8
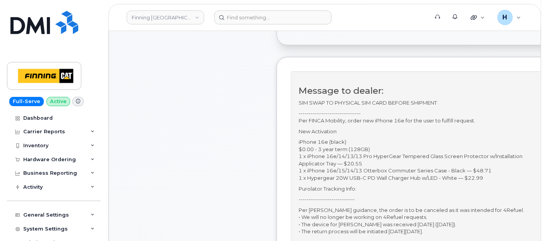
scroll to position [258, 0]
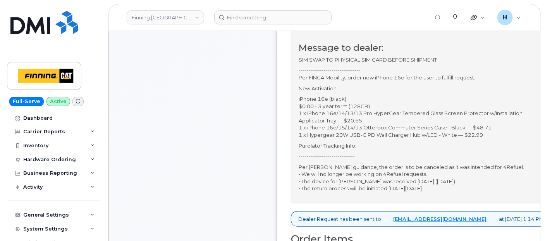
drag, startPoint x: 300, startPoint y: 187, endPoint x: 497, endPoint y: 219, distance: 200.4
click at [497, 203] on div "Message to dealer: SIM SWAP TO PHYSICAL SIM CARD BEFORE SHIPMENT --------------…" at bounding box center [421, 115] width 261 height 175
copy p "Per [PERSON_NAME] guidance, the order is to be canceled as it was intended for …"
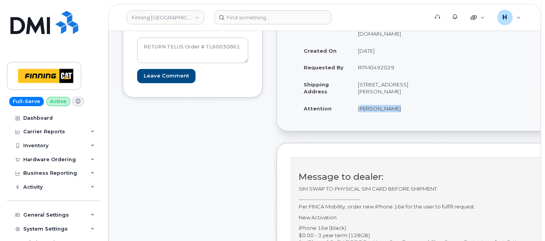
drag, startPoint x: 346, startPoint y: 129, endPoint x: 388, endPoint y: 128, distance: 41.8
click at [388, 117] on td "[PERSON_NAME]" at bounding box center [384, 108] width 67 height 17
copy td "[PERSON_NAME]"
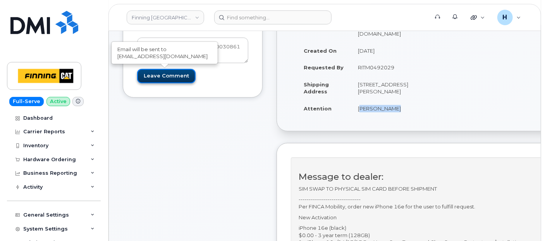
click at [187, 73] on input "Leave Comment" at bounding box center [166, 76] width 58 height 14
type input "Create Event"
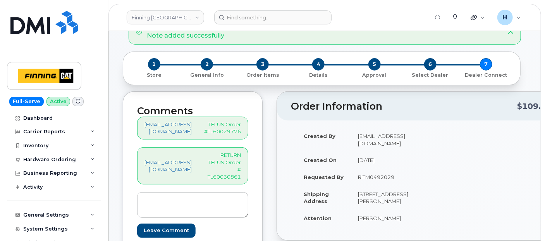
scroll to position [86, 0]
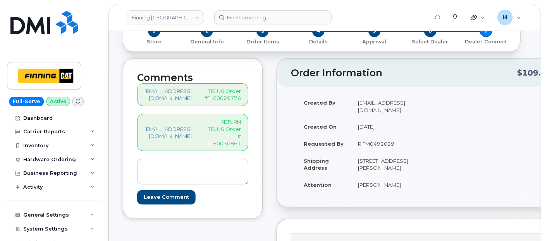
drag, startPoint x: 344, startPoint y: 151, endPoint x: 396, endPoint y: 152, distance: 51.5
click at [396, 152] on td "RITM0492029" at bounding box center [384, 143] width 67 height 17
copy td "RITM0492029"
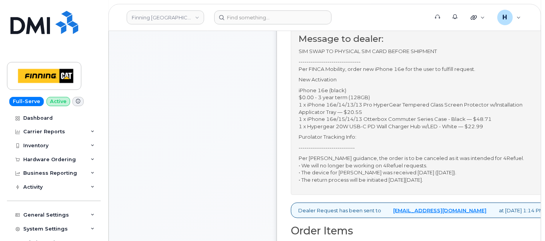
scroll to position [301, 0]
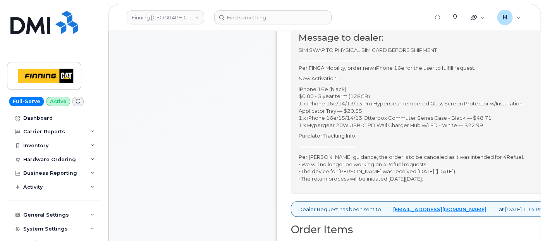
drag, startPoint x: 298, startPoint y: 175, endPoint x: 481, endPoint y: 209, distance: 185.9
click at [481, 193] on div "Message to dealer: SIM SWAP TO PHYSICAL SIM CARD BEFORE SHIPMENT --------------…" at bounding box center [421, 105] width 261 height 175
copy p "Per [PERSON_NAME] guidance, the order is to be canceled as it was intended for …"
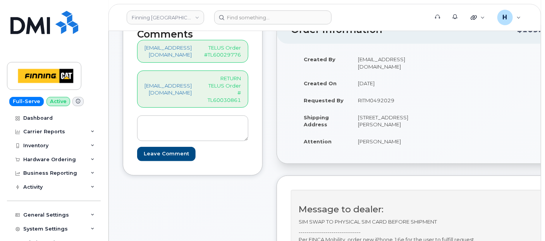
scroll to position [129, 0]
drag, startPoint x: 214, startPoint y: 73, endPoint x: 256, endPoint y: 99, distance: 49.9
click at [256, 99] on div "Comments [EMAIL_ADDRESS][DOMAIN_NAME] TELUS Order #TL60029776 [EMAIL_ADDRESS][D…" at bounding box center [193, 95] width 140 height 160
copy p "RETURN TELUS Order # TL60030861"
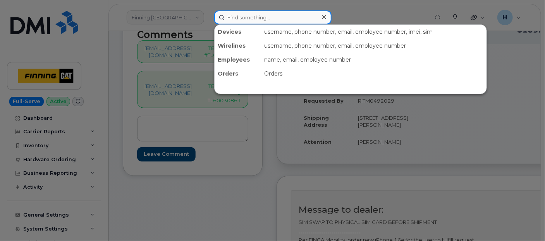
paste input "[PERSON_NAME]"
type input "[PERSON_NAME]"
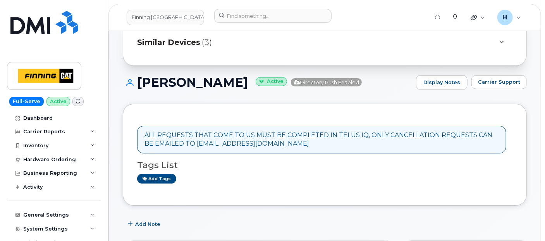
scroll to position [129, 0]
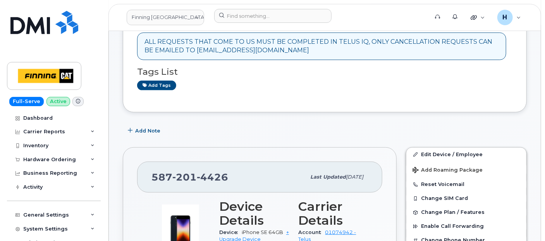
click at [230, 173] on div "[PHONE_NUMBER]" at bounding box center [228, 177] width 154 height 16
click at [208, 172] on span "4426" at bounding box center [212, 177] width 31 height 12
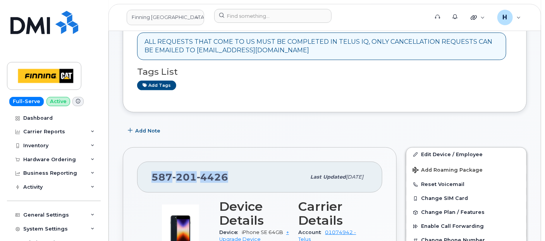
copy span "587 201 4426"
click at [54, 160] on div "Hardware Ordering" at bounding box center [49, 159] width 53 height 6
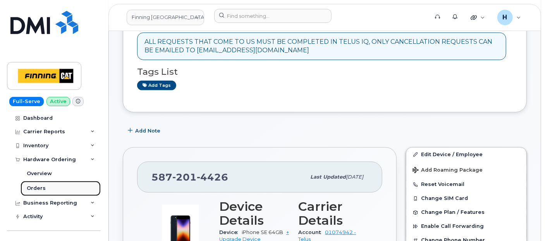
click at [46, 190] on link "Orders" at bounding box center [61, 188] width 80 height 15
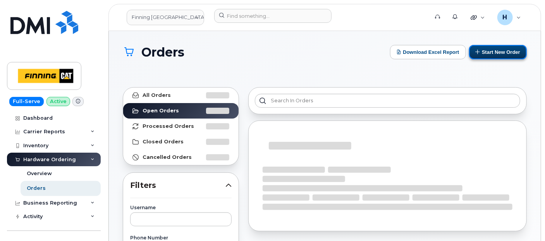
click at [514, 51] on button "Start New Order" at bounding box center [498, 52] width 58 height 14
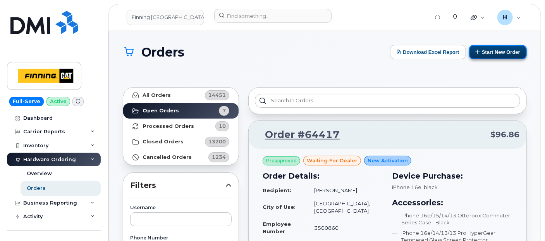
click at [494, 50] on button "Start New Order" at bounding box center [498, 52] width 58 height 14
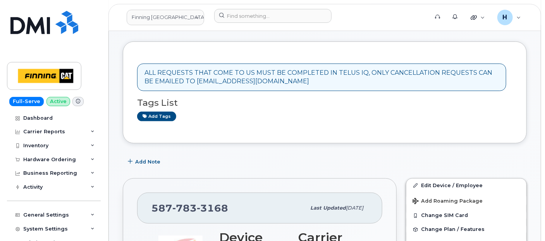
scroll to position [172, 0]
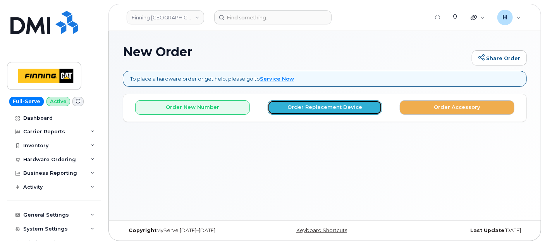
click at [308, 107] on button "Order Replacement Device" at bounding box center [325, 107] width 115 height 14
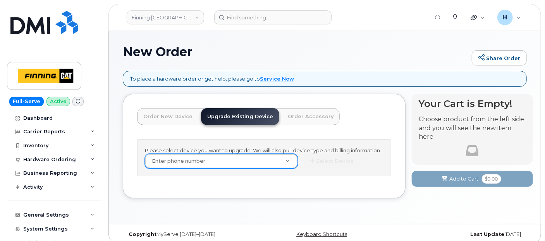
click at [214, 153] on div "Please select device you want to upgrade. We will also pull device type and bil…" at bounding box center [264, 158] width 254 height 38
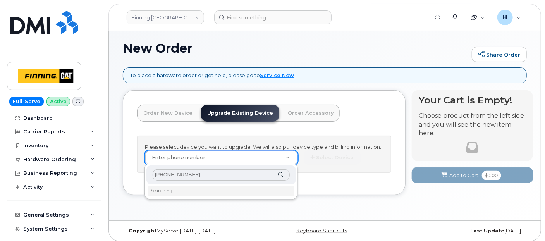
scroll to position [7, 0]
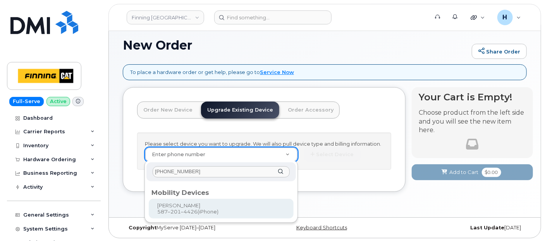
type input "[PHONE_NUMBER]"
type input "229033"
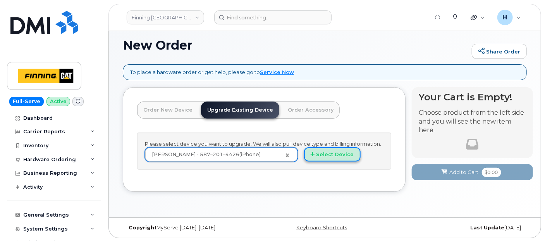
click at [326, 151] on button "Select Device" at bounding box center [332, 154] width 57 height 14
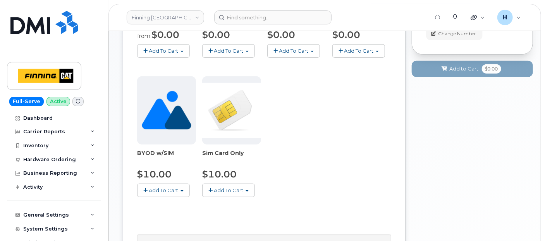
scroll to position [295, 0]
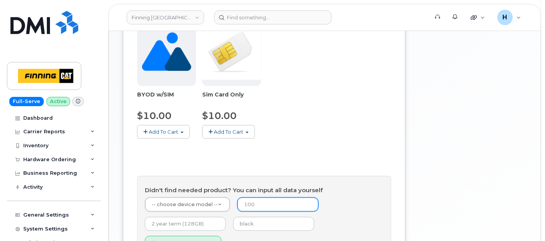
click at [262, 200] on input "number" at bounding box center [277, 204] width 81 height 14
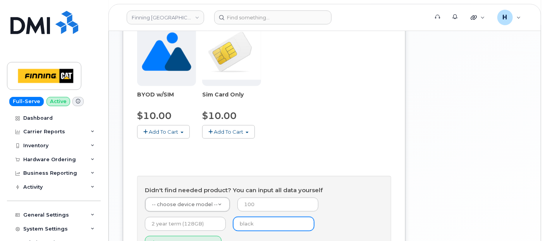
click at [245, 223] on input "text" at bounding box center [273, 224] width 81 height 14
type input "black"
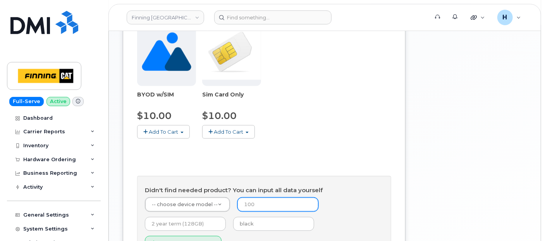
click at [257, 206] on input "number" at bounding box center [277, 204] width 81 height 14
type input "0"
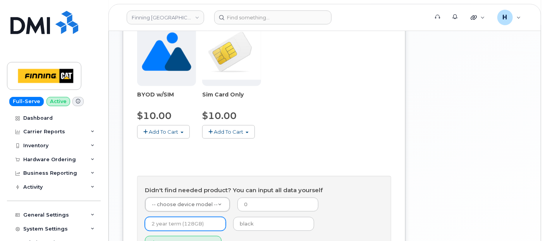
click at [166, 219] on input "text" at bounding box center [185, 224] width 81 height 14
type input "3 year term (128GB)"
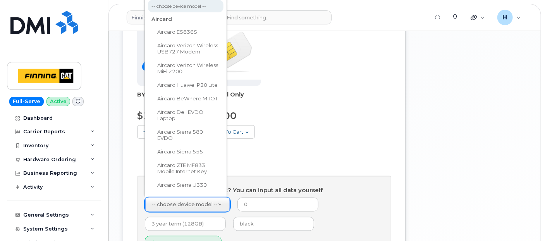
type input "`"
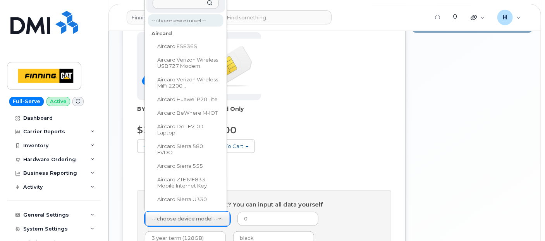
scroll to position [280, 0]
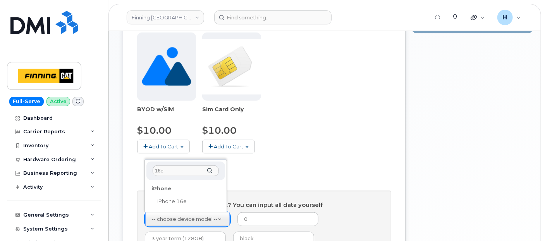
type input "16e"
select select "2883"
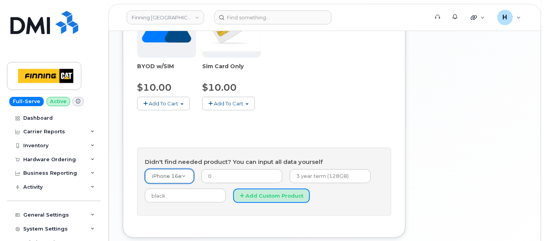
drag, startPoint x: 275, startPoint y: 193, endPoint x: 147, endPoint y: 0, distance: 231.6
click at [273, 189] on button "Add Custom Product" at bounding box center [271, 196] width 77 height 14
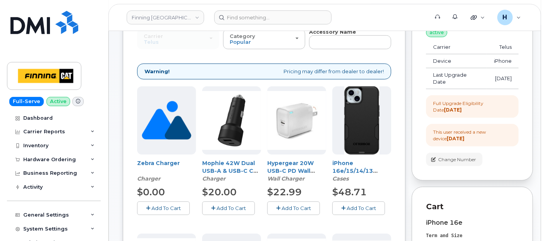
scroll to position [108, 0]
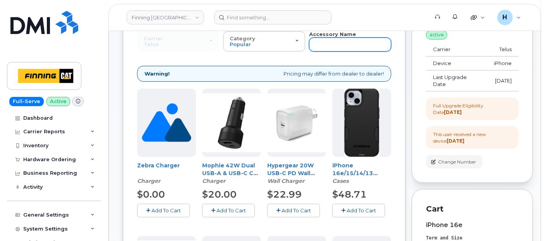
click at [324, 49] on input "text" at bounding box center [350, 45] width 82 height 14
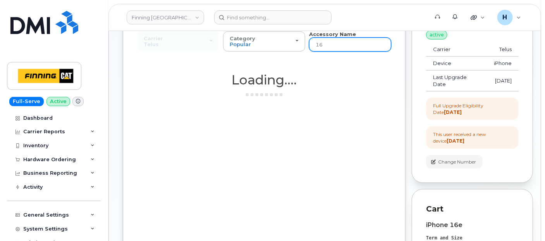
type input "16e"
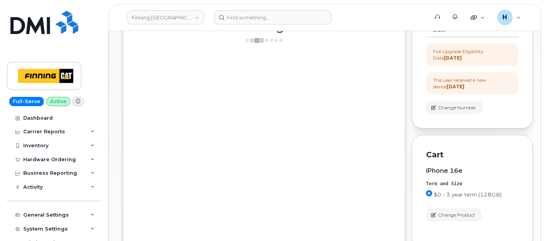
scroll to position [194, 0]
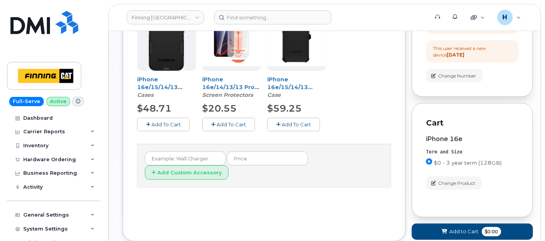
click at [227, 118] on button "Add To Cart" at bounding box center [228, 125] width 53 height 14
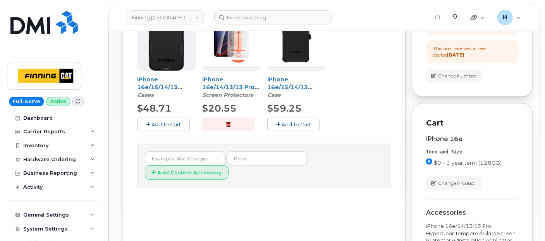
click at [115, 119] on div "New Order Share Order To place a hardware order or get help, please go to Servi…" at bounding box center [325, 98] width 432 height 523
click at [176, 122] on span "Add To Cart" at bounding box center [165, 124] width 29 height 6
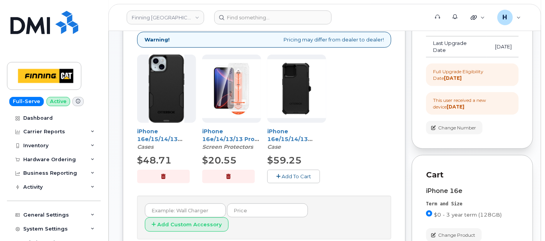
scroll to position [65, 0]
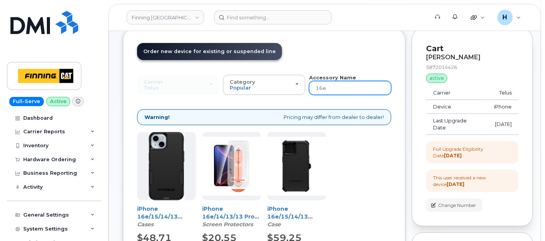
click at [331, 90] on input "16e" at bounding box center [350, 88] width 82 height 14
type input "wall"
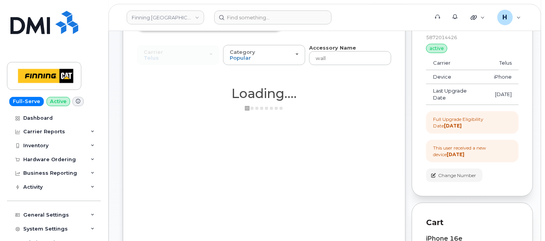
scroll to position [108, 0]
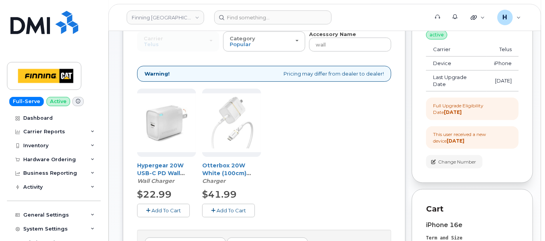
click at [161, 209] on span "Add To Cart" at bounding box center [165, 210] width 29 height 6
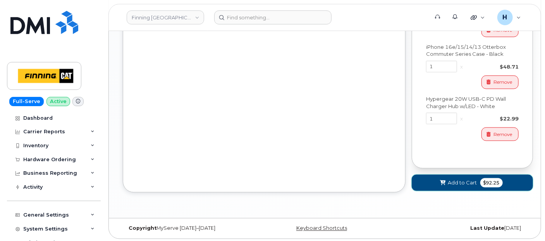
click at [454, 175] on button "Add to Cart $92.25" at bounding box center [472, 183] width 121 height 16
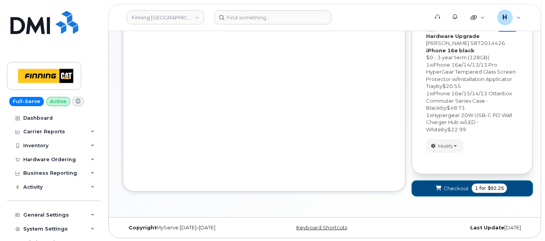
click at [451, 189] on span "Checkout" at bounding box center [455, 188] width 25 height 7
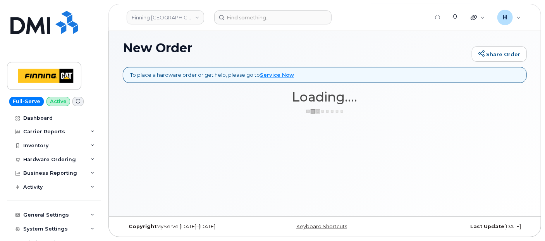
scroll to position [3, 0]
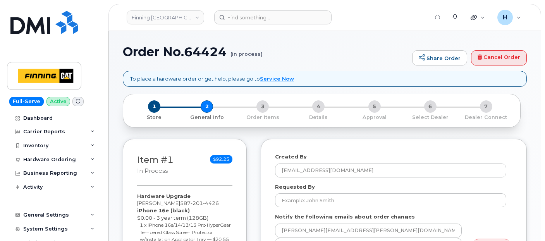
select select
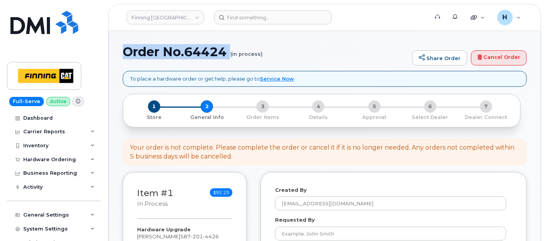
drag, startPoint x: 0, startPoint y: 0, endPoint x: 189, endPoint y: 65, distance: 200.0
copy h1 "Order No.64424"
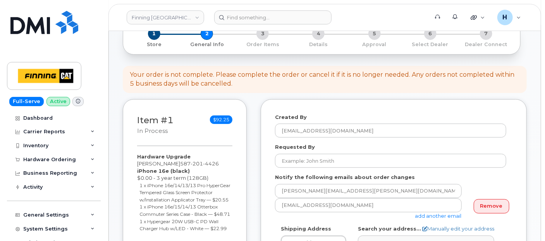
scroll to position [129, 0]
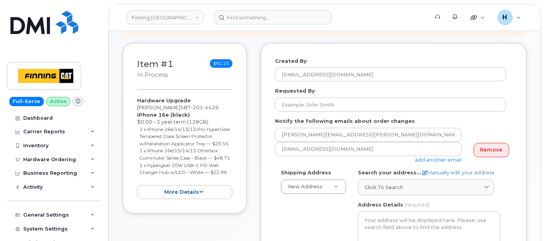
drag, startPoint x: 132, startPoint y: 95, endPoint x: 230, endPoint y: 188, distance: 134.7
click at [230, 188] on div "Item #1 in process $92.25 Hardware Upgrade [PERSON_NAME] [PHONE_NUMBER] iPhone …" at bounding box center [185, 128] width 124 height 171
copy div "Hardware Upgrade [PERSON_NAME] [PHONE_NUMBER] iPhone 16e (black) $0.00 - 3 year…"
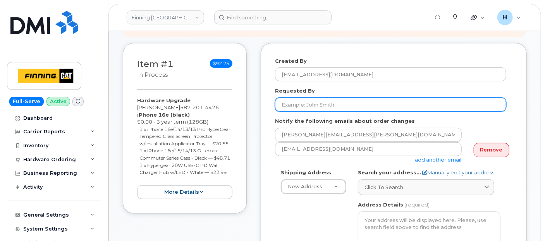
click at [309, 106] on input "Requested By" at bounding box center [390, 105] width 231 height 14
paste input "RITM0493737"
type input "RITM0493737"
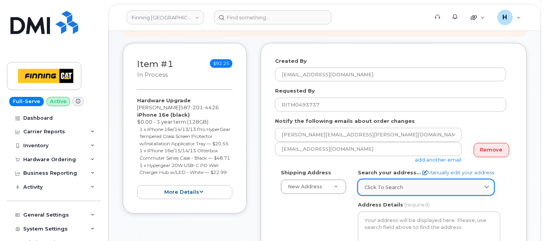
click at [383, 181] on link "Click to search" at bounding box center [426, 187] width 136 height 16
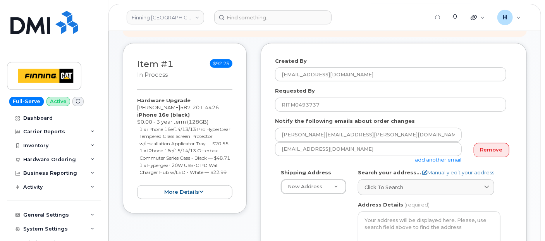
paste input "[STREET_ADDRESS]"
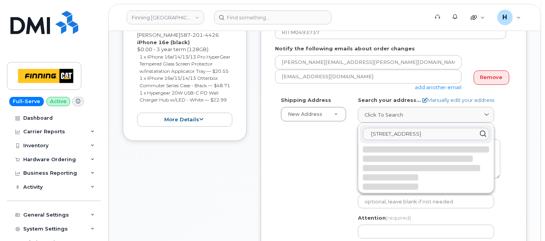
scroll to position [215, 0]
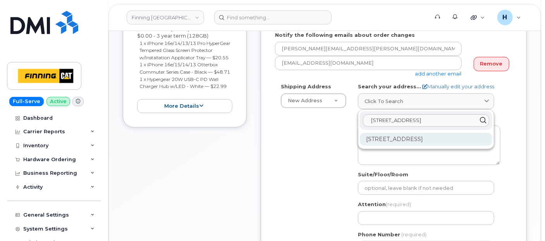
type input "[STREET_ADDRESS]"
click at [406, 135] on div "[STREET_ADDRESS]" at bounding box center [426, 139] width 132 height 13
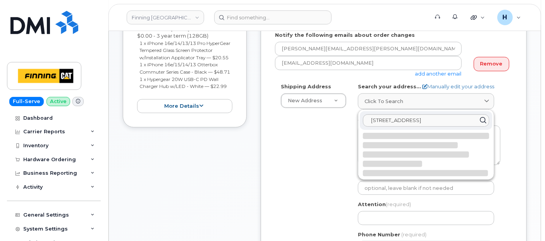
select select
type textarea "[STREET_ADDRESS]"
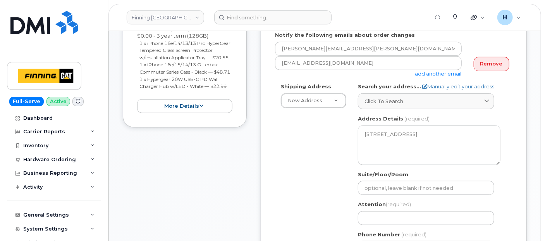
scroll to position [258, 0]
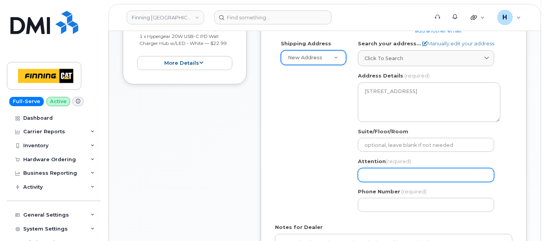
drag, startPoint x: 374, startPoint y: 170, endPoint x: 286, endPoint y: 59, distance: 141.5
click at [374, 170] on input "Attention (required)" at bounding box center [426, 175] width 136 height 14
paste input "[PERSON_NAME]"
select select
type input "[PERSON_NAME]"
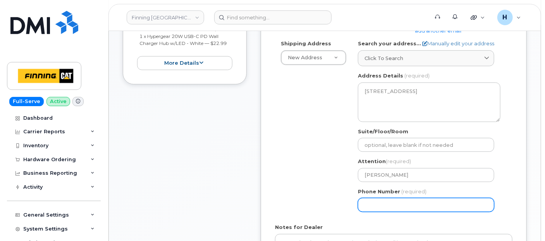
click at [383, 208] on input "Phone Number" at bounding box center [426, 205] width 136 height 14
paste input "5872014426"
click at [385, 204] on input "Phone Number" at bounding box center [426, 205] width 136 height 14
select select
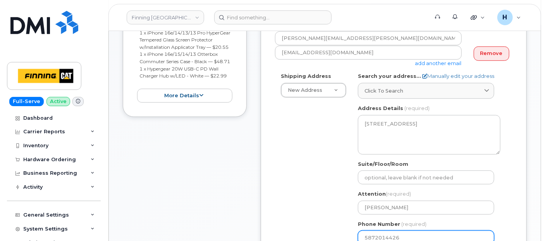
scroll to position [129, 0]
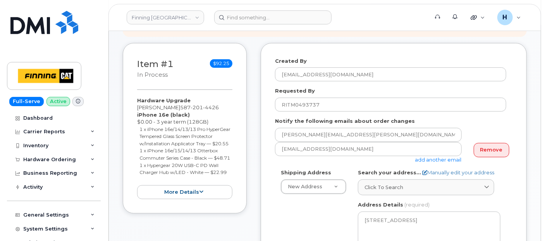
type input "5872014426"
drag, startPoint x: 134, startPoint y: 99, endPoint x: 235, endPoint y: 186, distance: 133.7
click at [235, 186] on div "Item #1 in process $92.25 Hardware Upgrade [PERSON_NAME] [PHONE_NUMBER] iPhone …" at bounding box center [185, 128] width 124 height 171
copy div "Hardware Upgrade [PERSON_NAME] [PHONE_NUMBER] iPhone 16e (black) $0.00 - 3 year…"
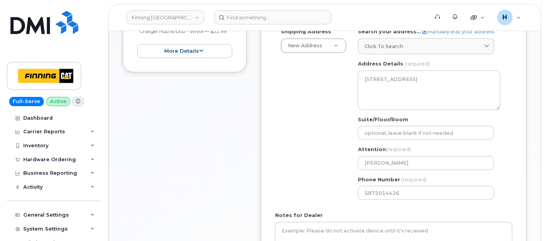
scroll to position [344, 0]
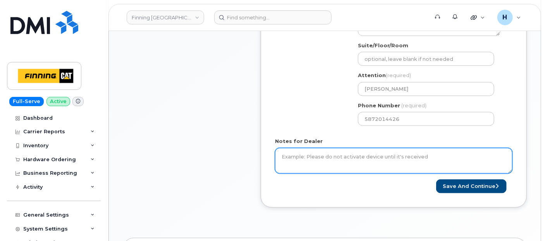
click at [336, 162] on textarea "Notes for Dealer" at bounding box center [393, 161] width 237 height 26
paste textarea "Hardware Upgrade [PERSON_NAME] 5872014426 iPhone 16e (black) $0.00 - 3 year ter…"
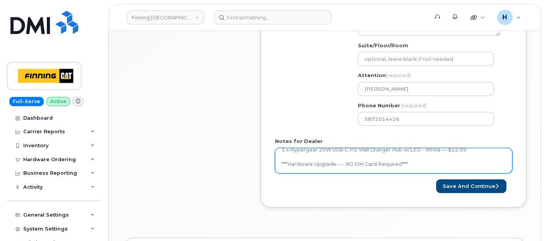
scroll to position [65, 0]
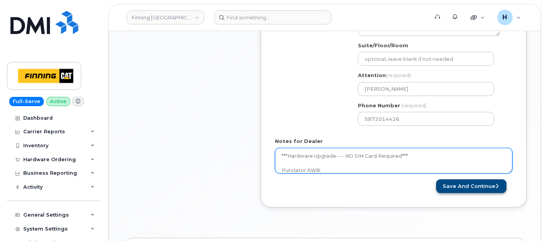
type textarea "Hardware Upgrade [PERSON_NAME] 5872014426 iPhone 16e (black) $0.00 - 3 year ter…"
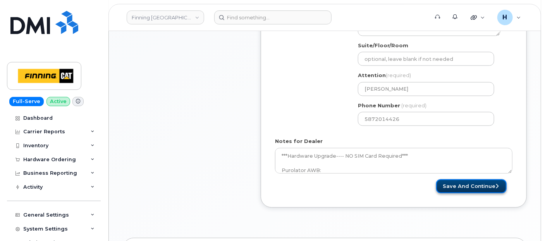
click at [453, 184] on button "Save and Continue" at bounding box center [471, 186] width 70 height 14
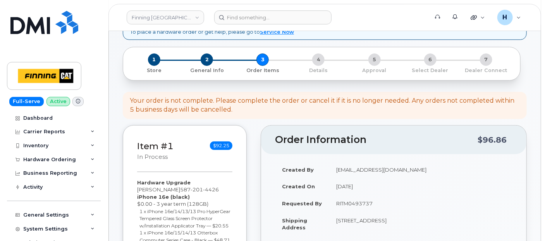
scroll to position [129, 0]
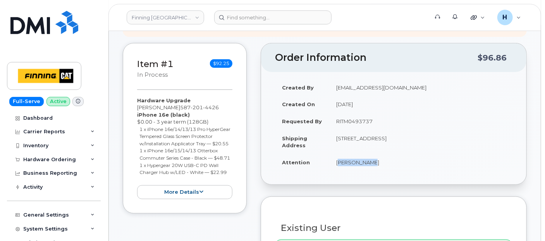
drag, startPoint x: 331, startPoint y: 165, endPoint x: 366, endPoint y: 167, distance: 35.3
click at [366, 167] on td "[PERSON_NAME]" at bounding box center [420, 162] width 183 height 17
copy td "[PERSON_NAME]"
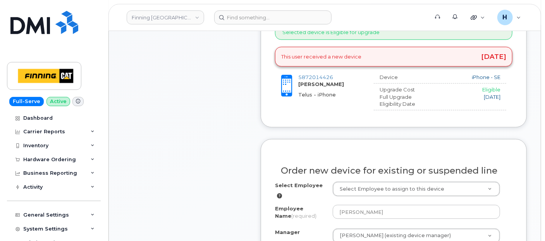
scroll to position [387, 0]
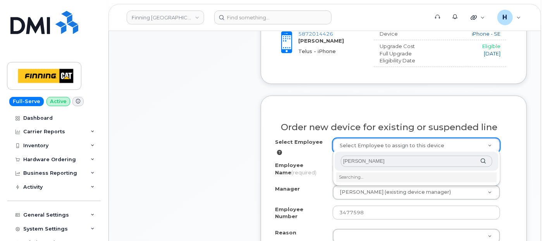
type input "[PERSON_NAME]"
type input "58618"
type input "3470610"
select select "D34"
select select "CPMAAAW"
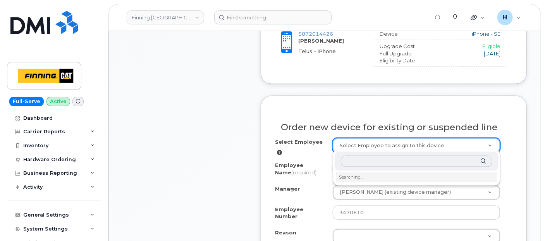
select select "10396"
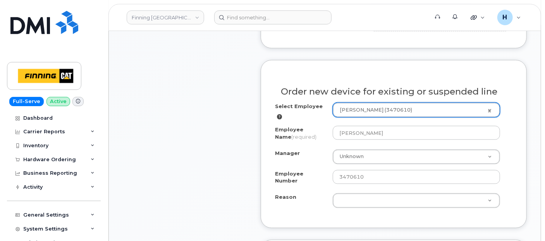
scroll to position [473, 0]
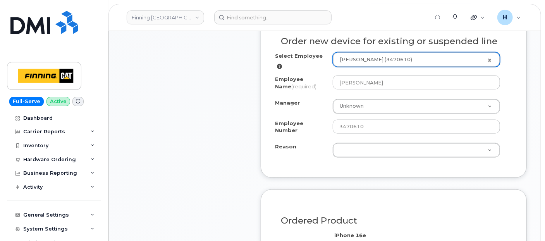
drag, startPoint x: 351, startPoint y: 141, endPoint x: 357, endPoint y: 140, distance: 5.8
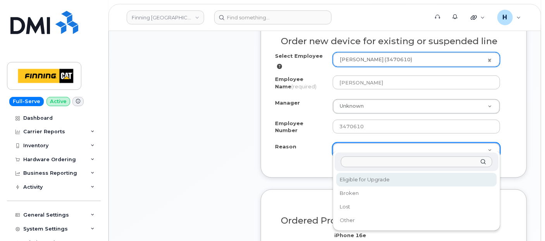
select select "eligible_for_upgrade"
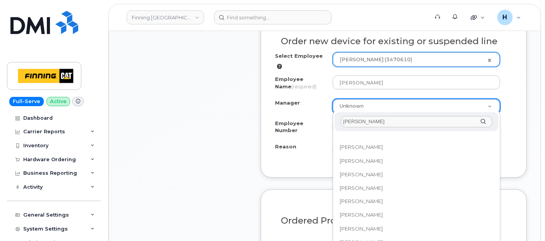
scroll to position [0, 0]
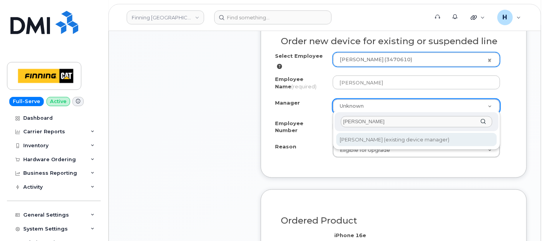
type input "Roger Dunlop"
select select "15051"
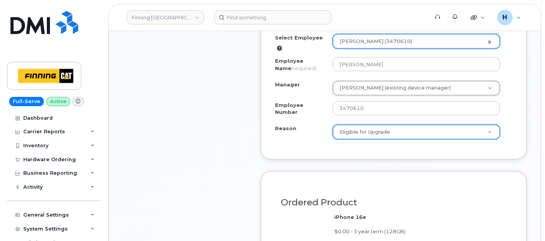
scroll to position [688, 0]
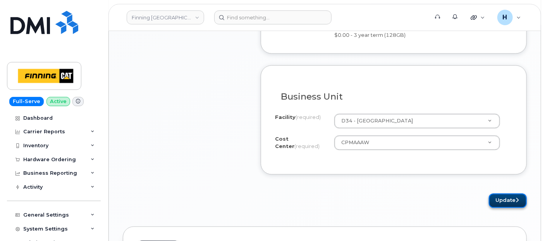
drag, startPoint x: 505, startPoint y: 189, endPoint x: 372, endPoint y: 31, distance: 207.4
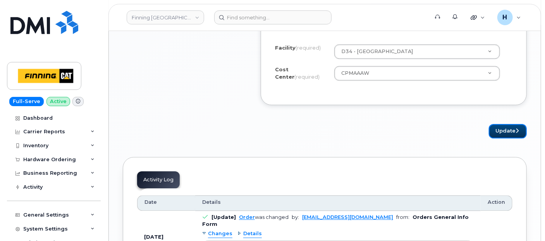
scroll to position [817, 0]
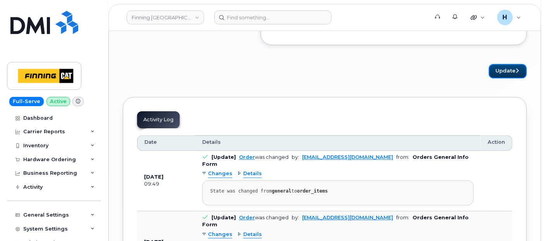
drag, startPoint x: 520, startPoint y: 63, endPoint x: 134, endPoint y: 2, distance: 390.4
click at [520, 64] on button "Update" at bounding box center [508, 71] width 38 height 14
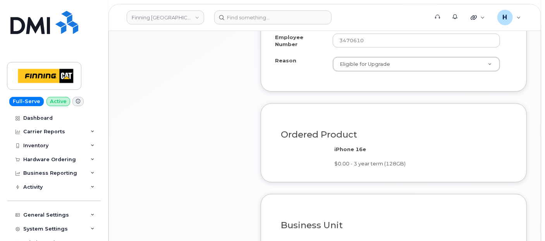
scroll to position [387, 0]
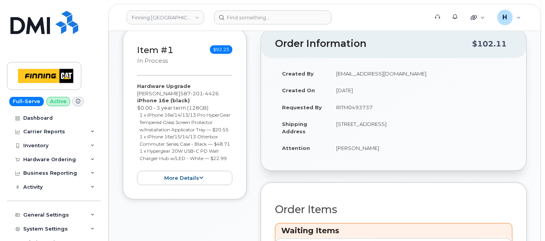
scroll to position [215, 0]
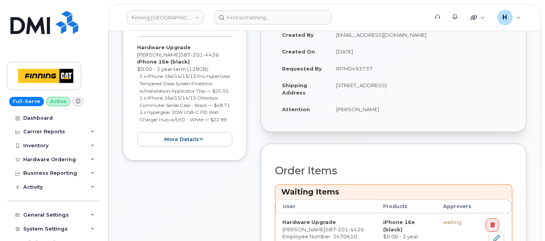
drag, startPoint x: 426, startPoint y: 82, endPoint x: 445, endPoint y: 84, distance: 19.0
click at [445, 84] on td "[STREET_ADDRESS]" at bounding box center [420, 89] width 183 height 24
copy td "T5S 1J2"
drag, startPoint x: 331, startPoint y: 86, endPoint x: 354, endPoint y: 87, distance: 22.9
click at [354, 87] on td "[STREET_ADDRESS]" at bounding box center [420, 89] width 183 height 24
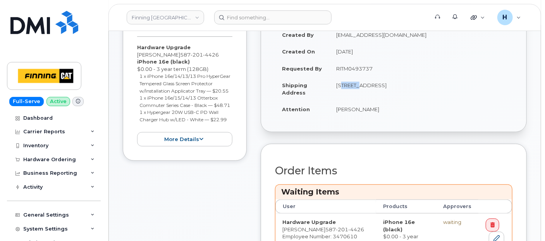
copy td "10430"
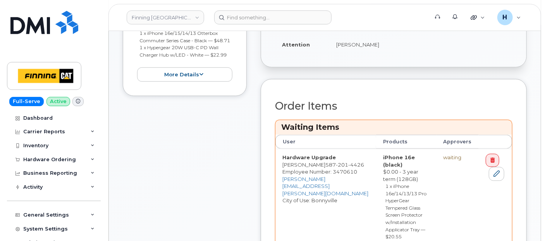
scroll to position [387, 0]
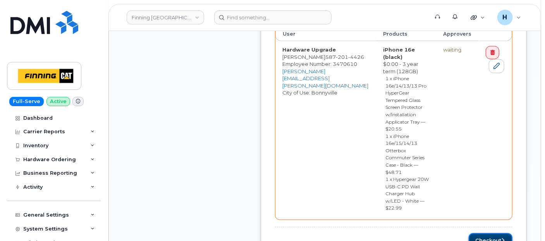
drag, startPoint x: 492, startPoint y: 166, endPoint x: 352, endPoint y: 6, distance: 212.9
click at [492, 233] on button "Checkout" at bounding box center [490, 240] width 44 height 14
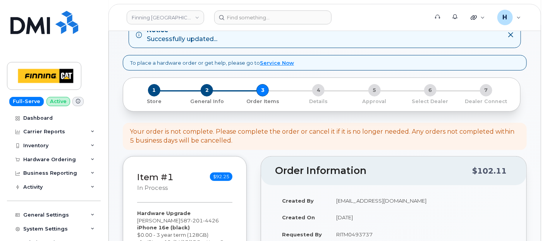
scroll to position [0, 0]
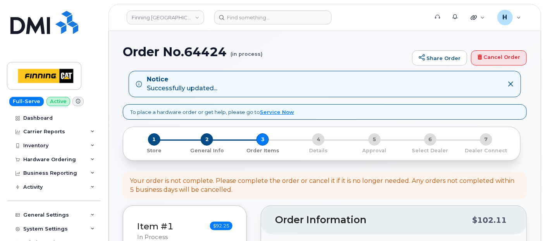
click at [204, 51] on h1 "Order No.64424 (in process)" at bounding box center [265, 52] width 285 height 14
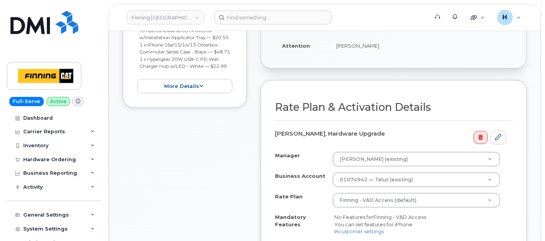
scroll to position [258, 0]
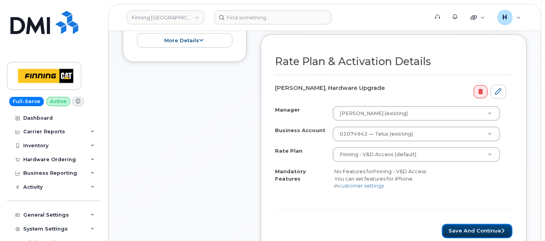
drag, startPoint x: 466, startPoint y: 230, endPoint x: 0, endPoint y: 240, distance: 466.6
click at [466, 230] on button "Save and Continue" at bounding box center [477, 231] width 70 height 14
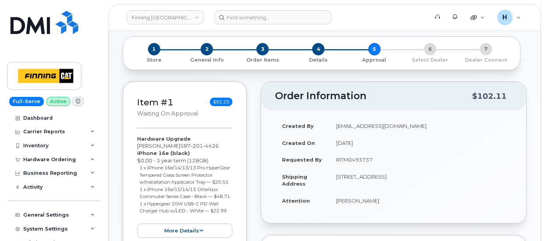
scroll to position [129, 0]
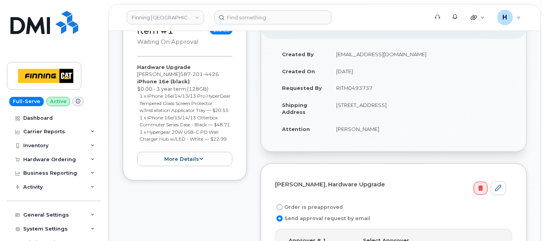
drag, startPoint x: 330, startPoint y: 90, endPoint x: 387, endPoint y: 91, distance: 56.9
click at [387, 91] on td "RITM0493737" at bounding box center [420, 87] width 183 height 17
copy td "RITM0493737"
click at [315, 204] on label "Order is preapproved" at bounding box center [309, 206] width 68 height 9
click at [283, 204] on input "Order is preapproved" at bounding box center [279, 207] width 6 height 6
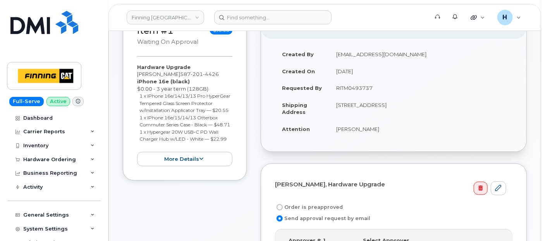
radio input "true"
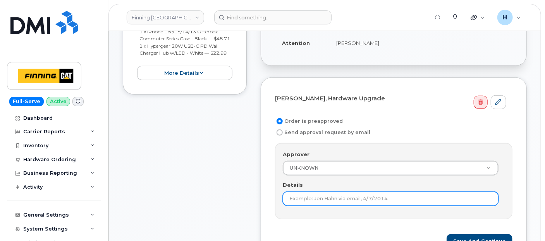
click at [306, 197] on input "Details" at bounding box center [391, 199] width 216 height 14
paste input "RITM0493737"
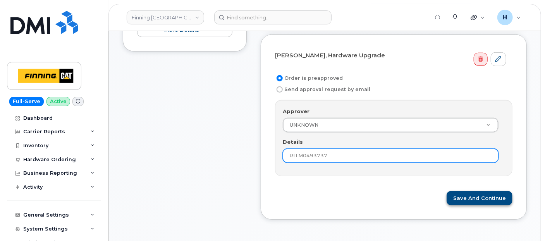
type input "RITM0493737"
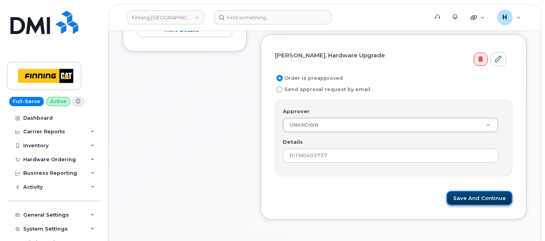
click at [466, 192] on button "Save and Continue" at bounding box center [479, 198] width 66 height 14
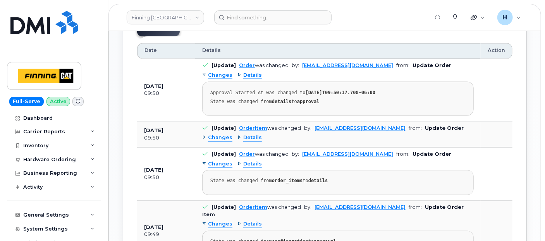
scroll to position [516, 0]
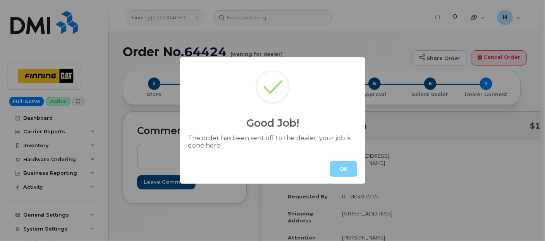
drag, startPoint x: 347, startPoint y: 165, endPoint x: 350, endPoint y: 159, distance: 6.4
click at [347, 165] on button "OK" at bounding box center [343, 168] width 27 height 15
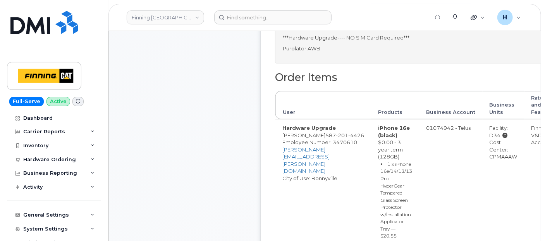
scroll to position [387, 0]
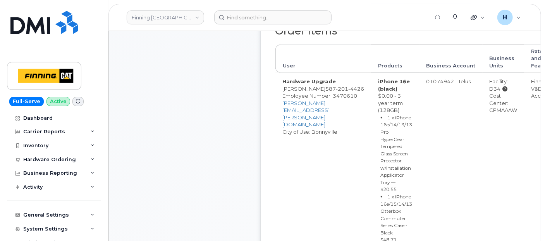
drag, startPoint x: 470, startPoint y: 110, endPoint x: 494, endPoint y: 108, distance: 23.3
click at [494, 108] on td "Facility: D34 Cost Center: CPMAAAW" at bounding box center [503, 191] width 42 height 236
copy div "CPMAAAW"
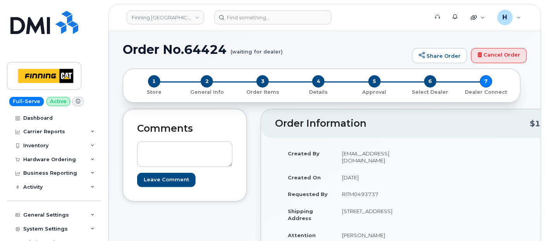
scroll to position [0, 0]
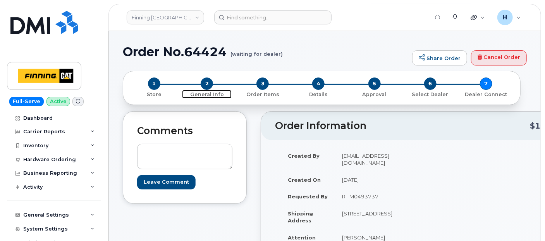
click at [204, 83] on span "2" at bounding box center [207, 83] width 12 height 12
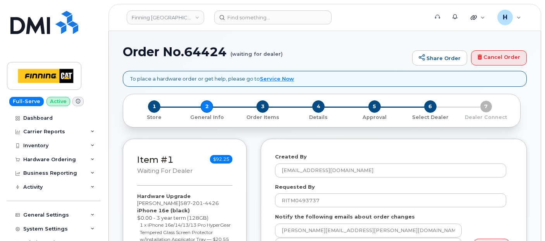
select select
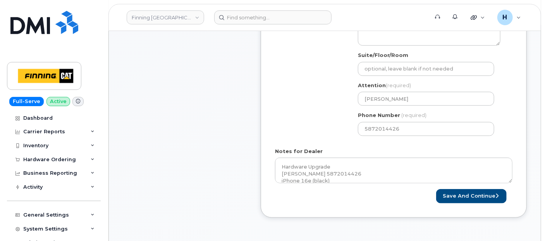
scroll to position [344, 0]
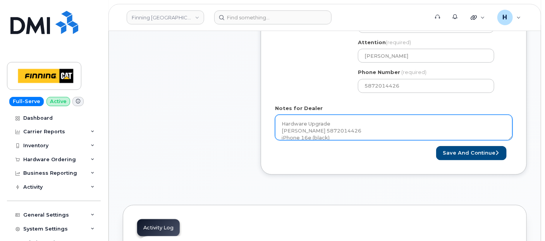
click at [335, 125] on textarea "Hardware Upgrade Kyle Miller 5872014426 iPhone 16e (black) $0.00 - 3 year term …" at bounding box center [393, 128] width 237 height 26
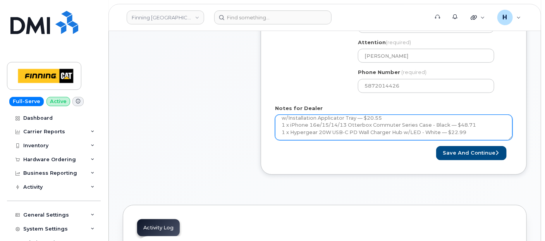
scroll to position [70, 0]
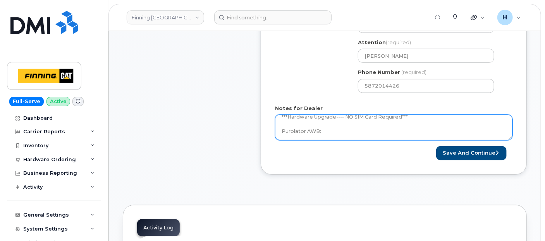
click at [338, 128] on textarea "Hardware Upgrade Kyle Miller 5872014426 iPhone 16e (black) $0.00 - 3 year term …" at bounding box center [393, 128] width 237 height 26
paste textarea "335663744209"
type textarea "Hardware Upgrade Kyle Miller 5872014426 iPhone 16e (black) $0.00 - 3 year term …"
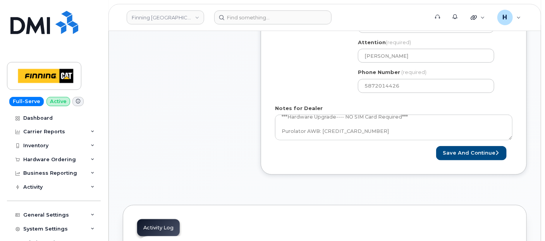
click at [438, 151] on div "Save and Continue" at bounding box center [453, 153] width 119 height 14
click at [465, 153] on button "Save and Continue" at bounding box center [471, 153] width 70 height 14
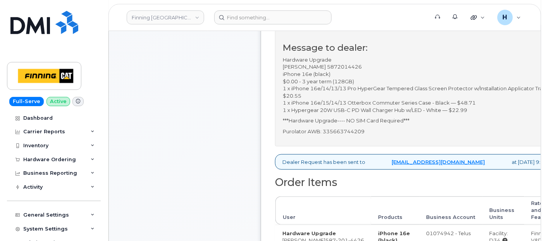
scroll to position [129, 0]
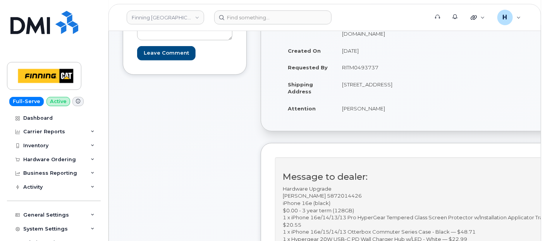
click at [358, 61] on td "RITM0493737" at bounding box center [376, 67] width 82 height 17
click at [357, 61] on td "RITM0493737" at bounding box center [376, 67] width 82 height 17
copy td "RITM0493737"
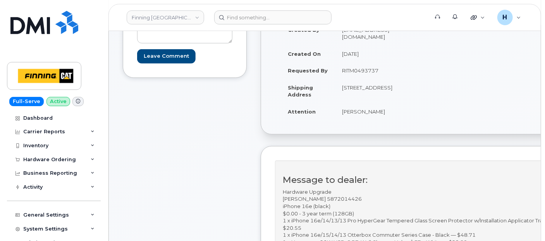
scroll to position [43, 0]
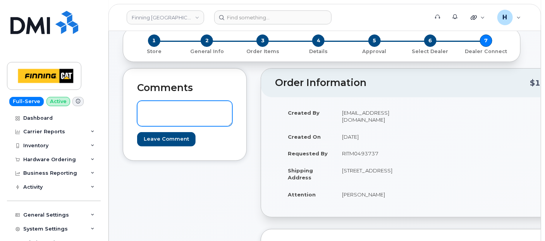
click at [170, 110] on textarea at bounding box center [184, 114] width 95 height 26
paste textarea "Order #TL60030898"
click at [144, 110] on textarea "Order #TL60030898" at bounding box center [184, 114] width 95 height 26
click at [141, 110] on textarea "TELUS Order #TL60030898" at bounding box center [184, 114] width 95 height 26
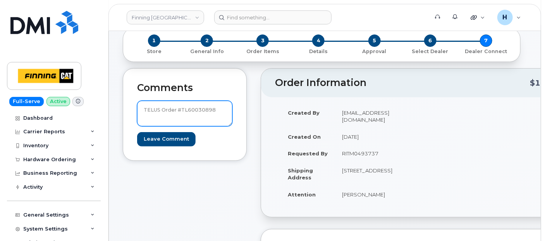
click at [141, 110] on textarea "TELUS Order #TL60030898" at bounding box center [184, 114] width 95 height 26
type textarea "TELUS Order #TL60030898"
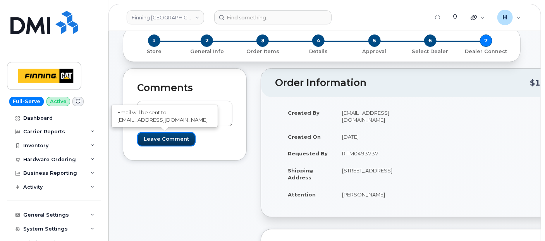
drag, startPoint x: 163, startPoint y: 139, endPoint x: 111, endPoint y: 19, distance: 130.7
click at [163, 136] on input "Leave Comment" at bounding box center [166, 139] width 58 height 14
type input "Create Event"
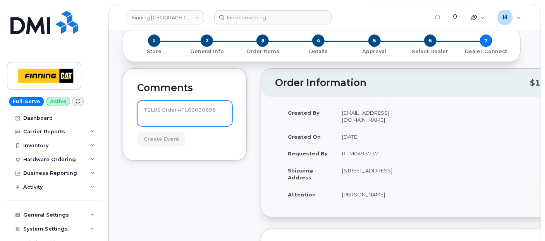
click at [196, 111] on textarea "TELUS Order #TL60030898" at bounding box center [184, 114] width 95 height 26
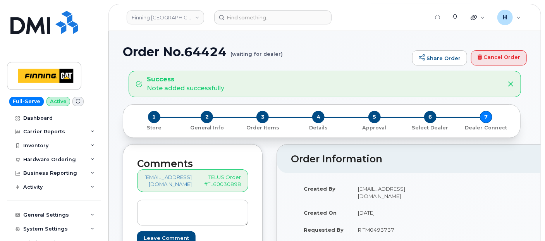
click at [221, 184] on p "TELUS Order #TL60030898" at bounding box center [222, 180] width 37 height 14
copy p "TL60030898"
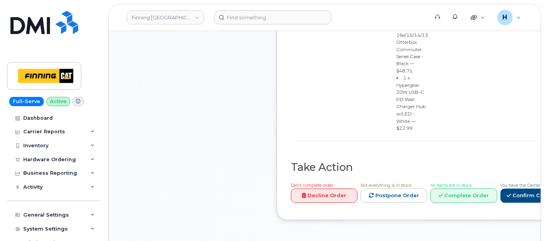
scroll to position [688, 0]
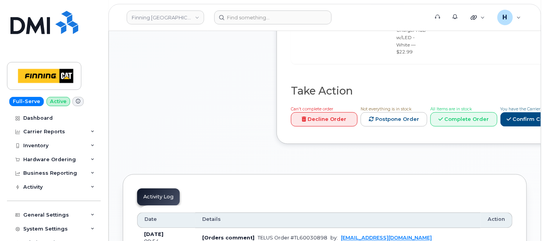
click at [405, 130] on div "Can't complete order Decline Order Not everything is in stock Postpone Order Al…" at bounding box center [434, 117] width 292 height 25
click at [500, 126] on link "Confirm Carrier Order" at bounding box center [540, 119] width 80 height 14
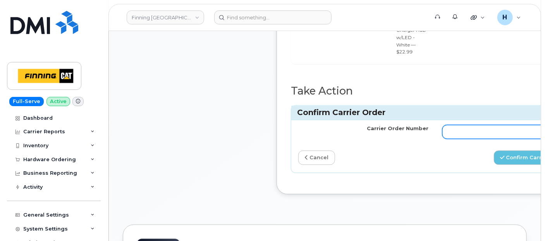
click at [442, 125] on input "Carrier Order Number" at bounding box center [507, 132] width 130 height 14
paste input "TL60030898"
type input "TL60030898"
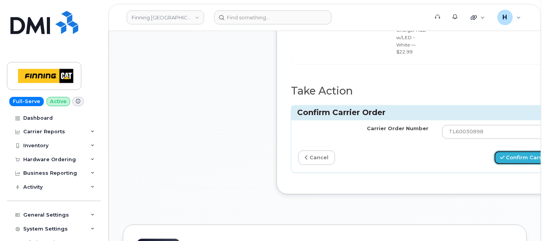
click at [525, 150] on button "Confirm Carrier Order" at bounding box center [534, 157] width 80 height 14
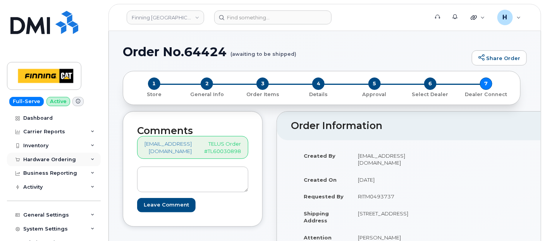
click at [70, 164] on div "Hardware Ordering" at bounding box center [54, 160] width 94 height 14
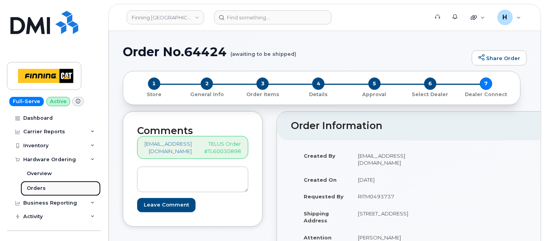
click at [62, 183] on link "Orders" at bounding box center [61, 188] width 80 height 15
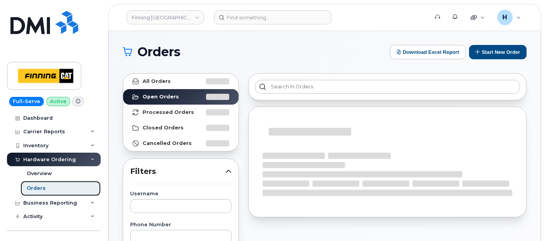
click at [62, 183] on link "Orders" at bounding box center [61, 188] width 80 height 15
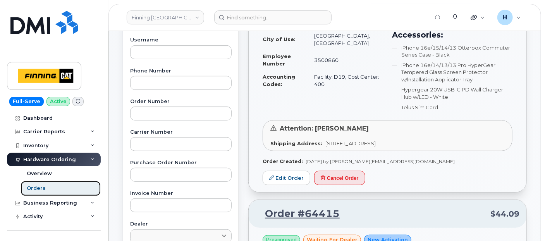
scroll to position [172, 0]
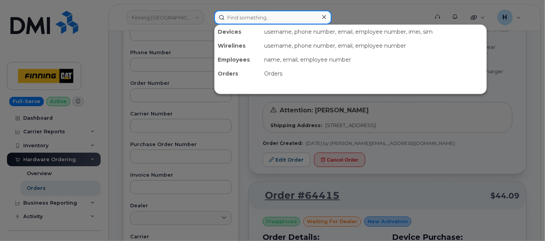
click at [237, 10] on input at bounding box center [272, 17] width 117 height 14
paste input "[PERSON_NAME]"
type input "[PERSON_NAME]"
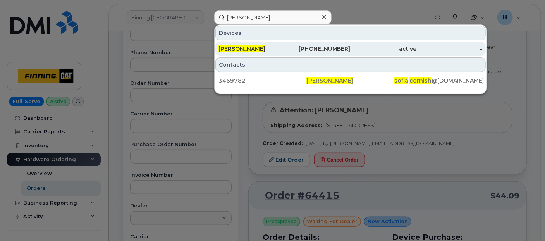
click at [245, 45] on span "[PERSON_NAME]" at bounding box center [241, 48] width 47 height 7
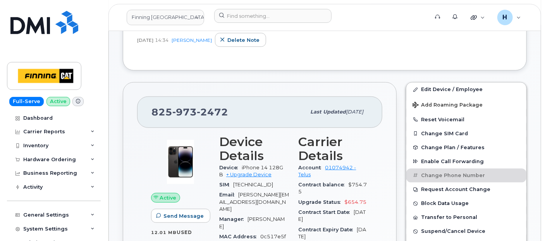
scroll to position [258, 0]
